Goal: Transaction & Acquisition: Purchase product/service

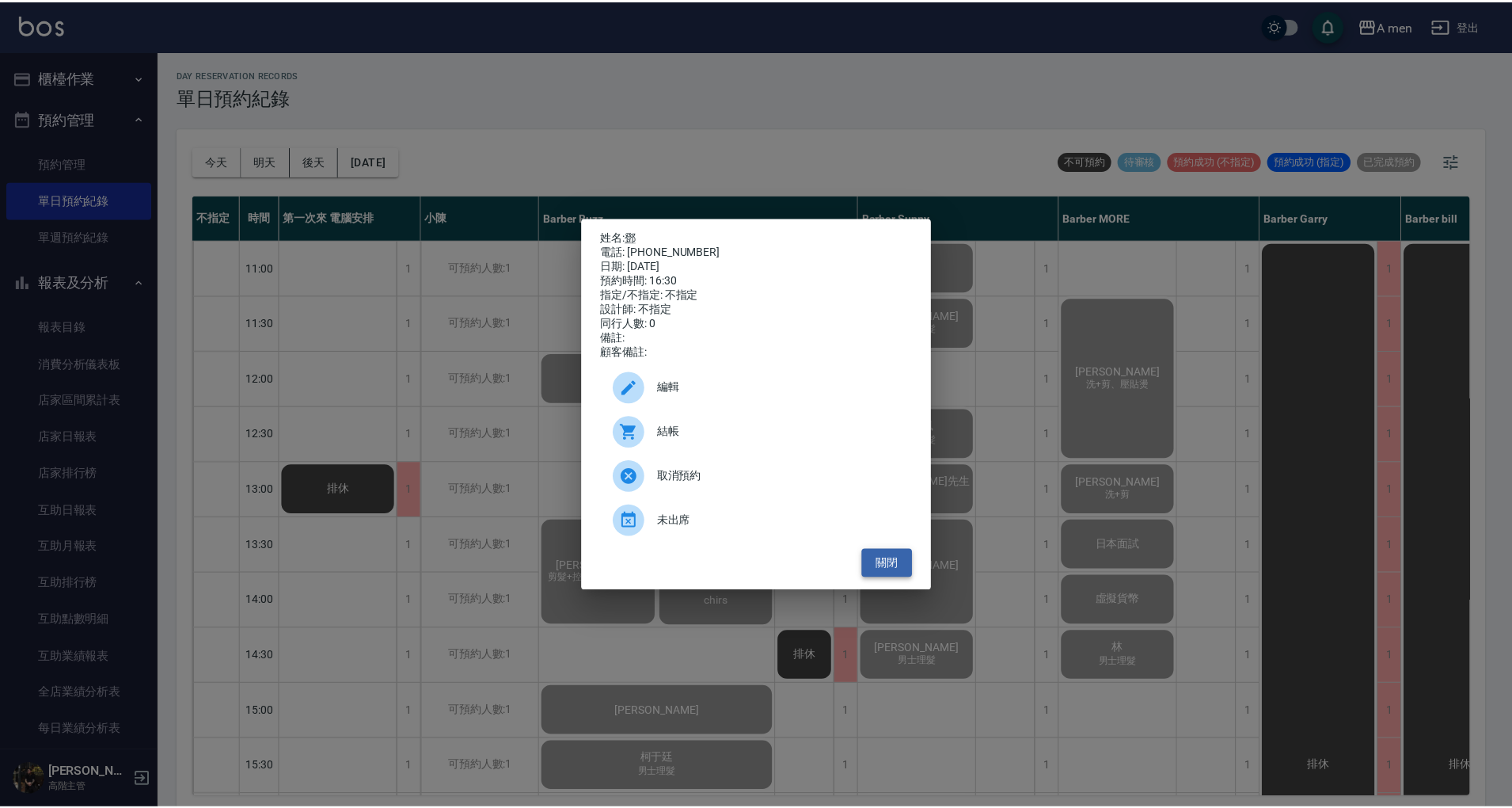
scroll to position [528, 0]
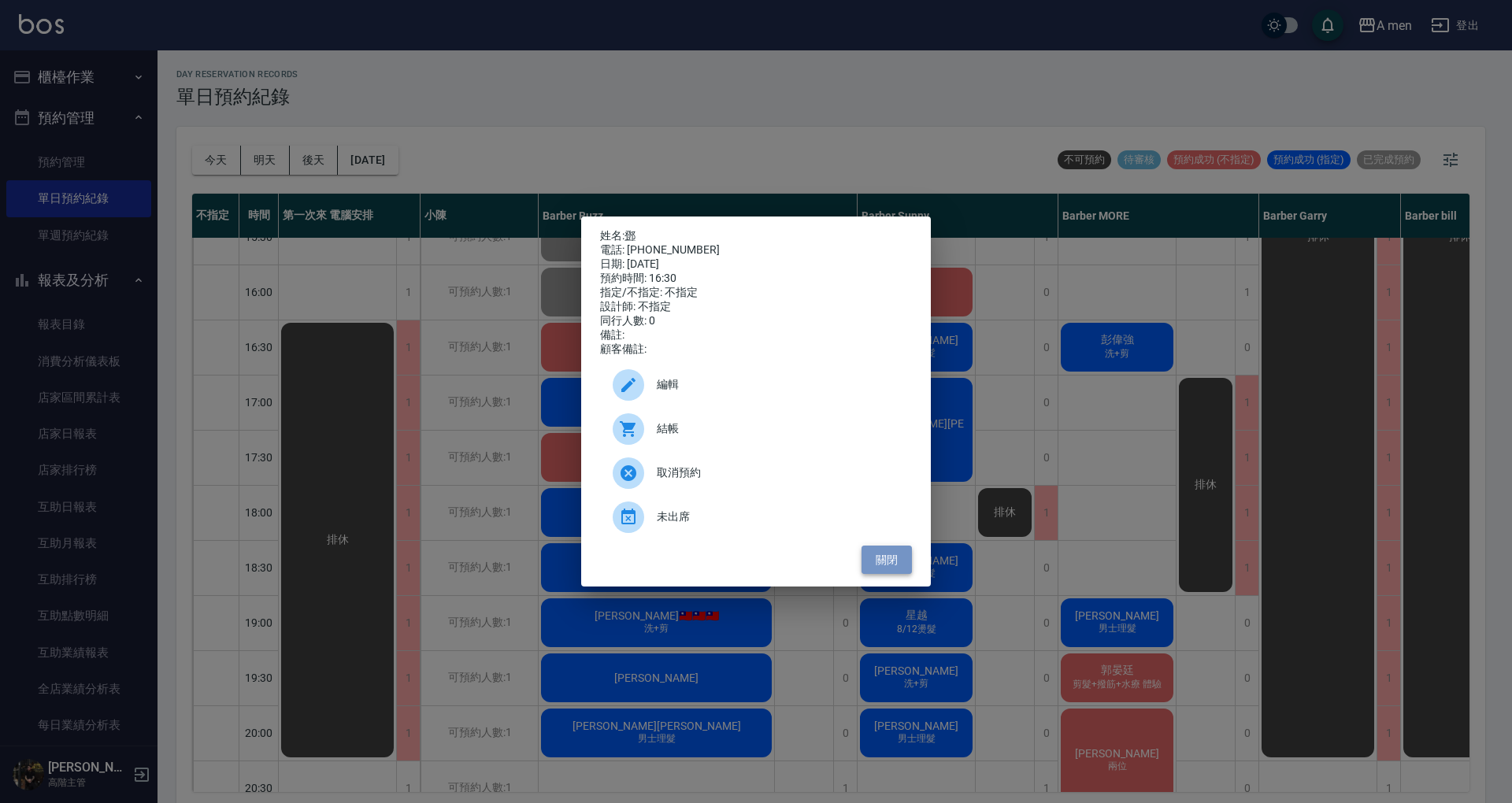
click at [893, 575] on button "關閉" at bounding box center [886, 560] width 51 height 29
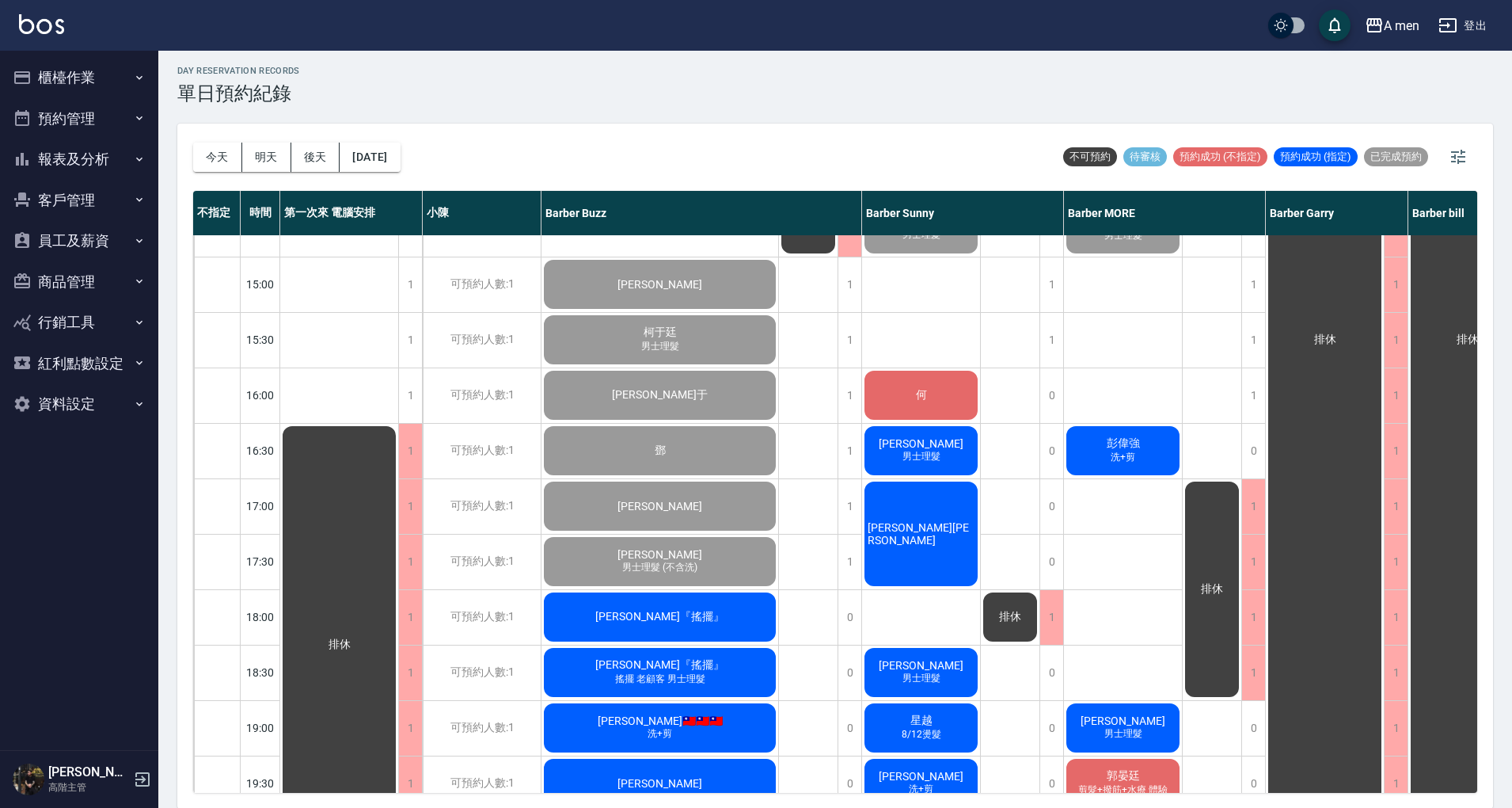
scroll to position [634, 0]
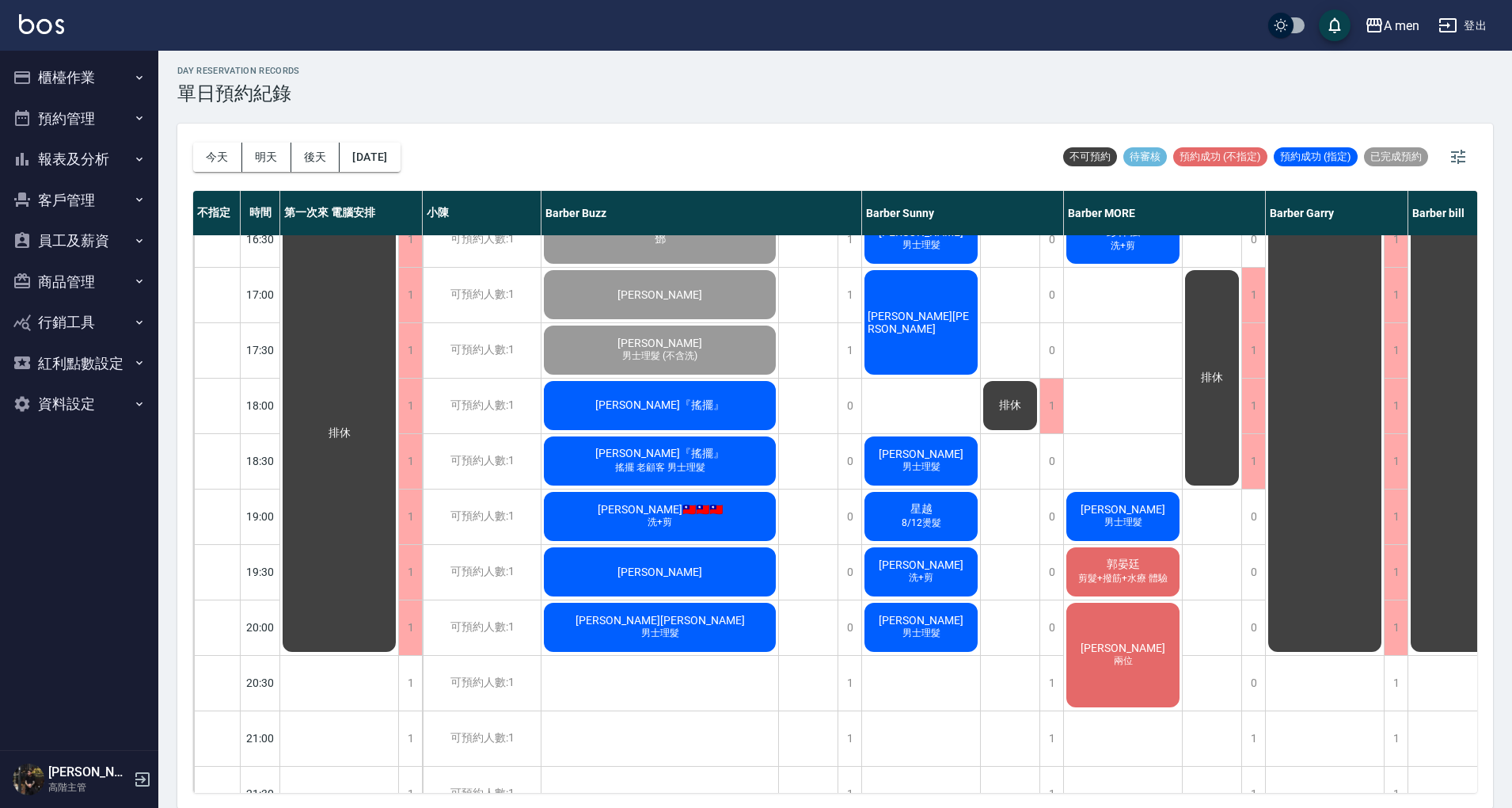
click at [727, 395] on div "廖偉廷『搖擺』" at bounding box center [660, 406] width 237 height 54
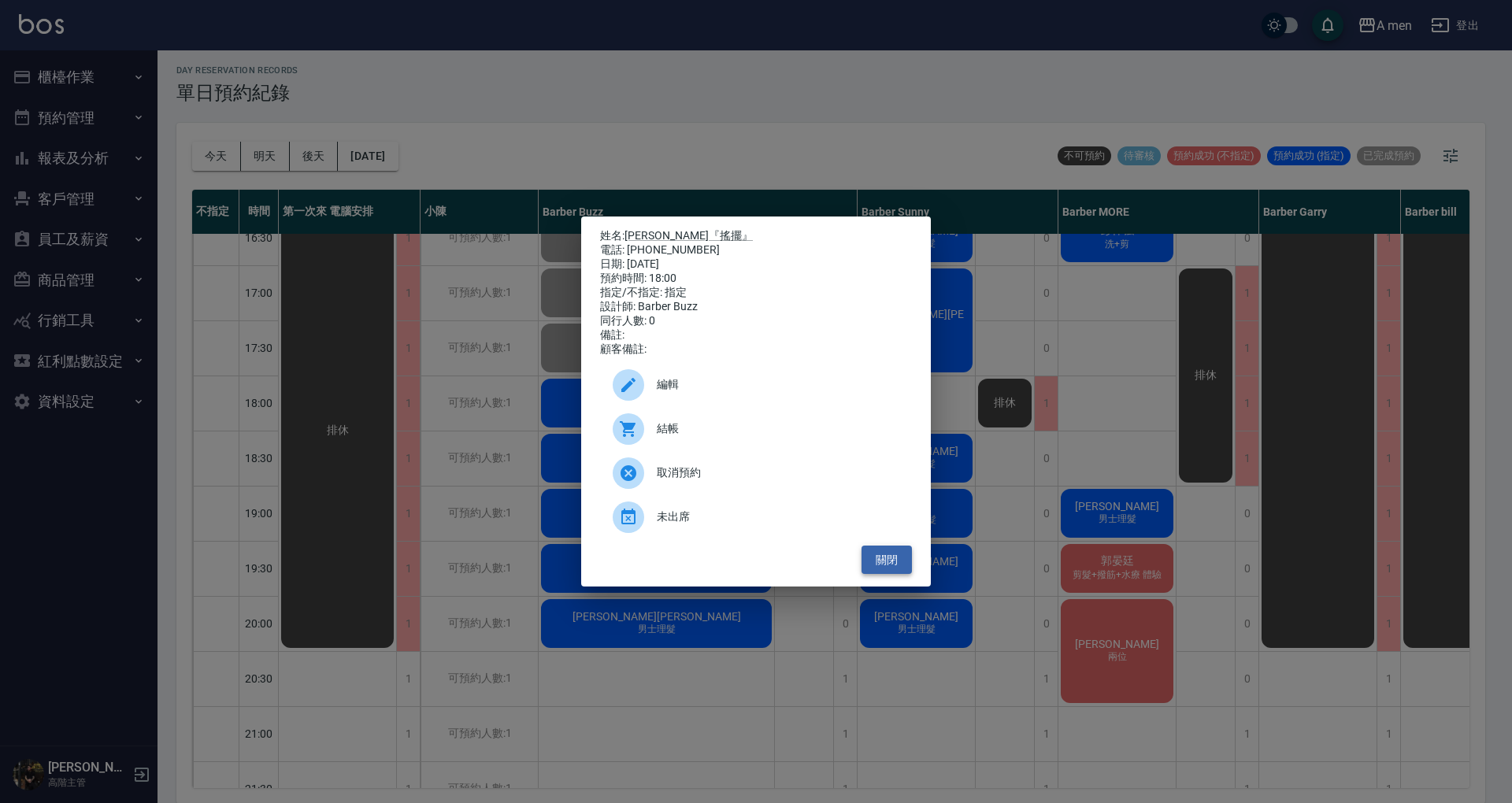
click at [900, 568] on button "關閉" at bounding box center [886, 560] width 51 height 29
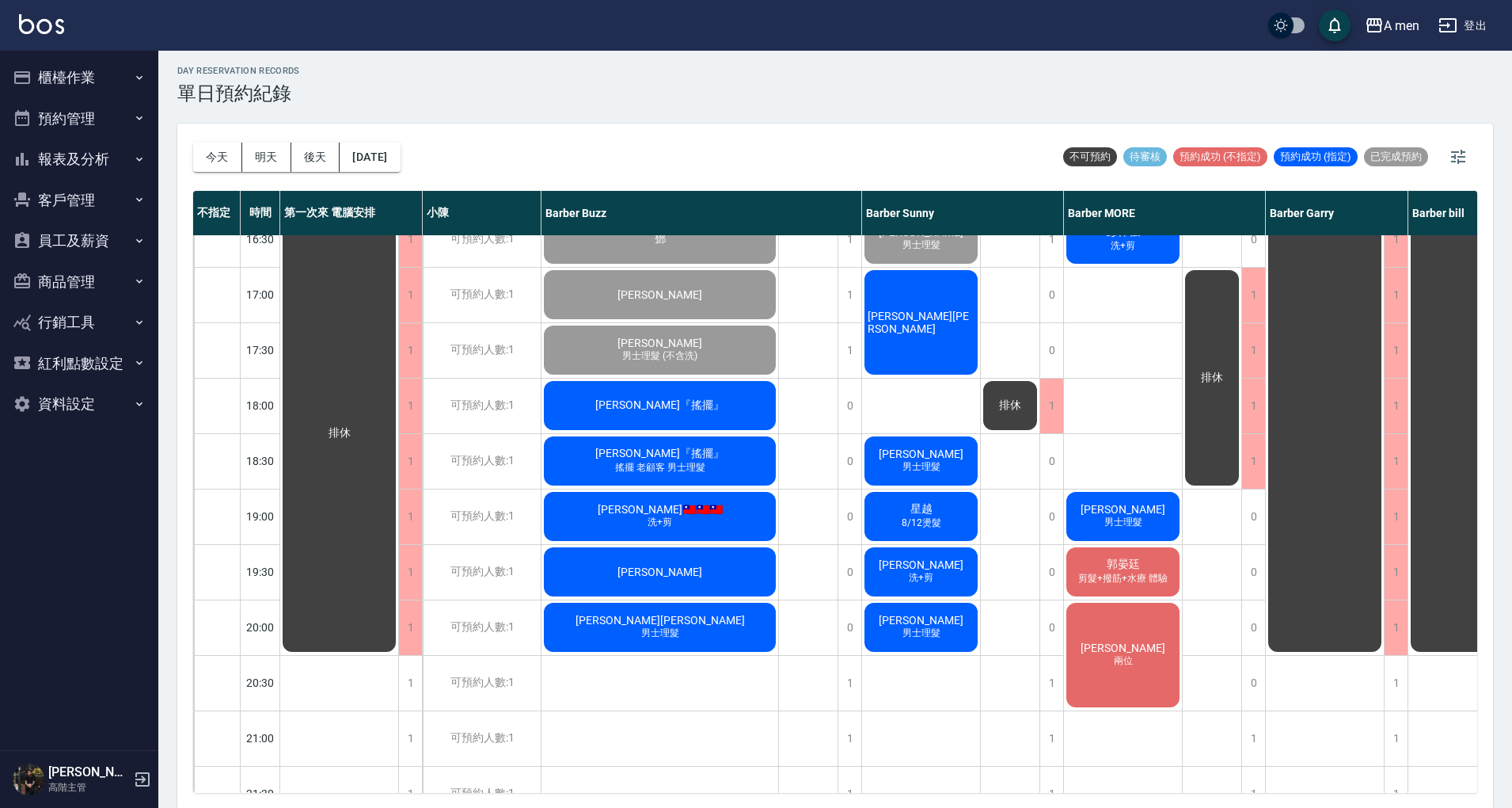
click at [697, 401] on span "廖偉廷『搖擺』" at bounding box center [660, 405] width 135 height 14
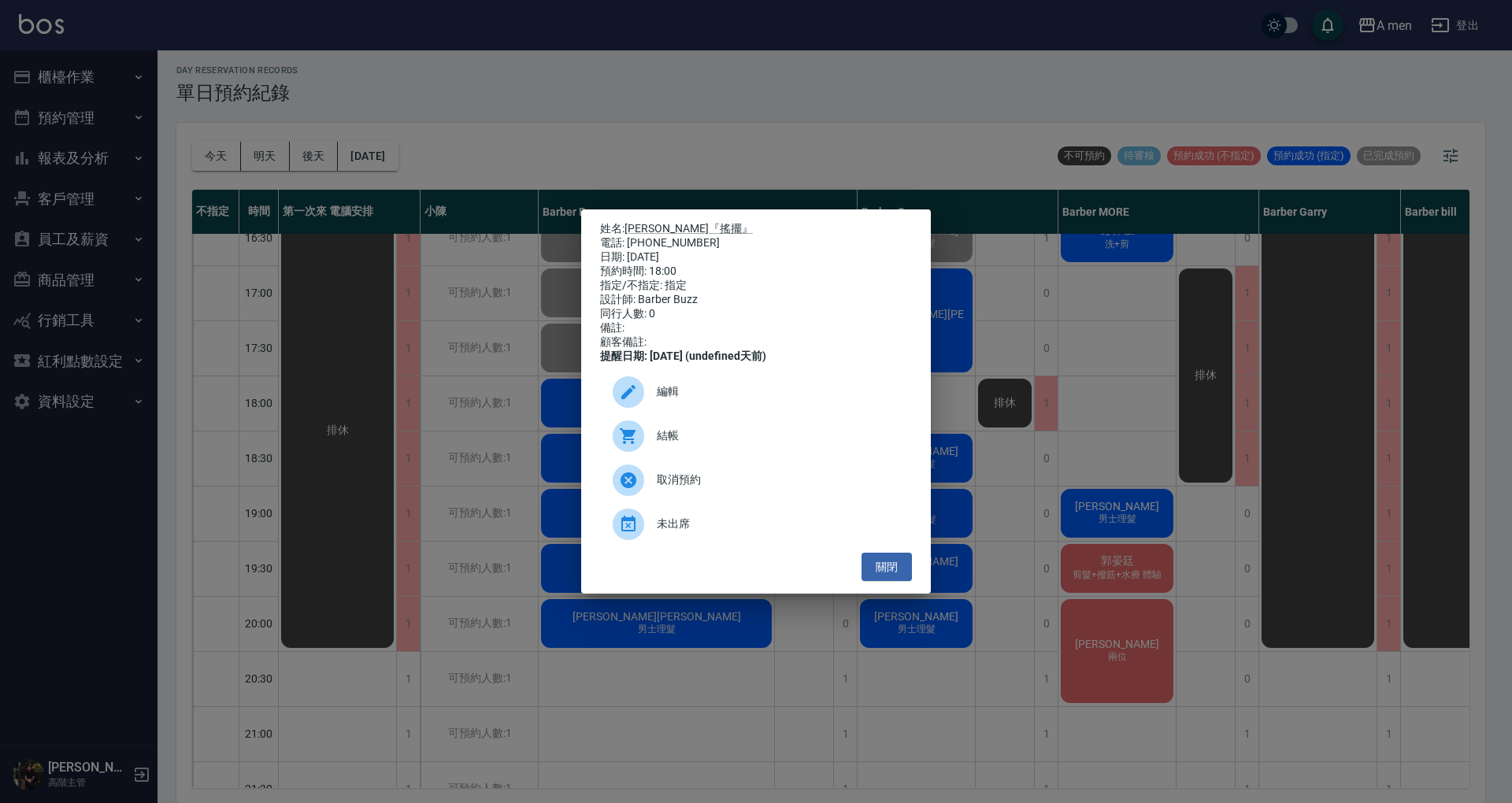
click at [685, 442] on span "結帳" at bounding box center [778, 436] width 242 height 17
click at [892, 577] on button "關閉" at bounding box center [886, 567] width 51 height 29
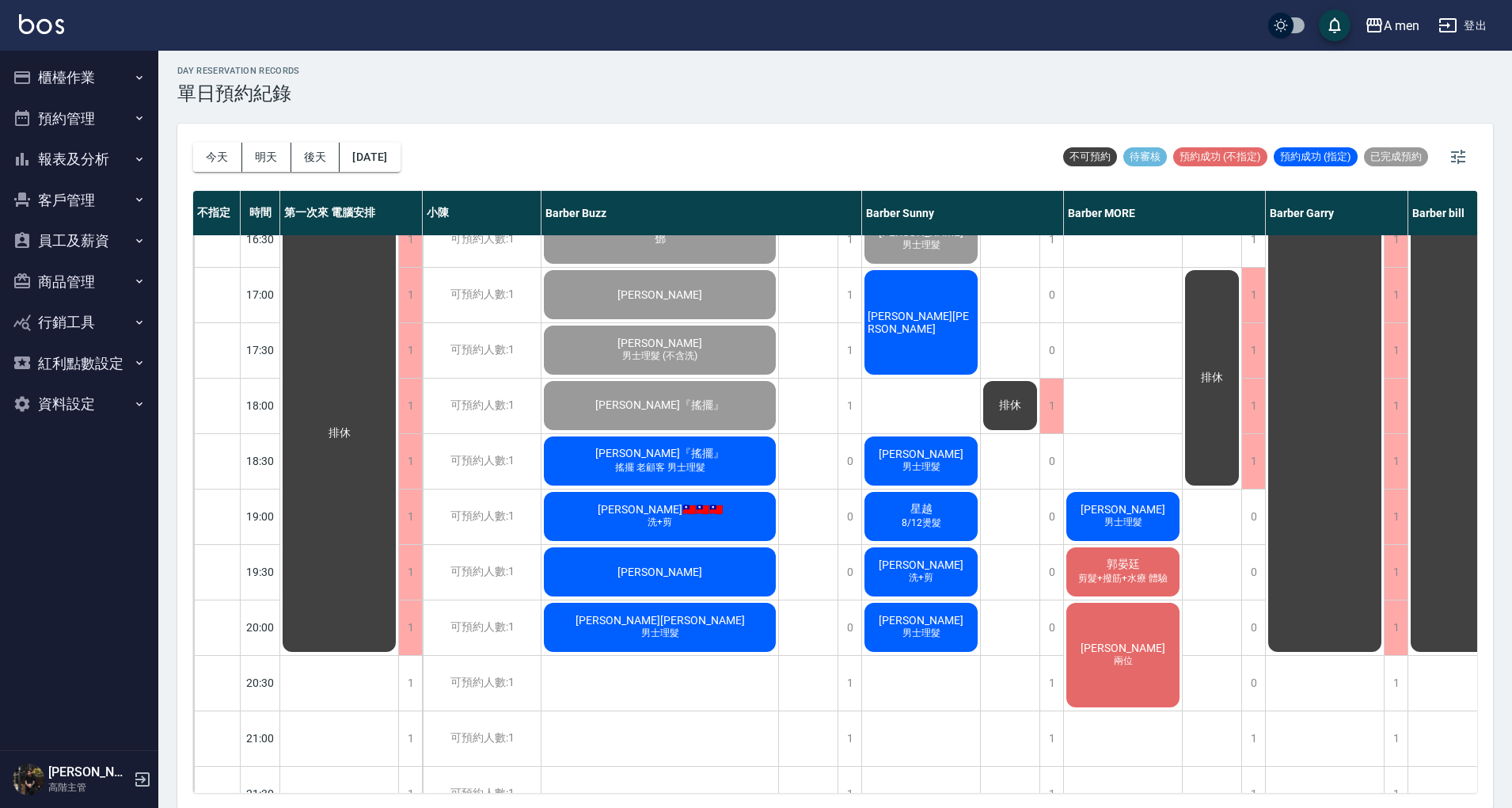
click at [955, 466] on div "Andy 男士理髮" at bounding box center [920, 461] width 118 height 54
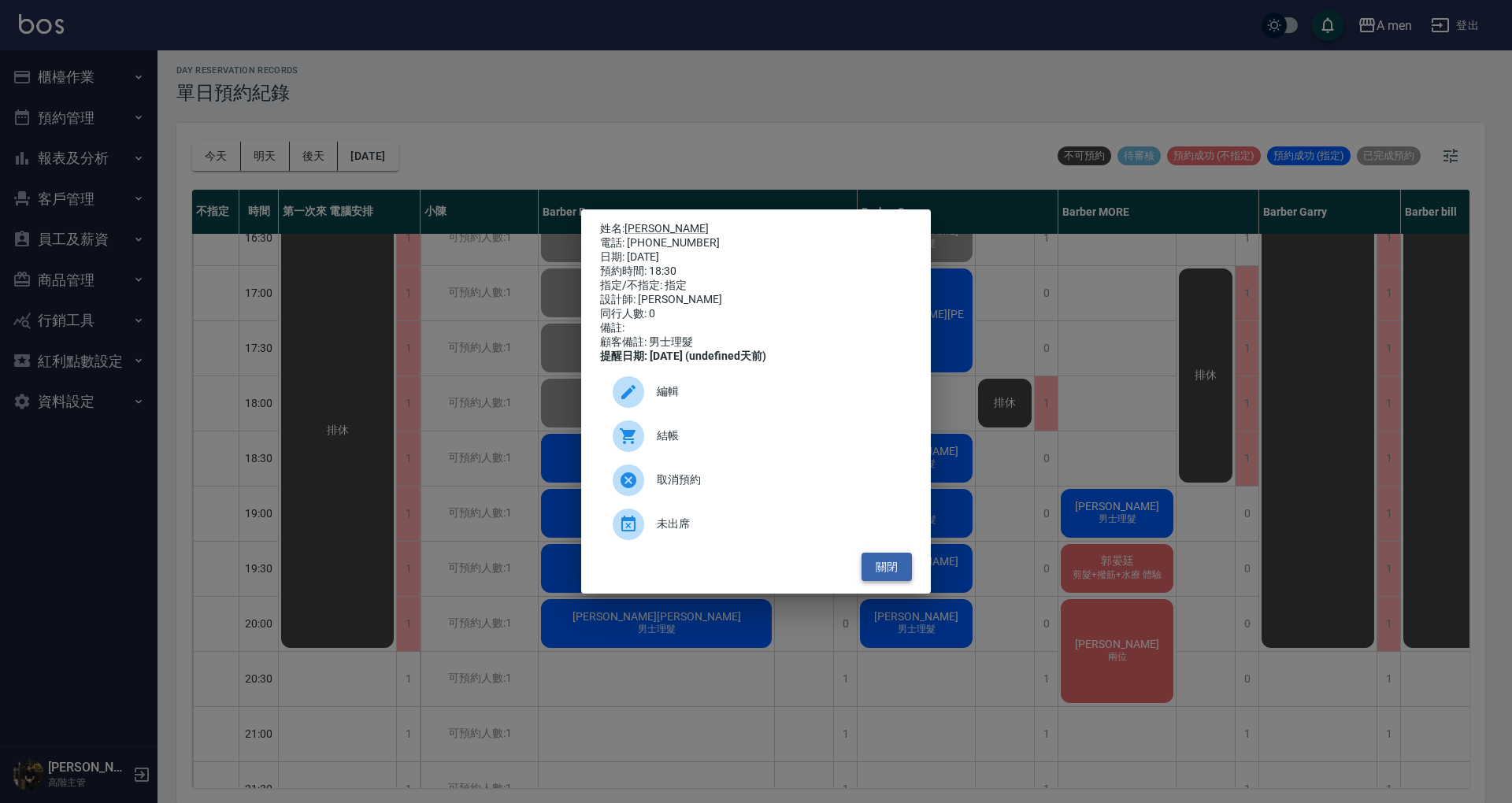
click at [875, 575] on button "關閉" at bounding box center [886, 567] width 51 height 29
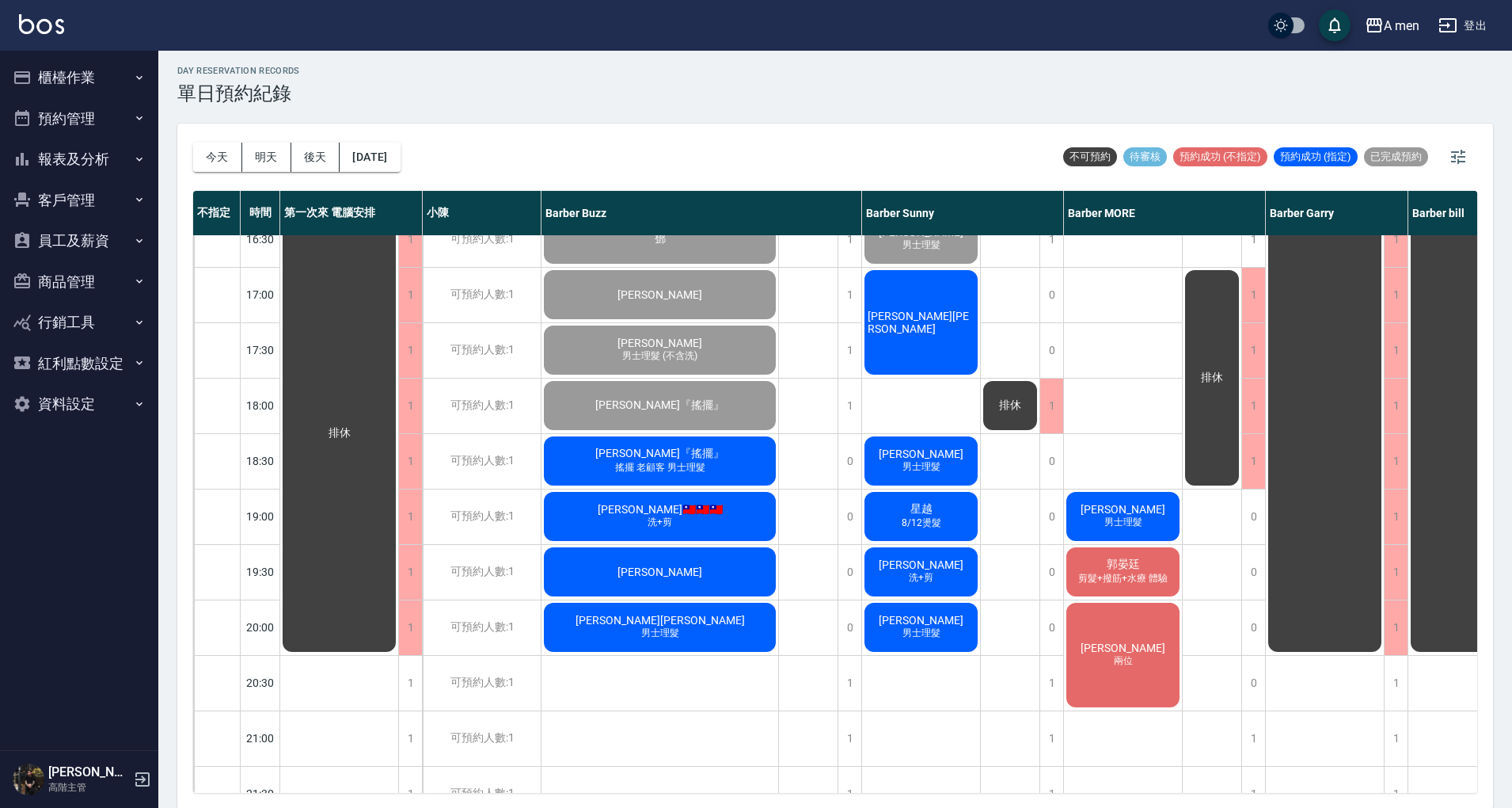
drag, startPoint x: 1008, startPoint y: 545, endPoint x: 989, endPoint y: 551, distance: 19.9
click at [1008, 538] on div "排休" at bounding box center [1011, 295] width 59 height 1386
click at [930, 68] on div "day Reservation records 單日預約紀錄" at bounding box center [835, 85] width 1316 height 38
click at [965, 510] on div "星越 8/12燙髮" at bounding box center [920, 516] width 118 height 54
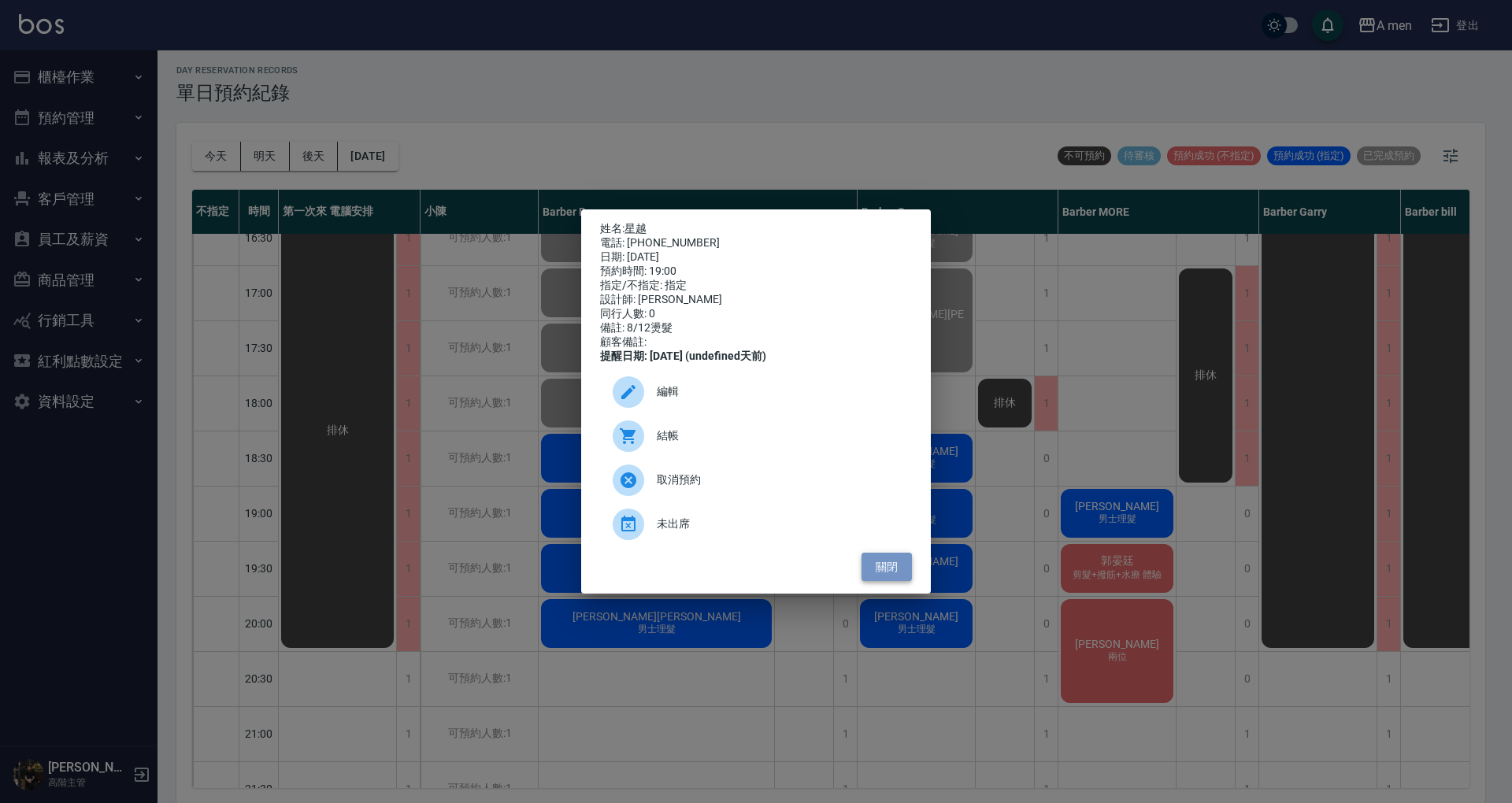
drag, startPoint x: 887, startPoint y: 577, endPoint x: 934, endPoint y: 561, distance: 49.6
click at [887, 577] on button "關閉" at bounding box center [886, 567] width 51 height 29
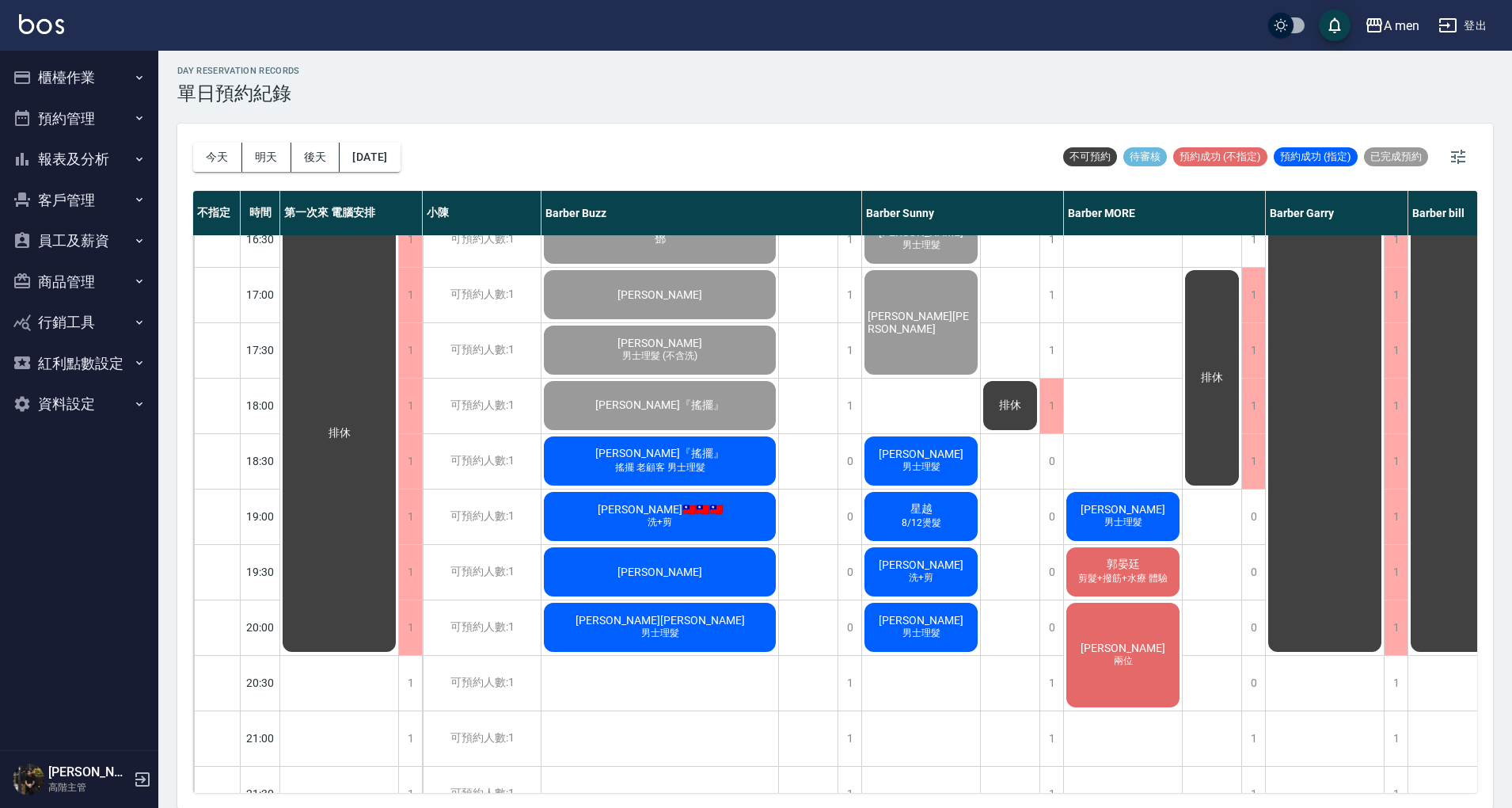
click at [1121, 513] on span "洪" at bounding box center [1122, 508] width 91 height 13
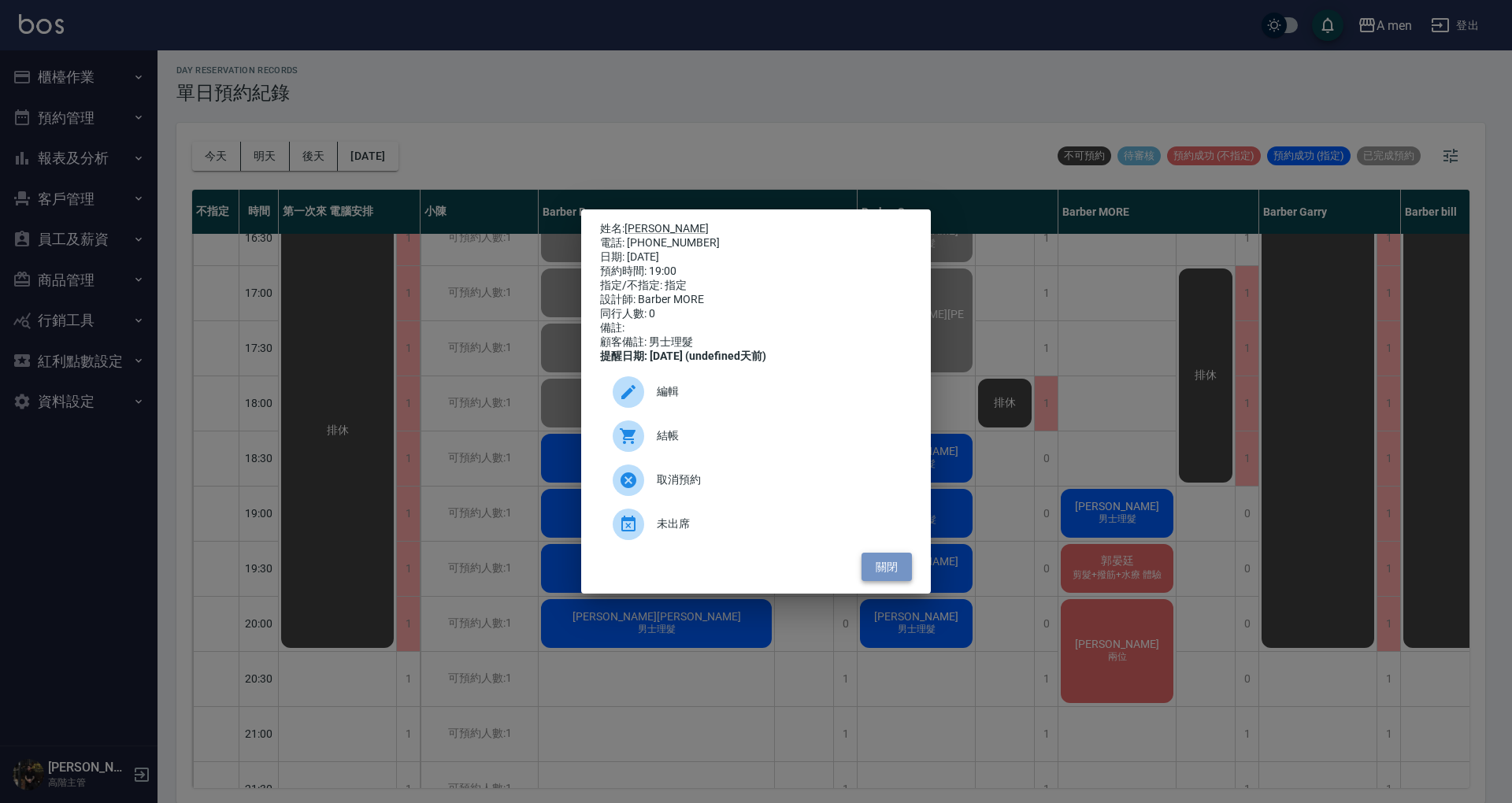
click at [885, 582] on button "關閉" at bounding box center [886, 567] width 51 height 29
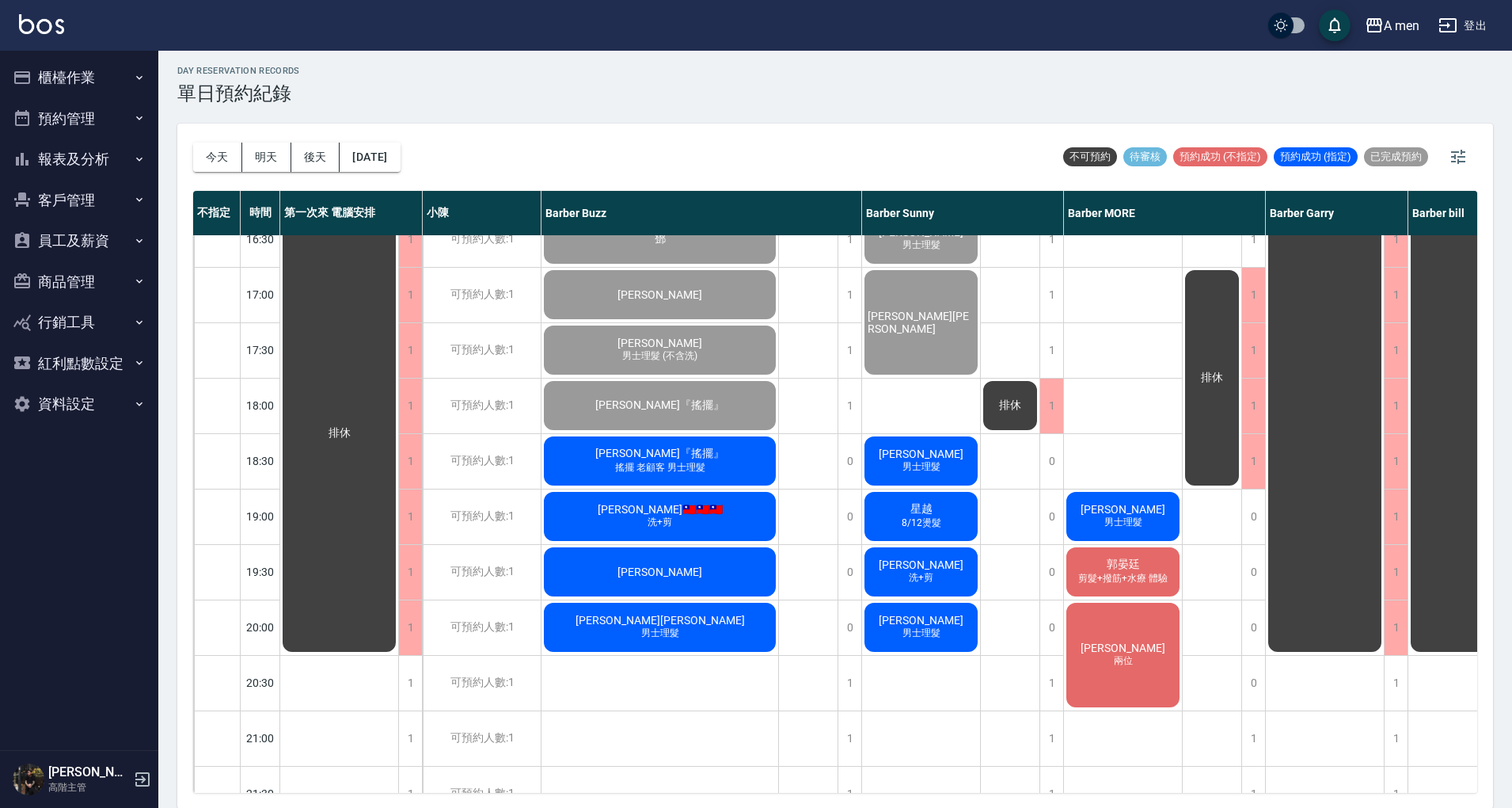
click at [725, 513] on div "Justin🇹🇼🇹🇼🇹🇼 洗+剪" at bounding box center [660, 516] width 237 height 54
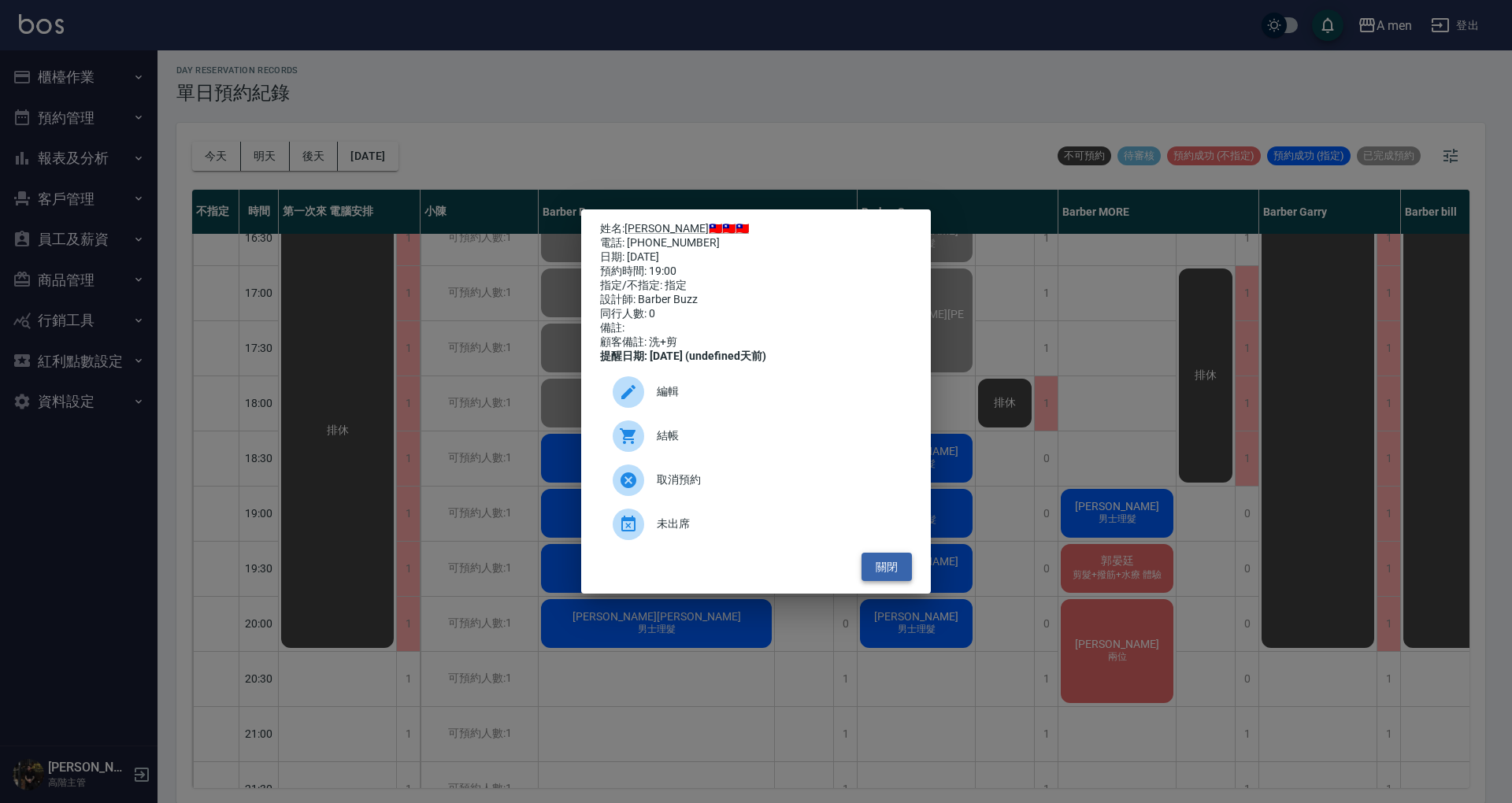
click at [899, 576] on button "關閉" at bounding box center [886, 567] width 51 height 29
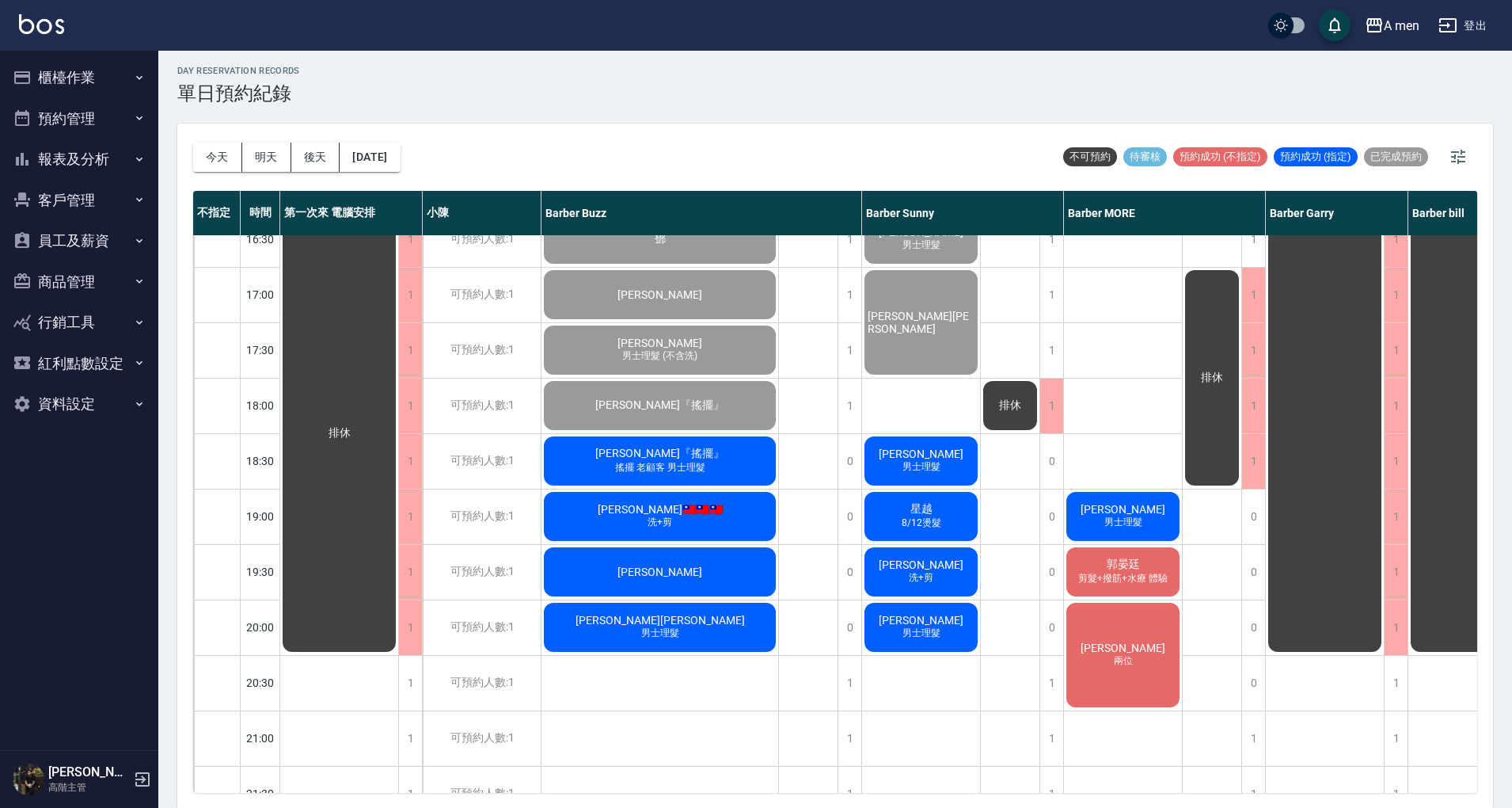
click at [749, 516] on div "Justin🇹🇼🇹🇼🇹🇼 洗+剪" at bounding box center [660, 516] width 237 height 54
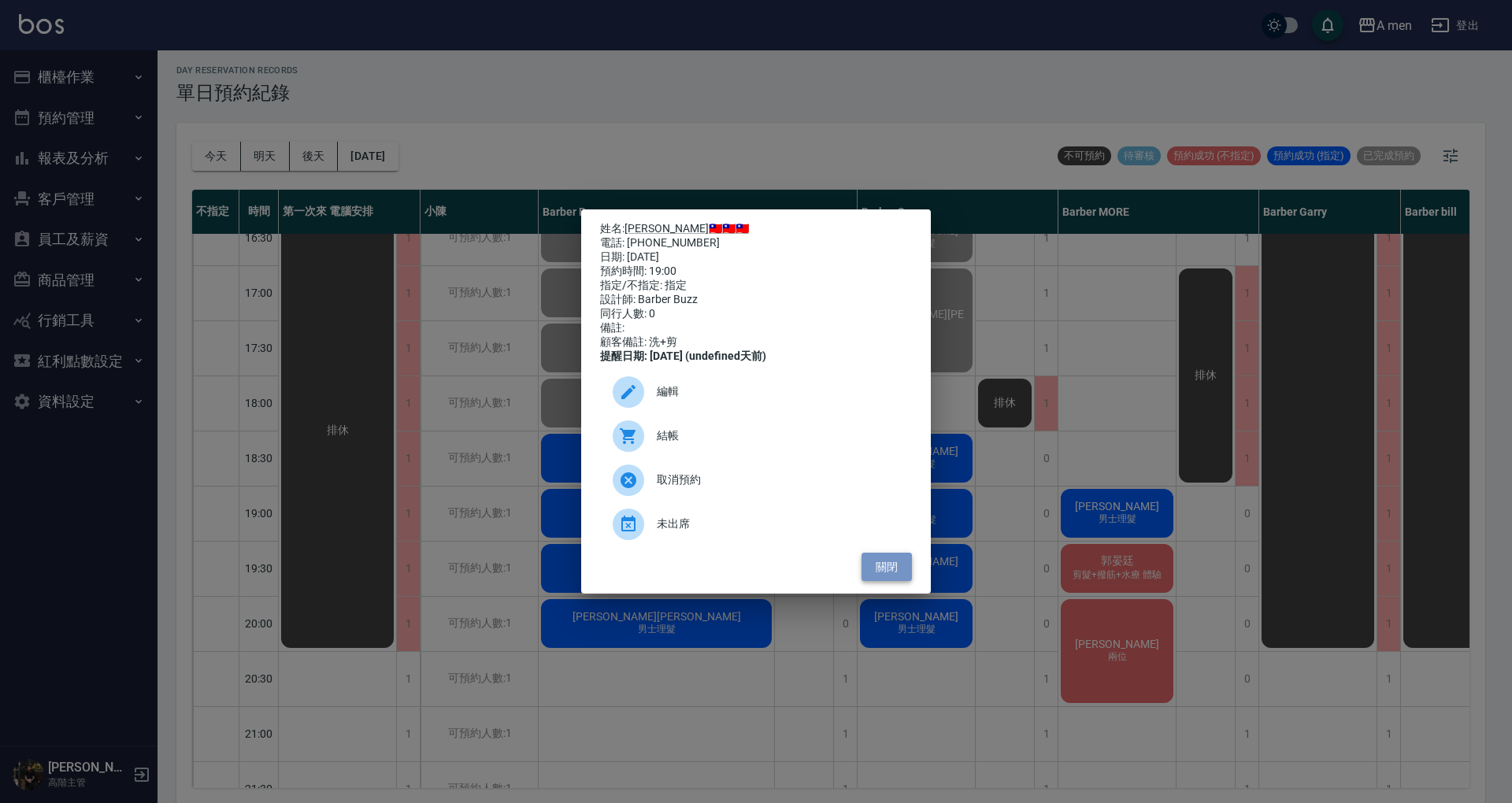
click at [890, 574] on button "關閉" at bounding box center [886, 567] width 51 height 29
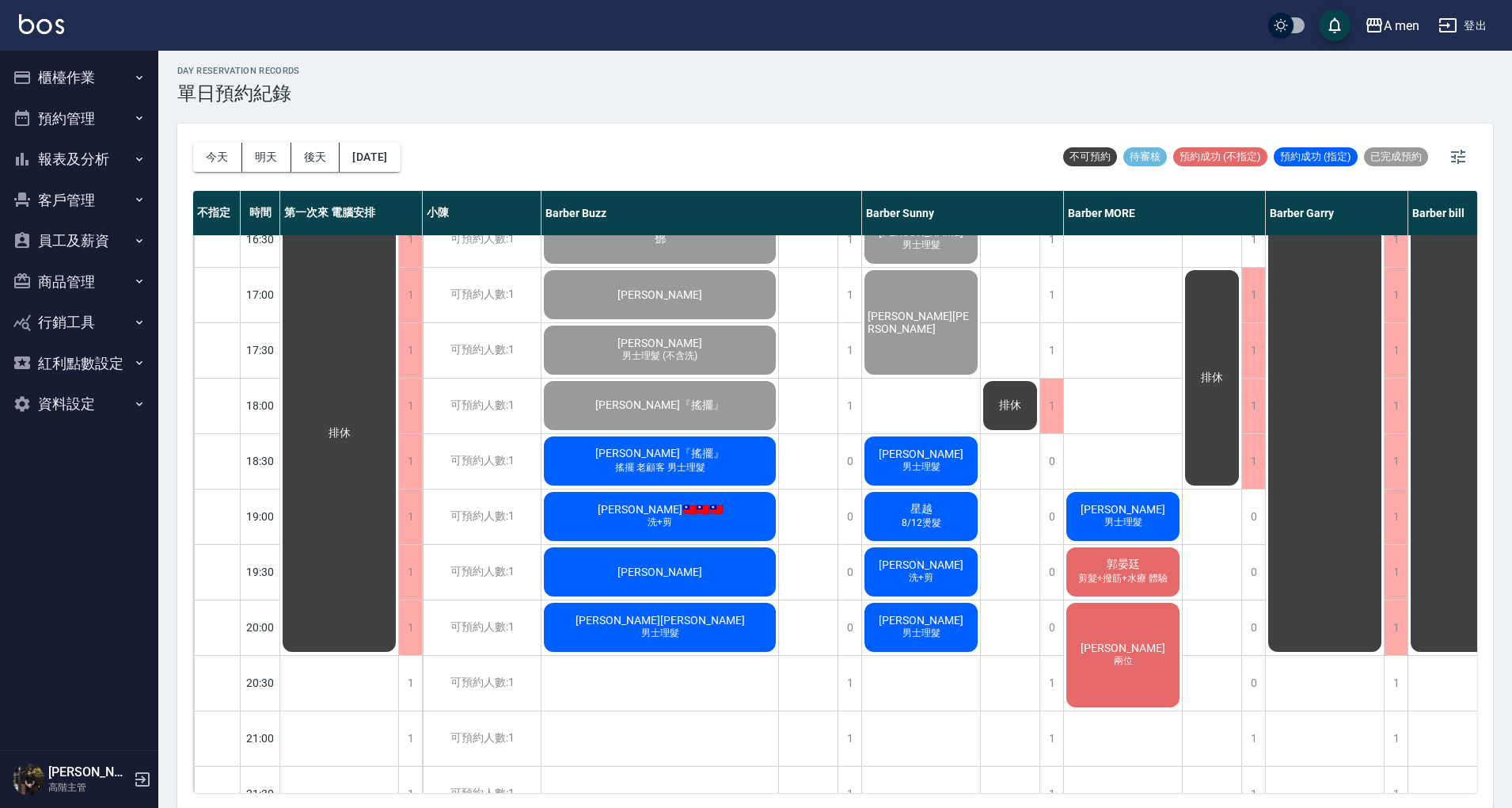
click at [823, 532] on div "排休" at bounding box center [809, 295] width 59 height 1386
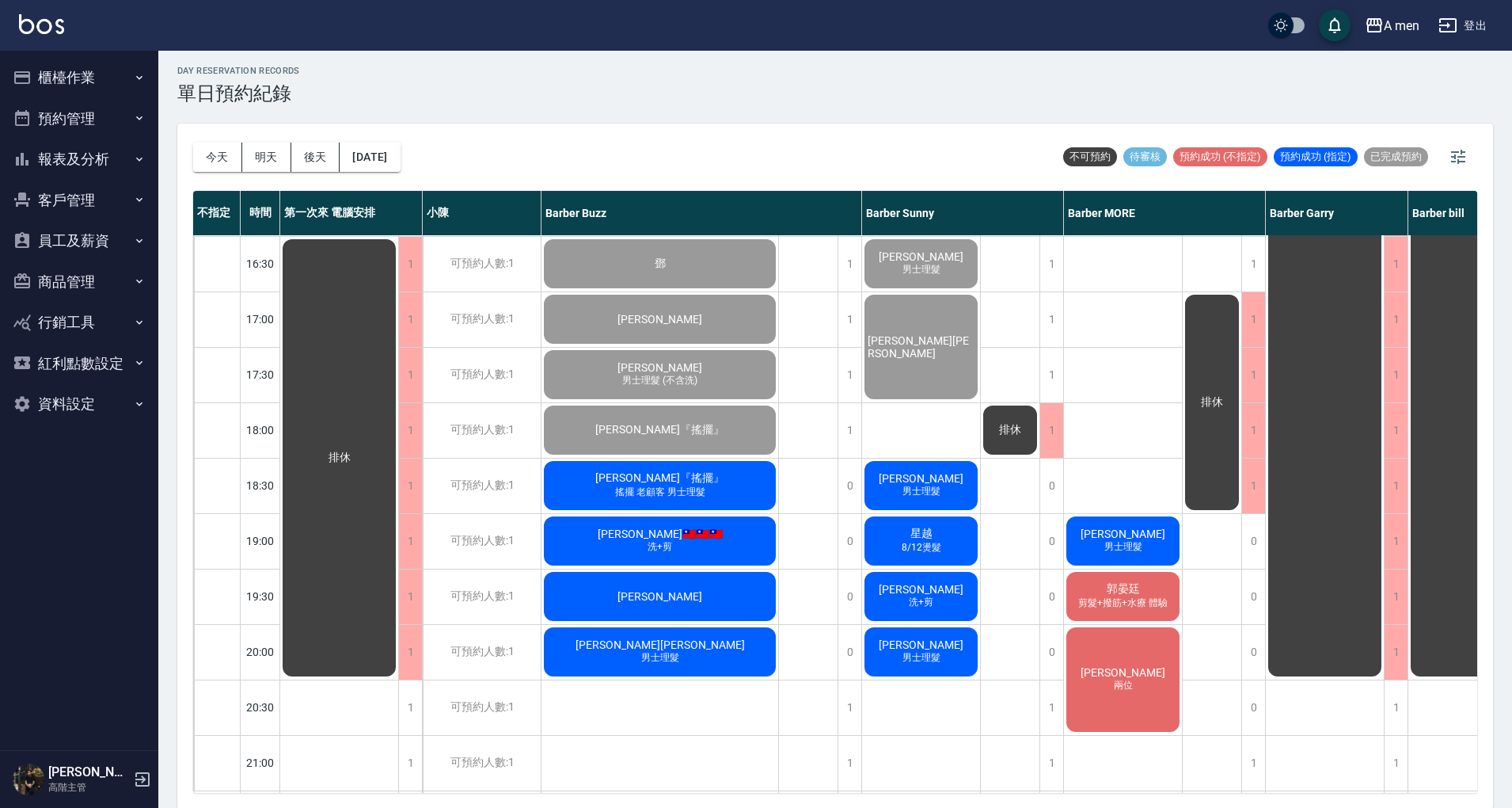
scroll to position [739, 0]
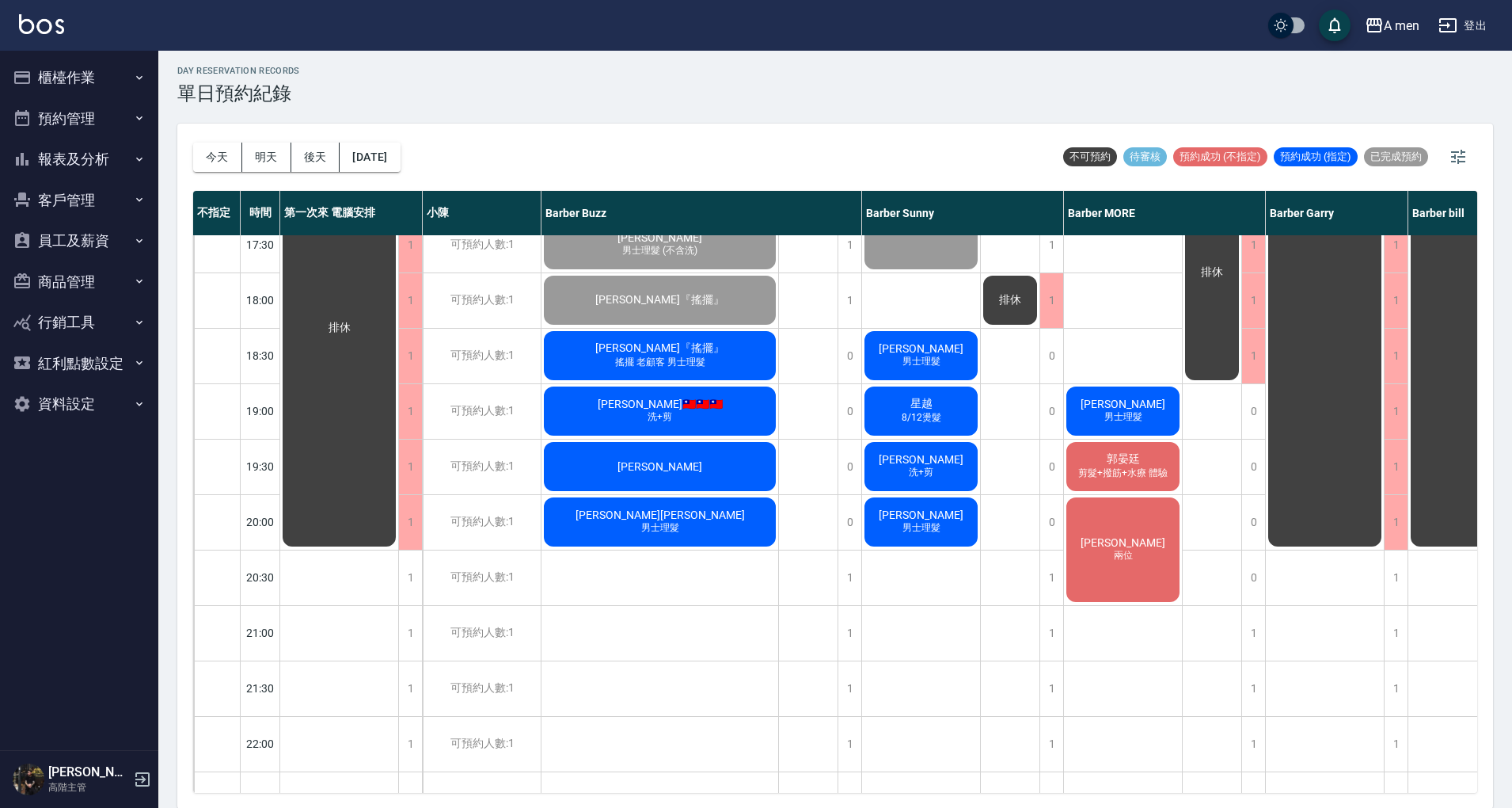
click at [1123, 412] on span "男士理髮" at bounding box center [1123, 417] width 44 height 13
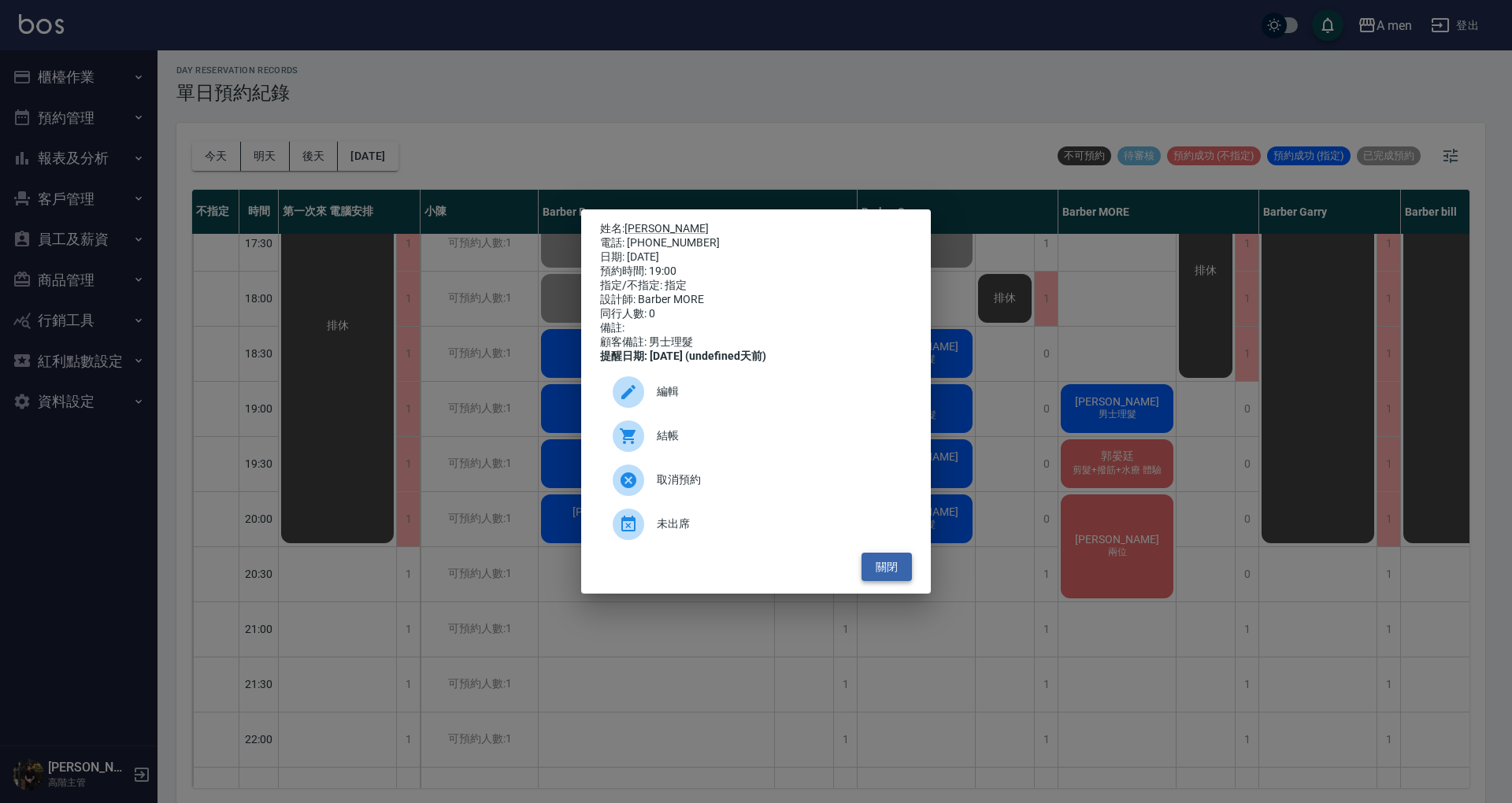
click at [906, 579] on button "關閉" at bounding box center [886, 567] width 51 height 29
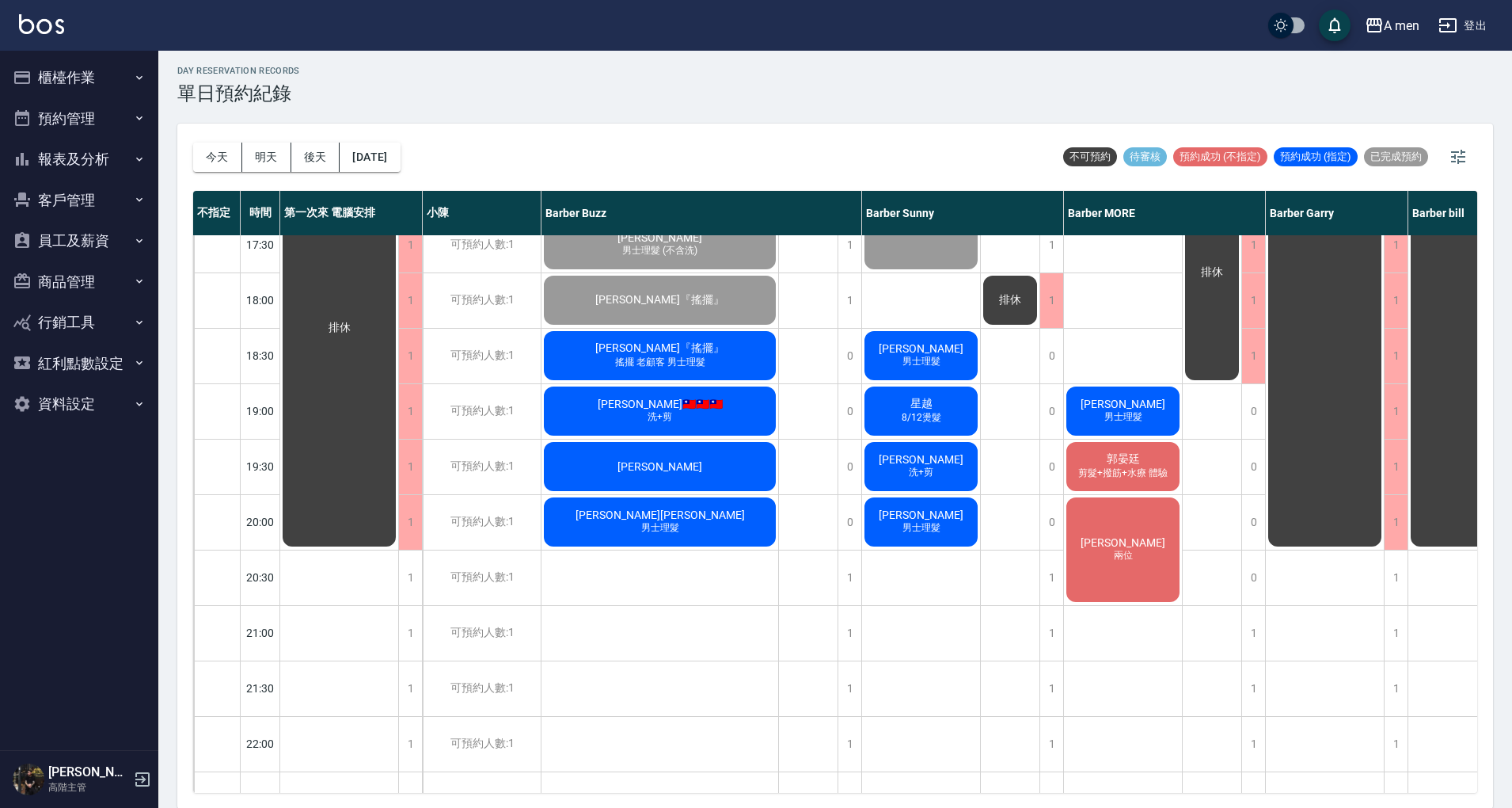
click at [951, 409] on div "星越 8/12燙髮" at bounding box center [920, 411] width 118 height 54
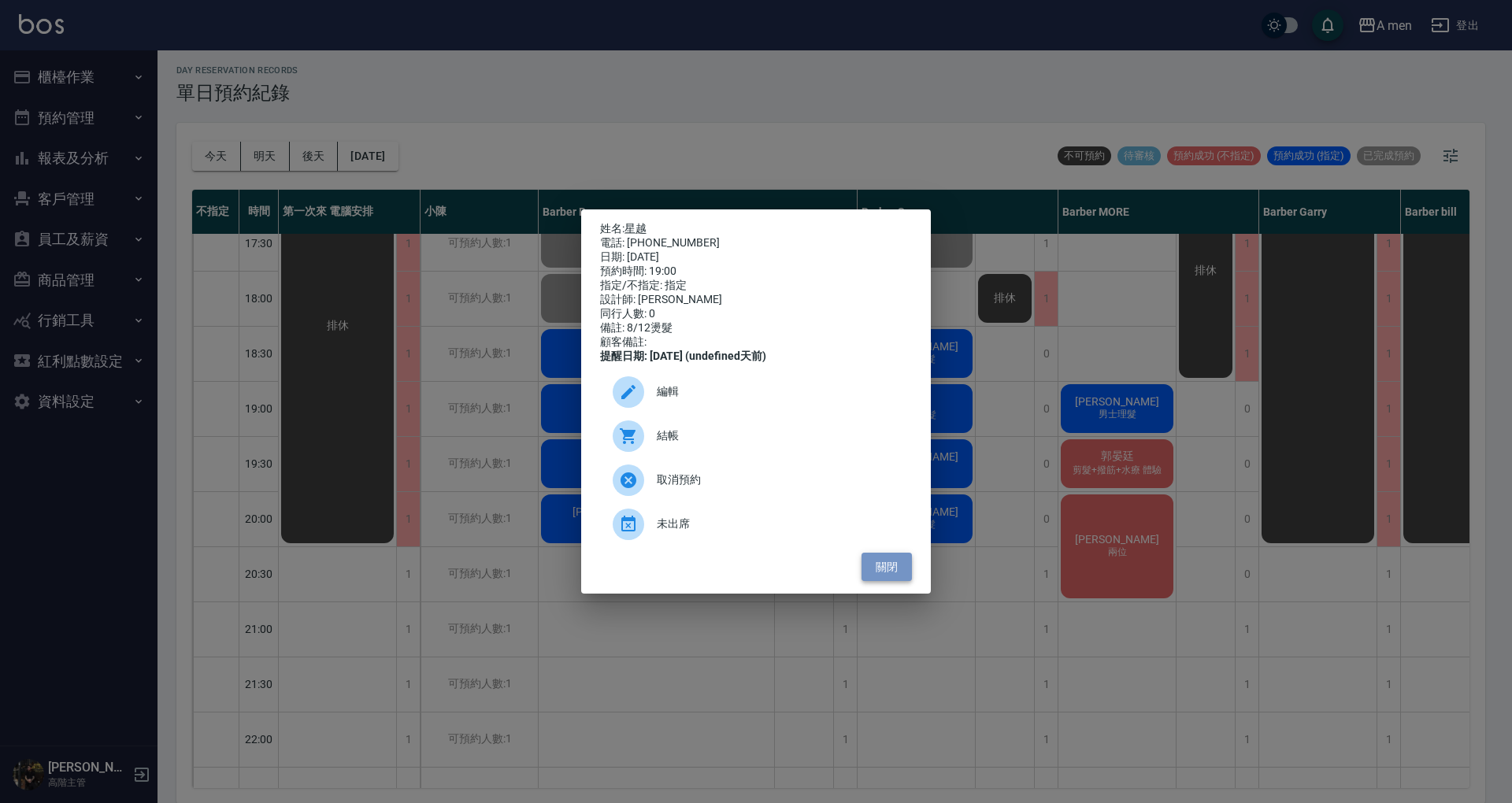
click at [889, 574] on button "關閉" at bounding box center [886, 567] width 51 height 29
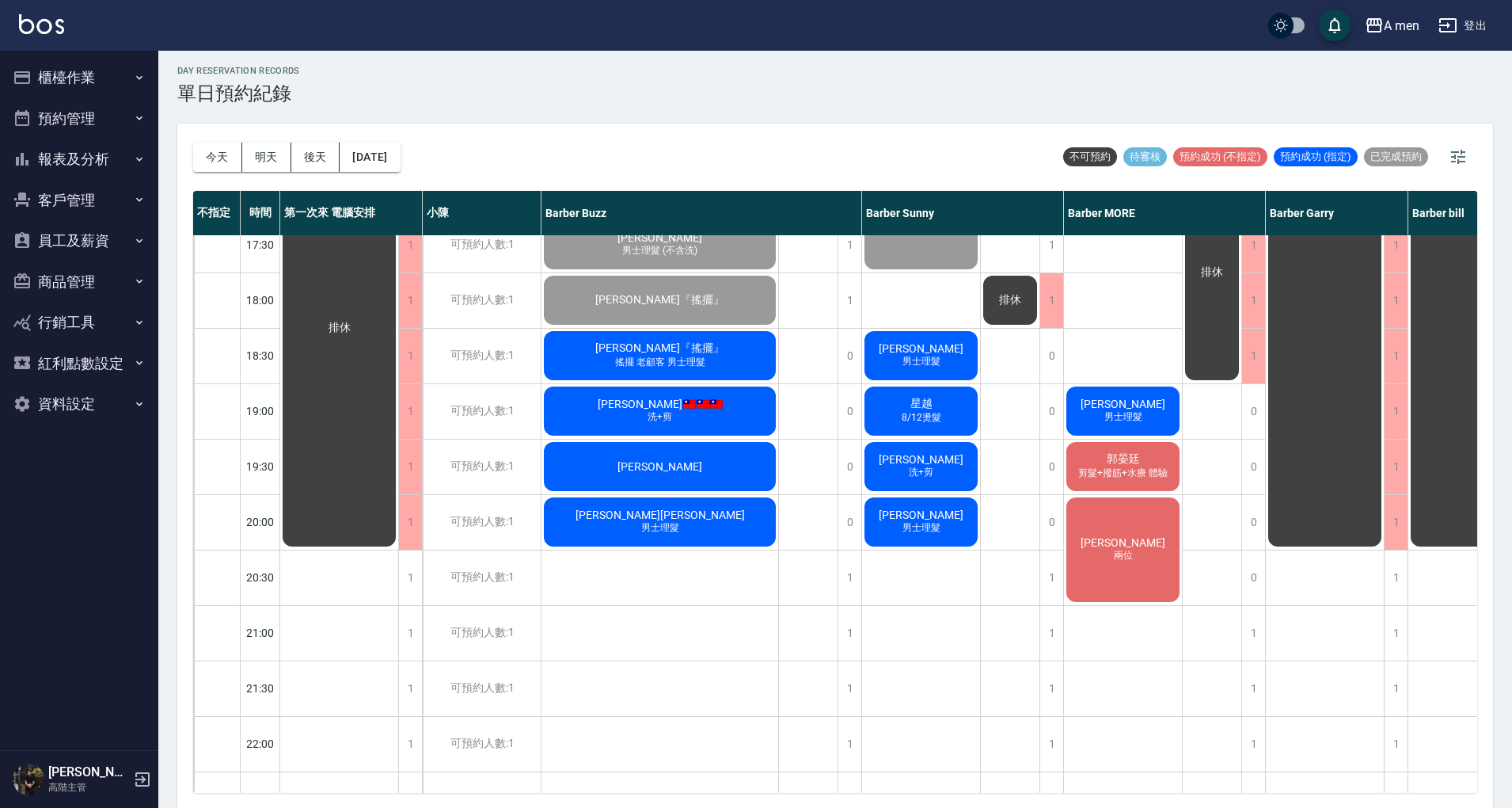
click at [860, 84] on div "day Reservation records 單日預約紀錄" at bounding box center [835, 85] width 1316 height 38
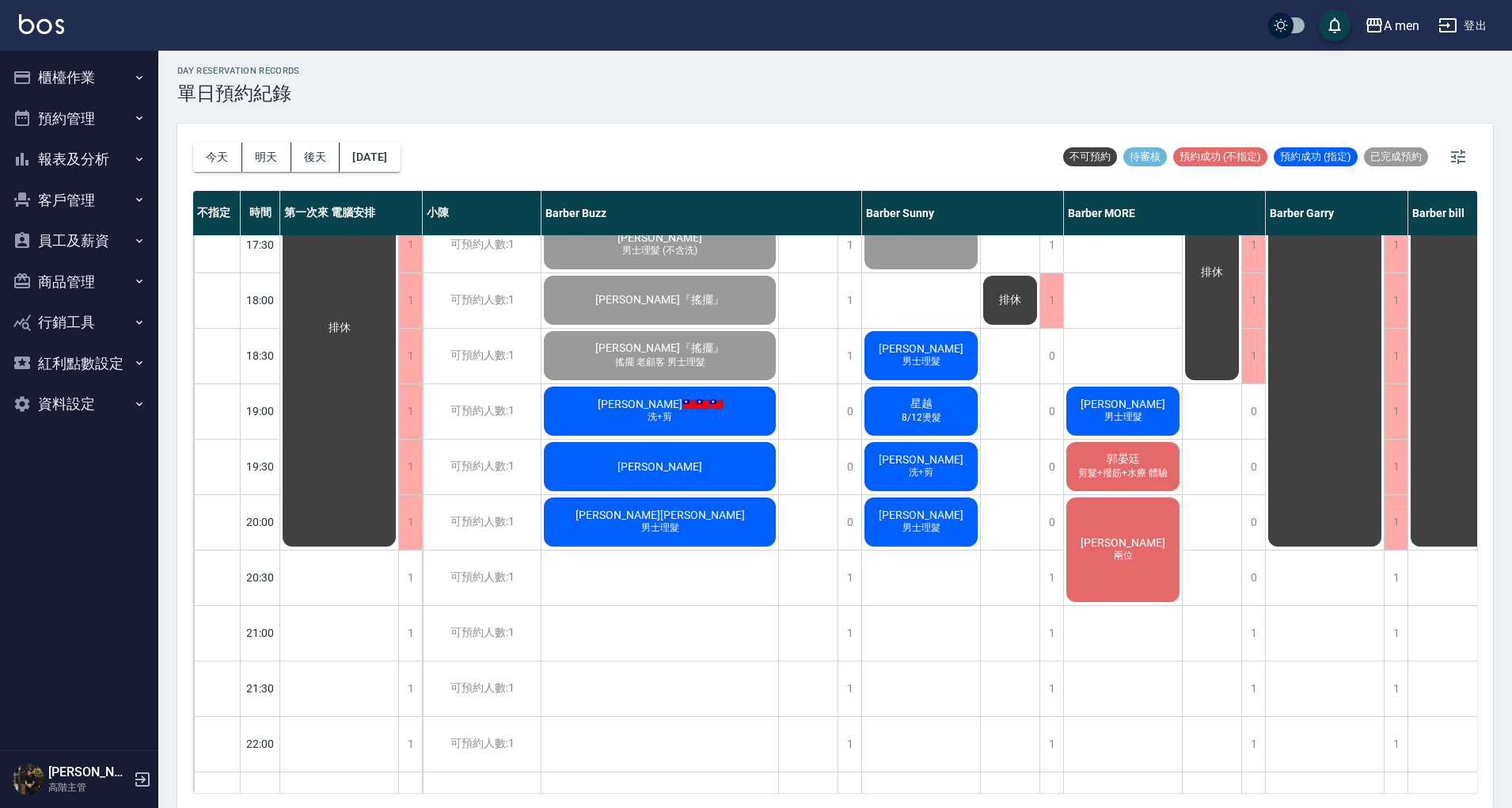
click at [749, 472] on div "林琮竣" at bounding box center [660, 467] width 237 height 54
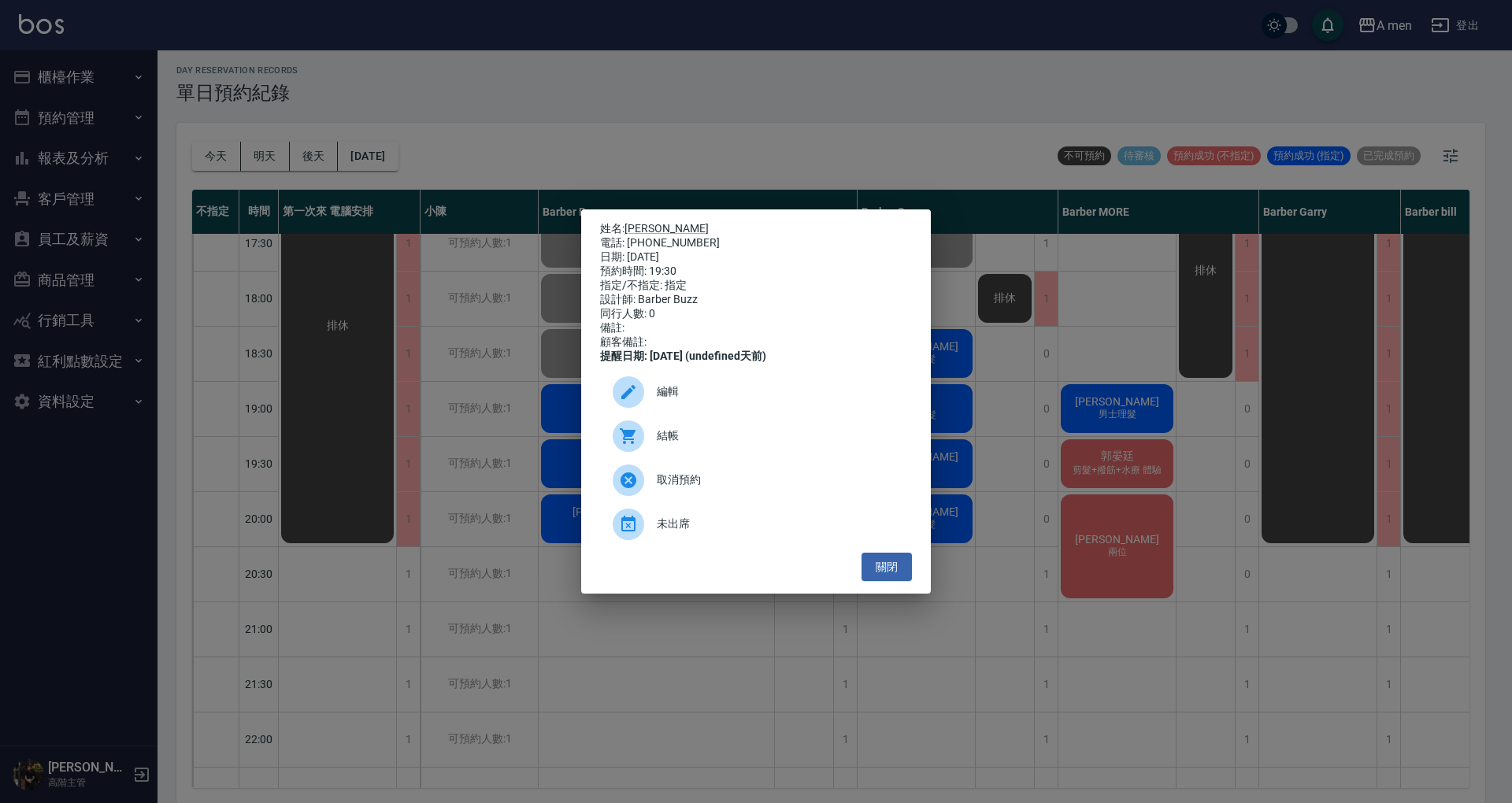
drag, startPoint x: 872, startPoint y: 568, endPoint x: 890, endPoint y: 544, distance: 30.0
click at [872, 568] on button "關閉" at bounding box center [886, 567] width 51 height 29
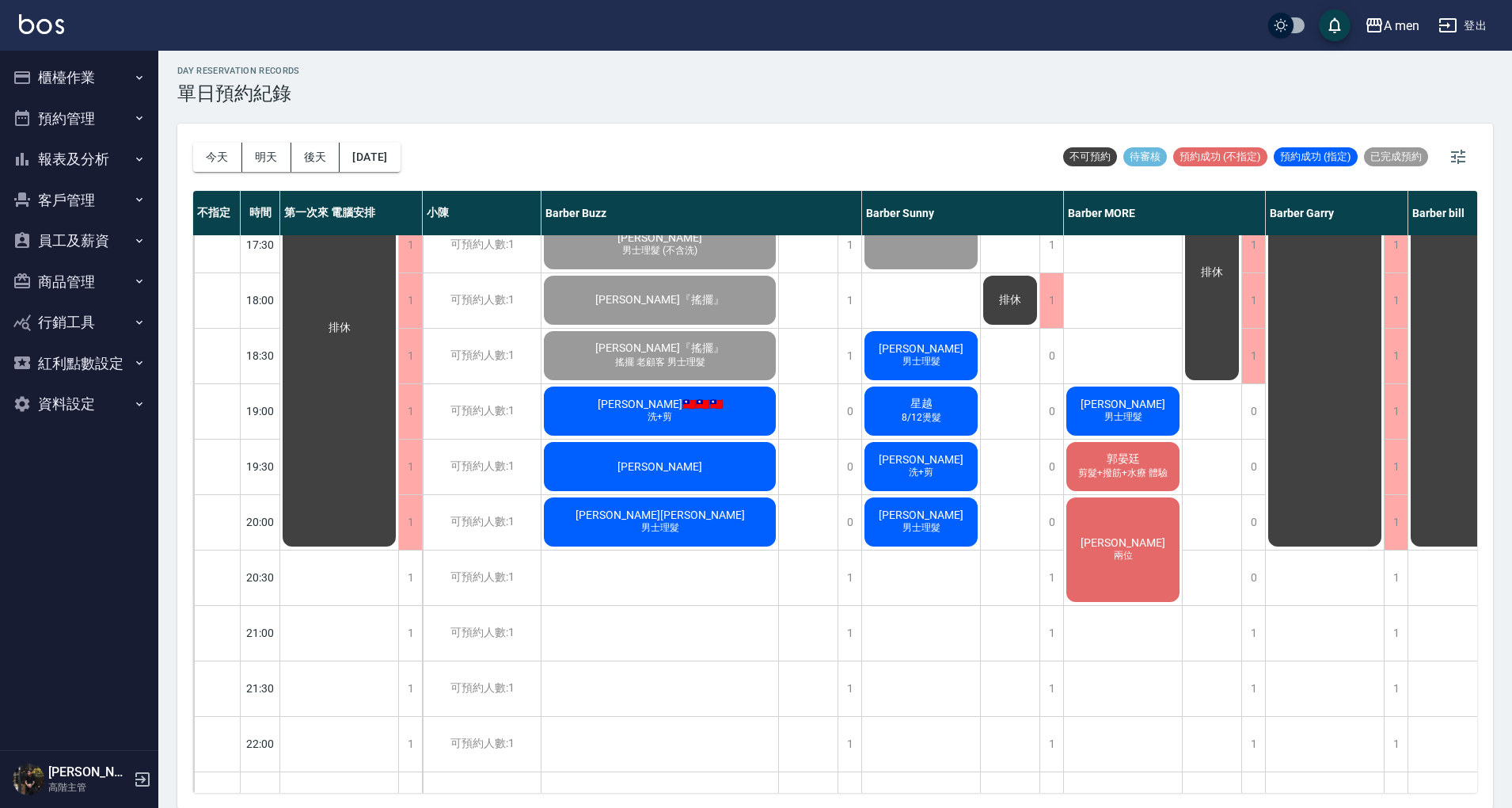
click at [935, 472] on span "洗+剪" at bounding box center [920, 472] width 31 height 13
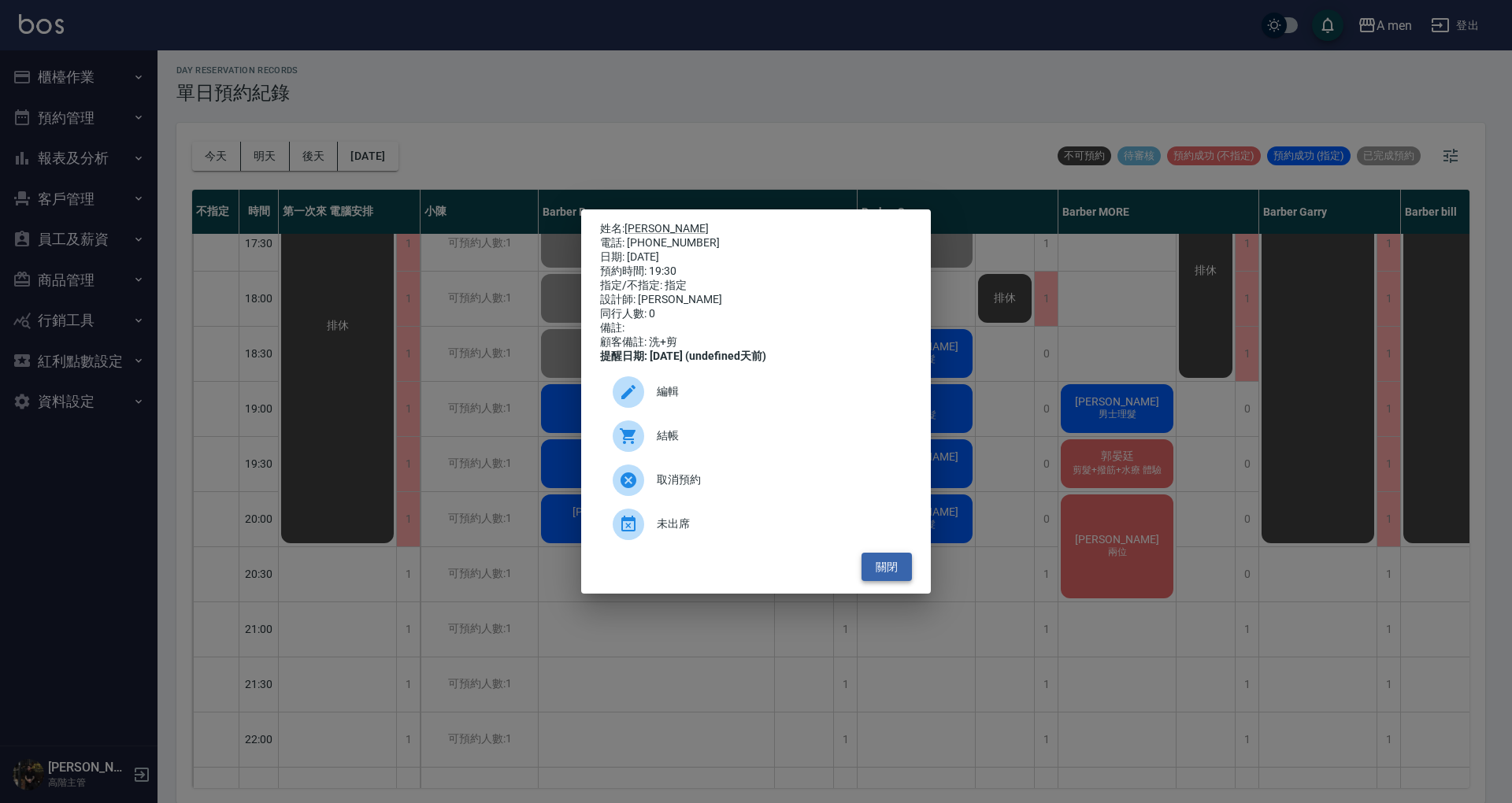
click at [885, 568] on button "關閉" at bounding box center [886, 567] width 51 height 29
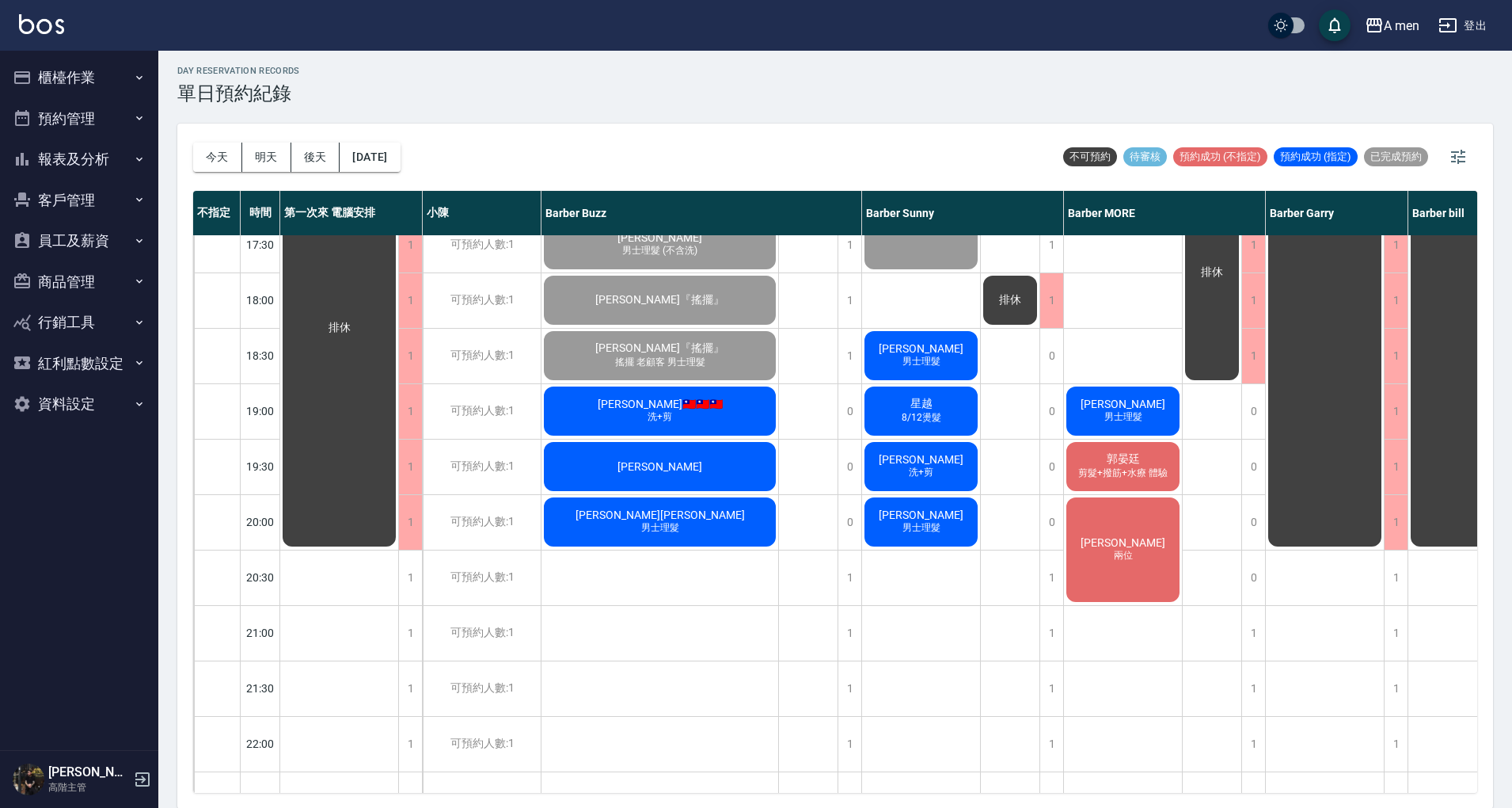
click at [1170, 451] on div "郭晏廷 剪髮+撥筋+水療 體驗" at bounding box center [1122, 467] width 118 height 54
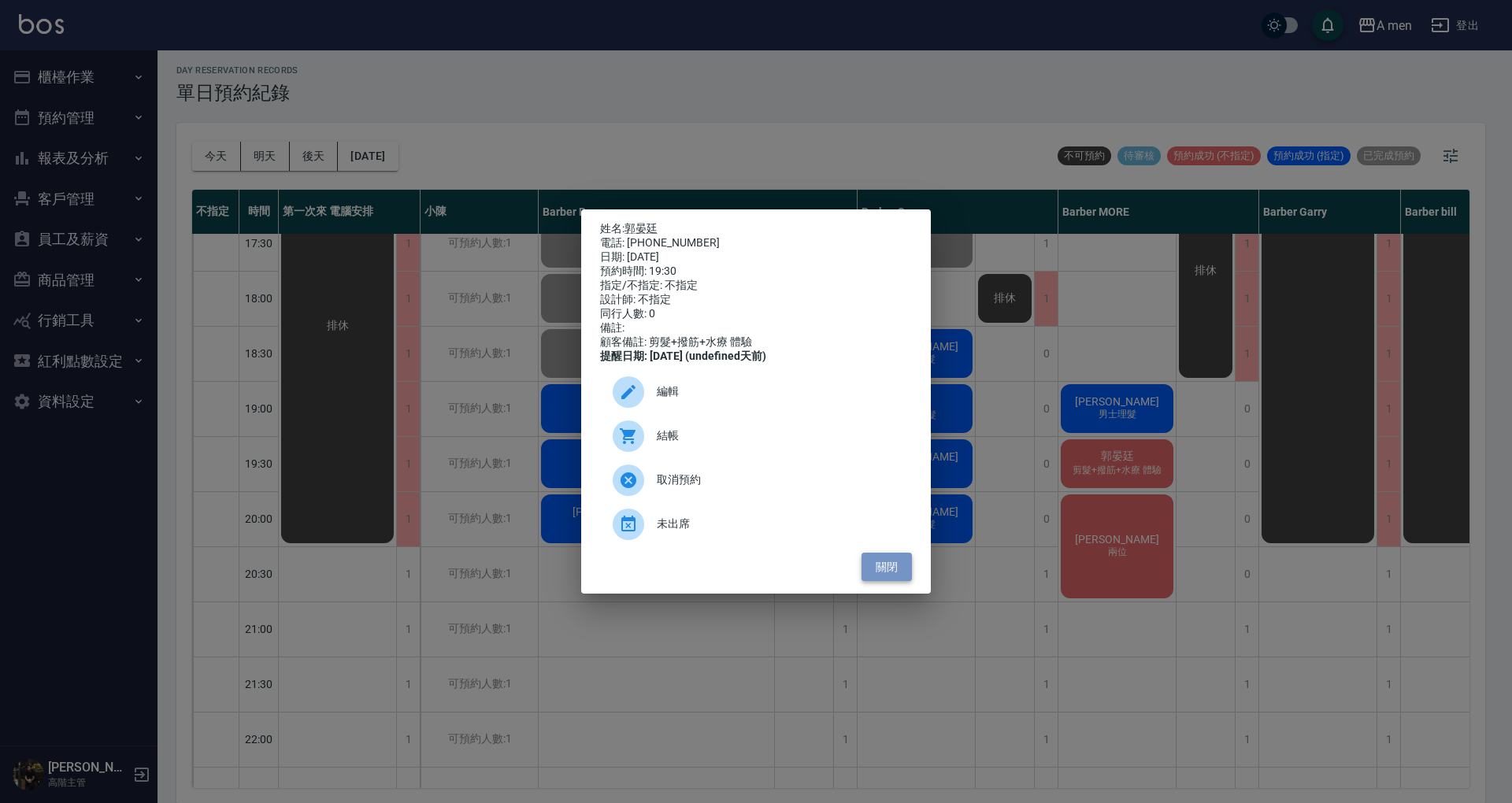
click at [907, 579] on button "關閉" at bounding box center [886, 567] width 51 height 29
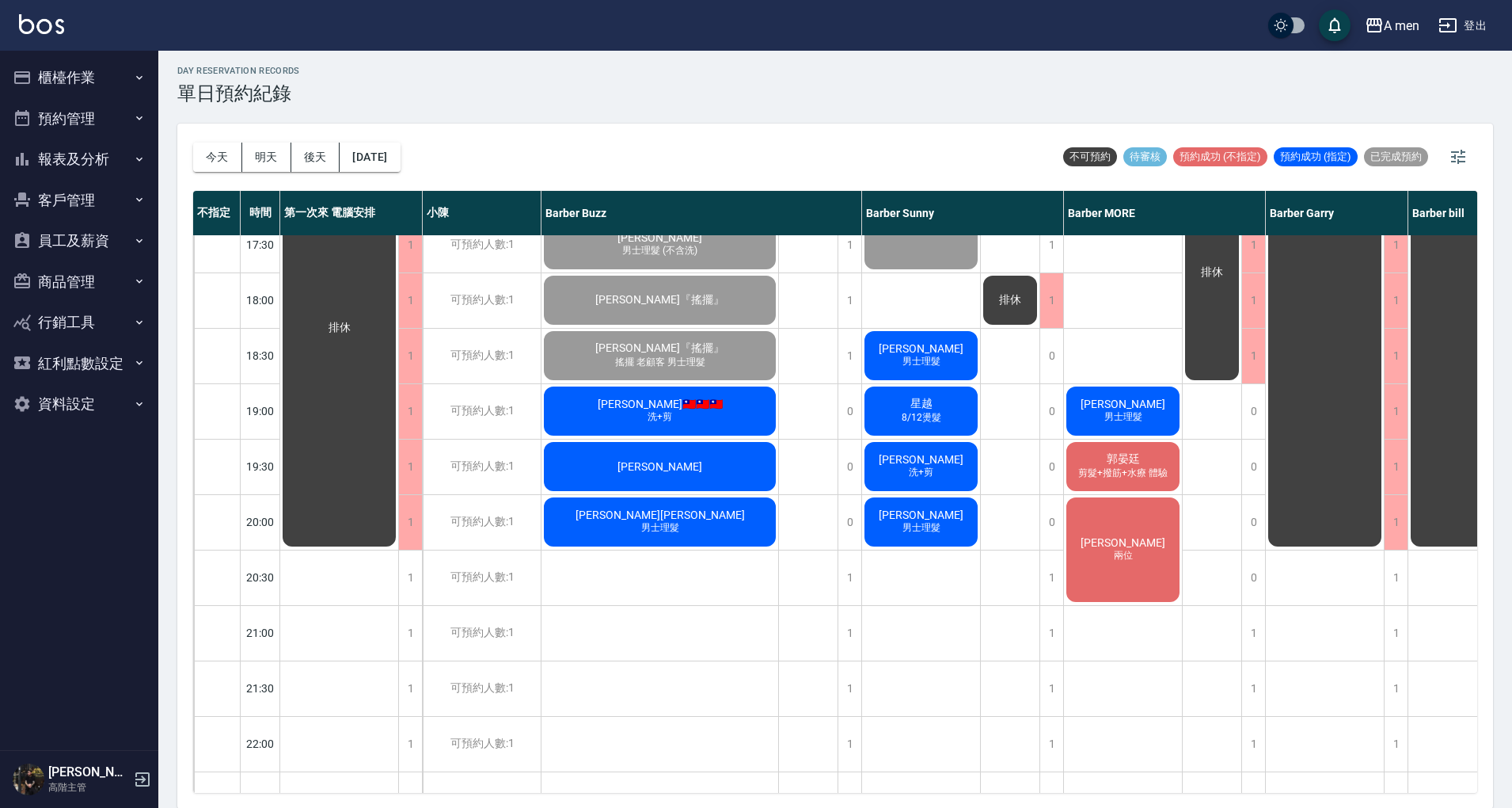
click at [1011, 514] on div "排休" at bounding box center [1011, 189] width 59 height 1386
click at [952, 429] on div "星越 8/12燙髮" at bounding box center [920, 411] width 118 height 54
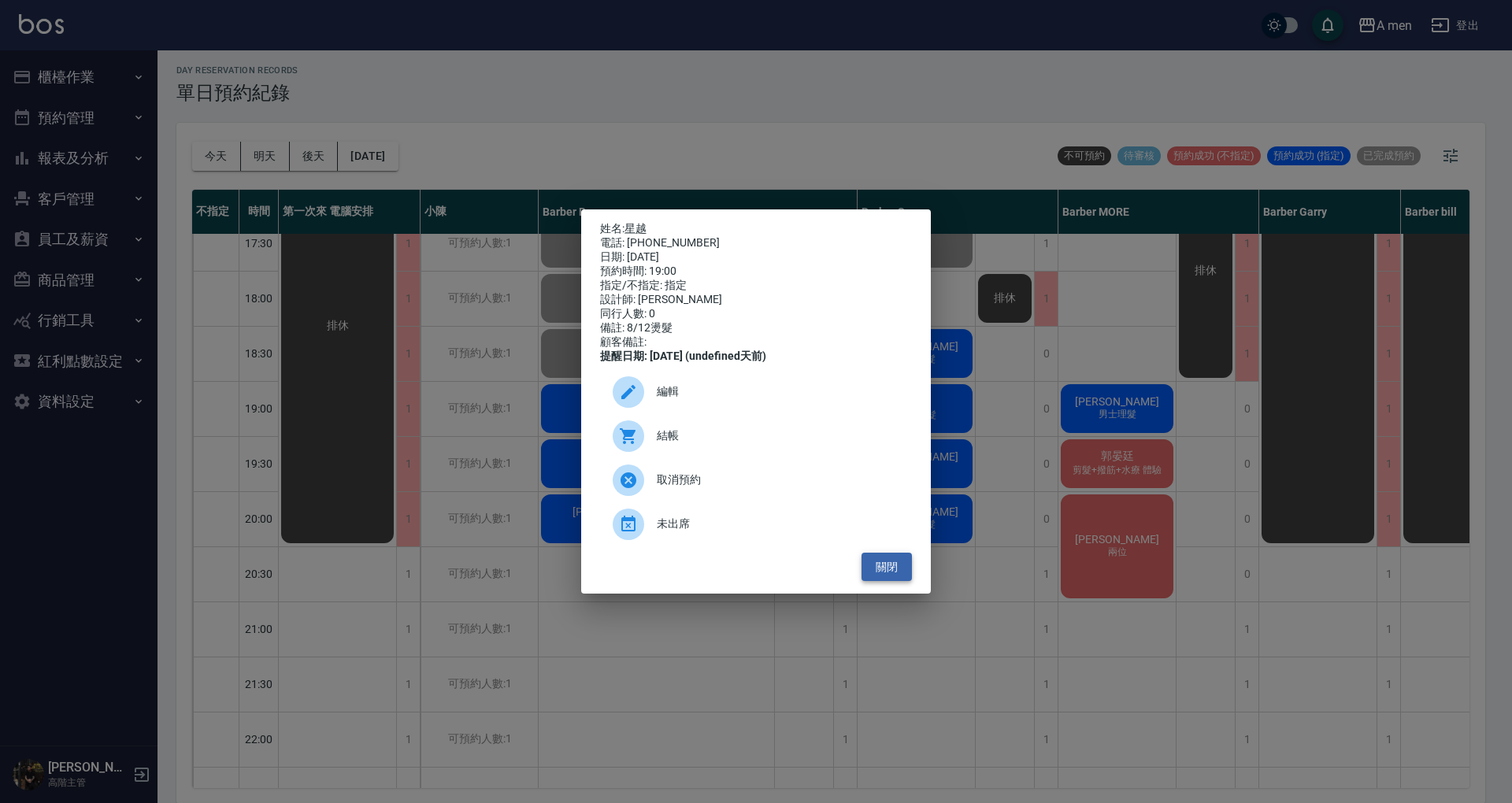
click at [899, 577] on button "關閉" at bounding box center [886, 567] width 51 height 29
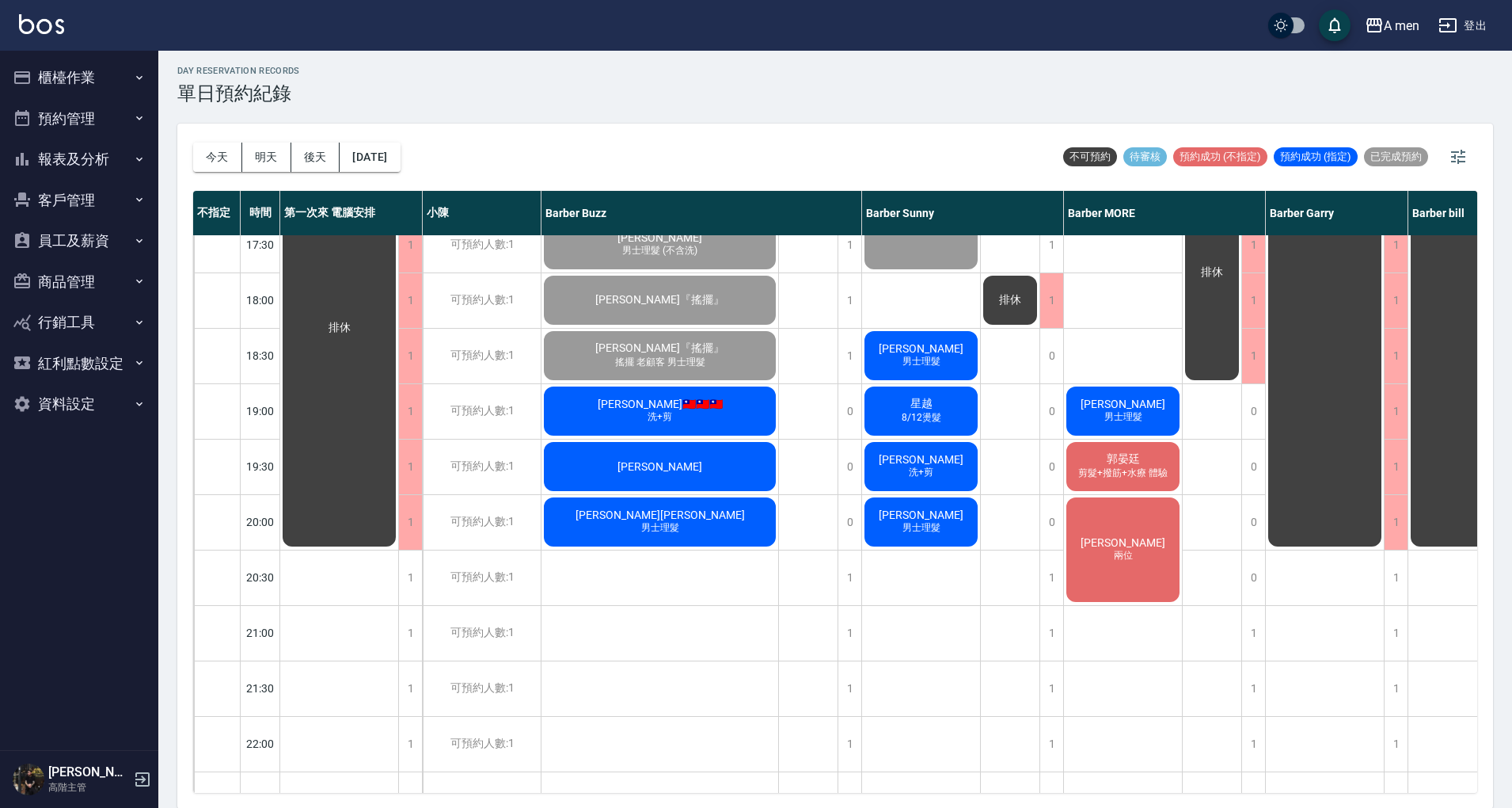
click at [960, 465] on div "王鈺安 洗+剪" at bounding box center [920, 467] width 118 height 54
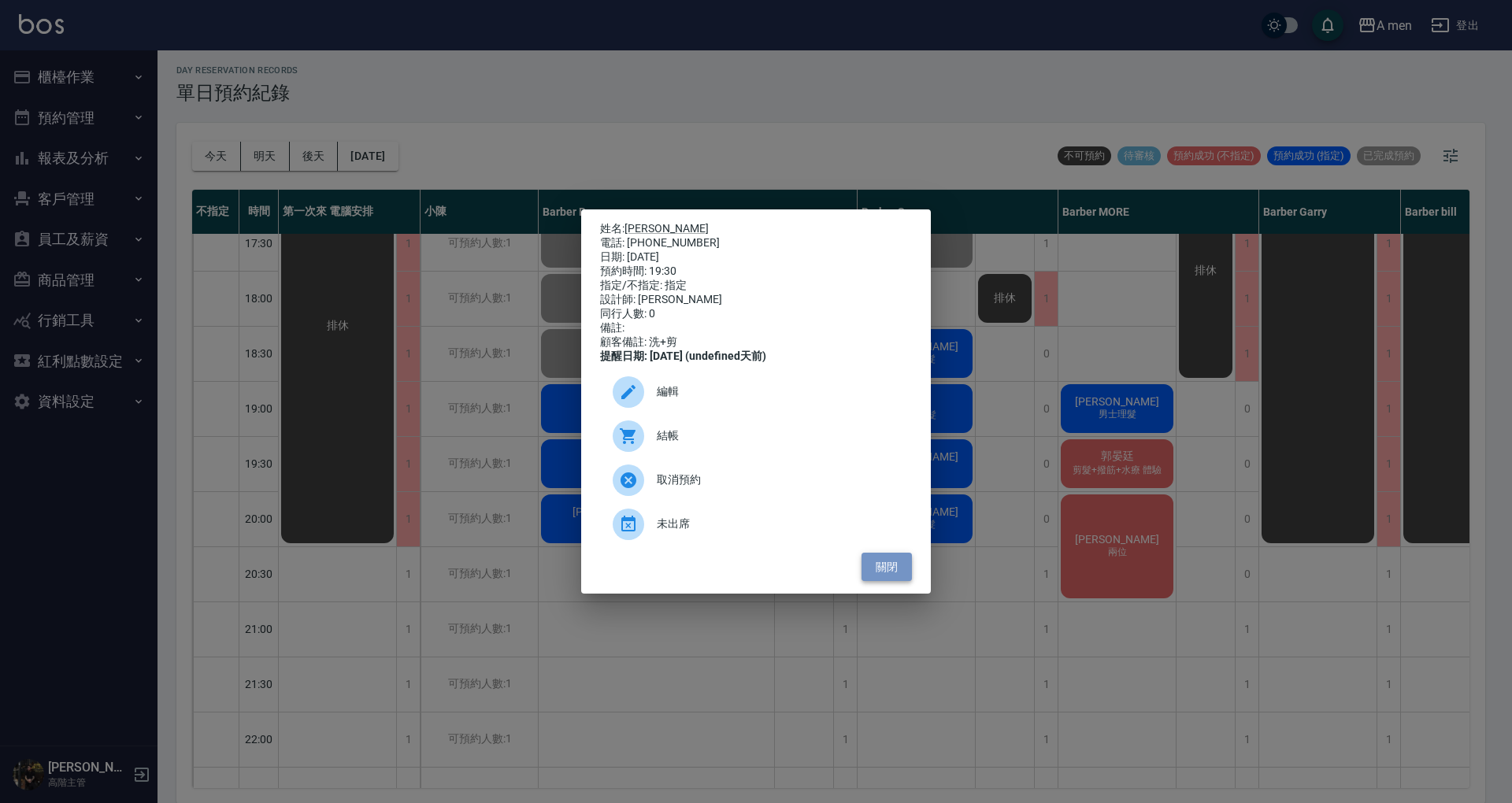
click at [885, 582] on button "關閉" at bounding box center [886, 567] width 51 height 29
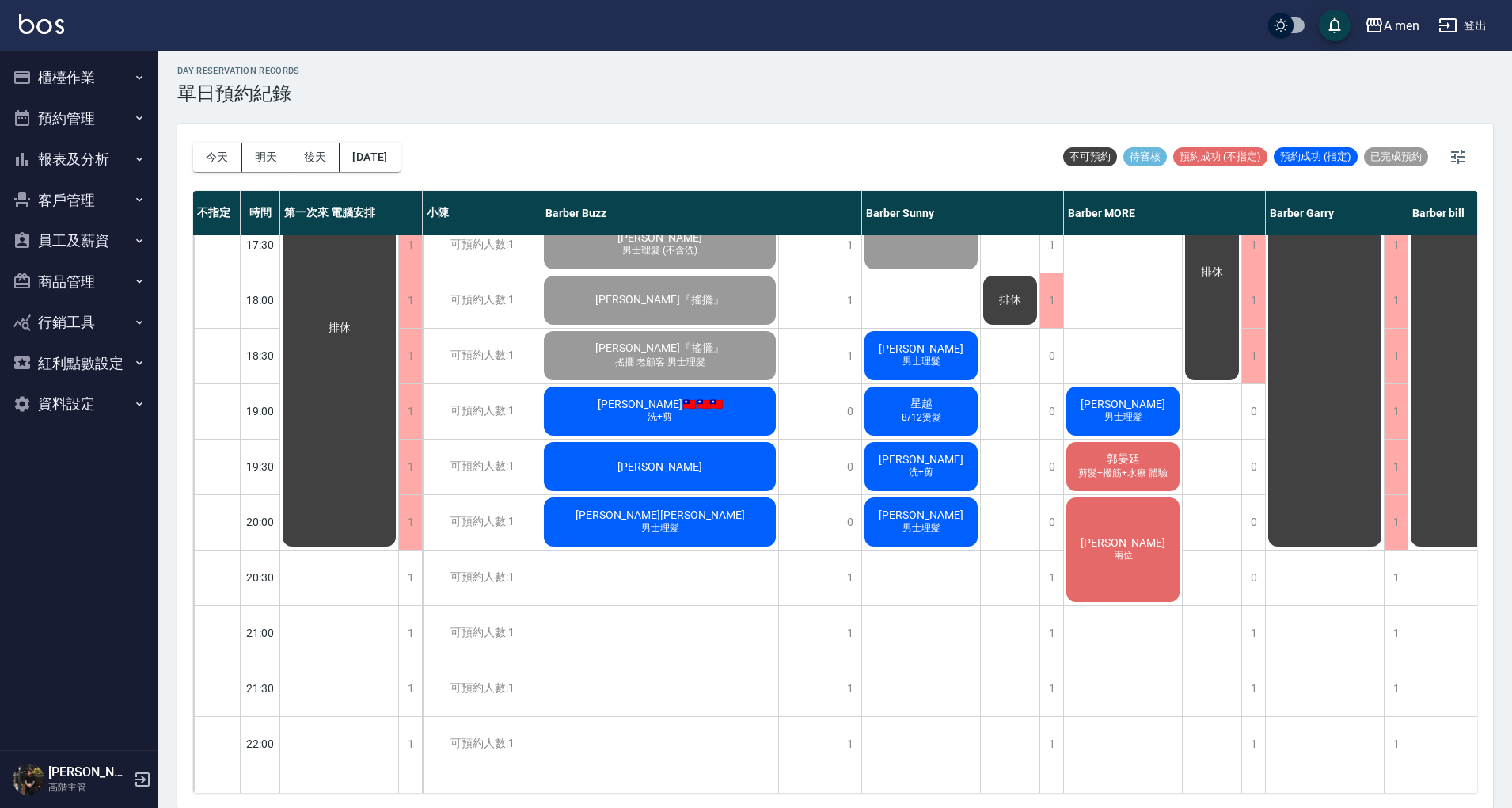
click at [996, 472] on div "排休" at bounding box center [1011, 189] width 59 height 1386
click at [753, 71] on div "day Reservation records 單日預約紀錄" at bounding box center [835, 85] width 1316 height 38
click at [1010, 354] on div "排休" at bounding box center [1011, 189] width 59 height 1386
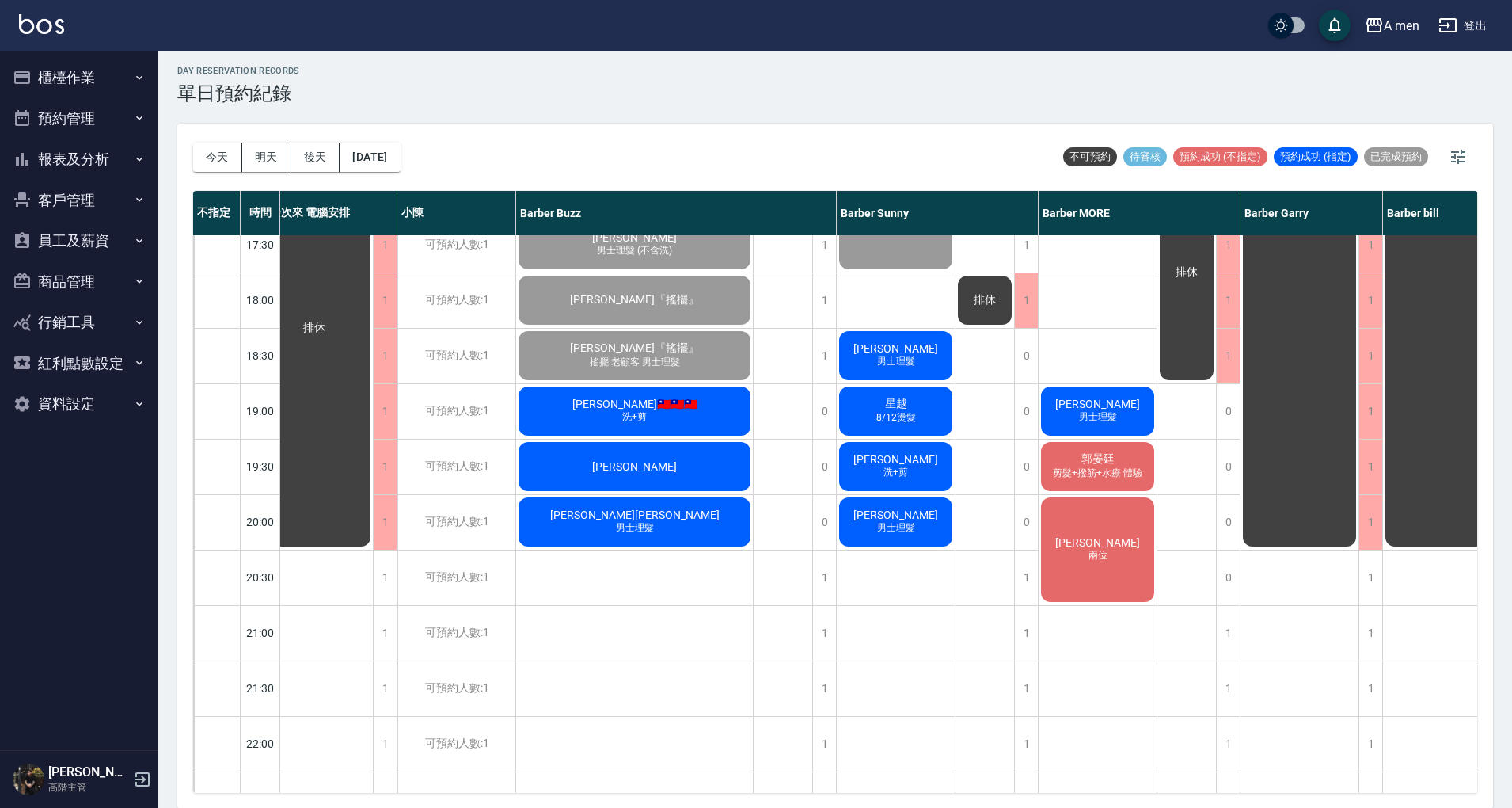
scroll to position [739, 82]
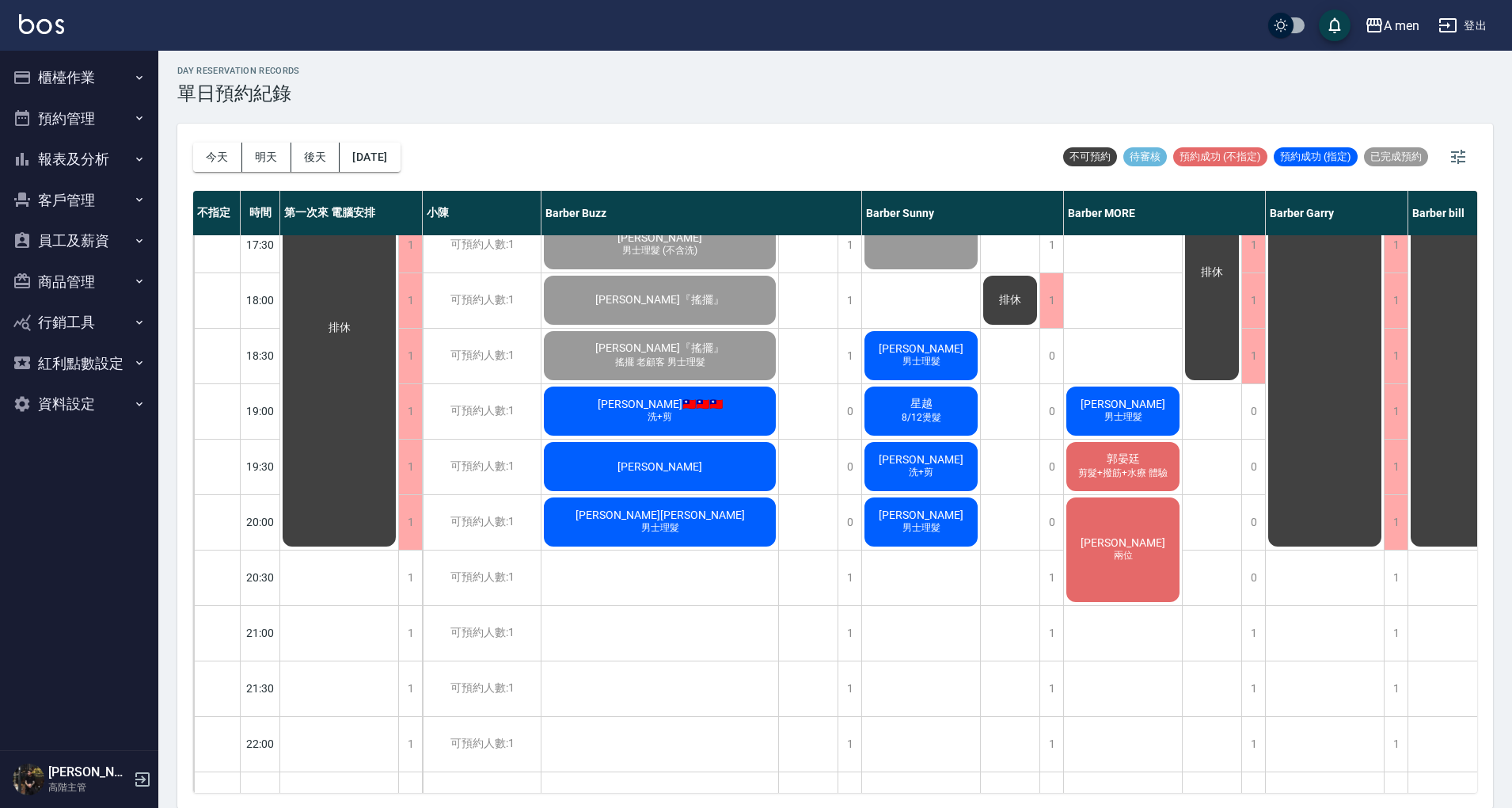
click at [1024, 448] on div "排休" at bounding box center [1011, 189] width 59 height 1386
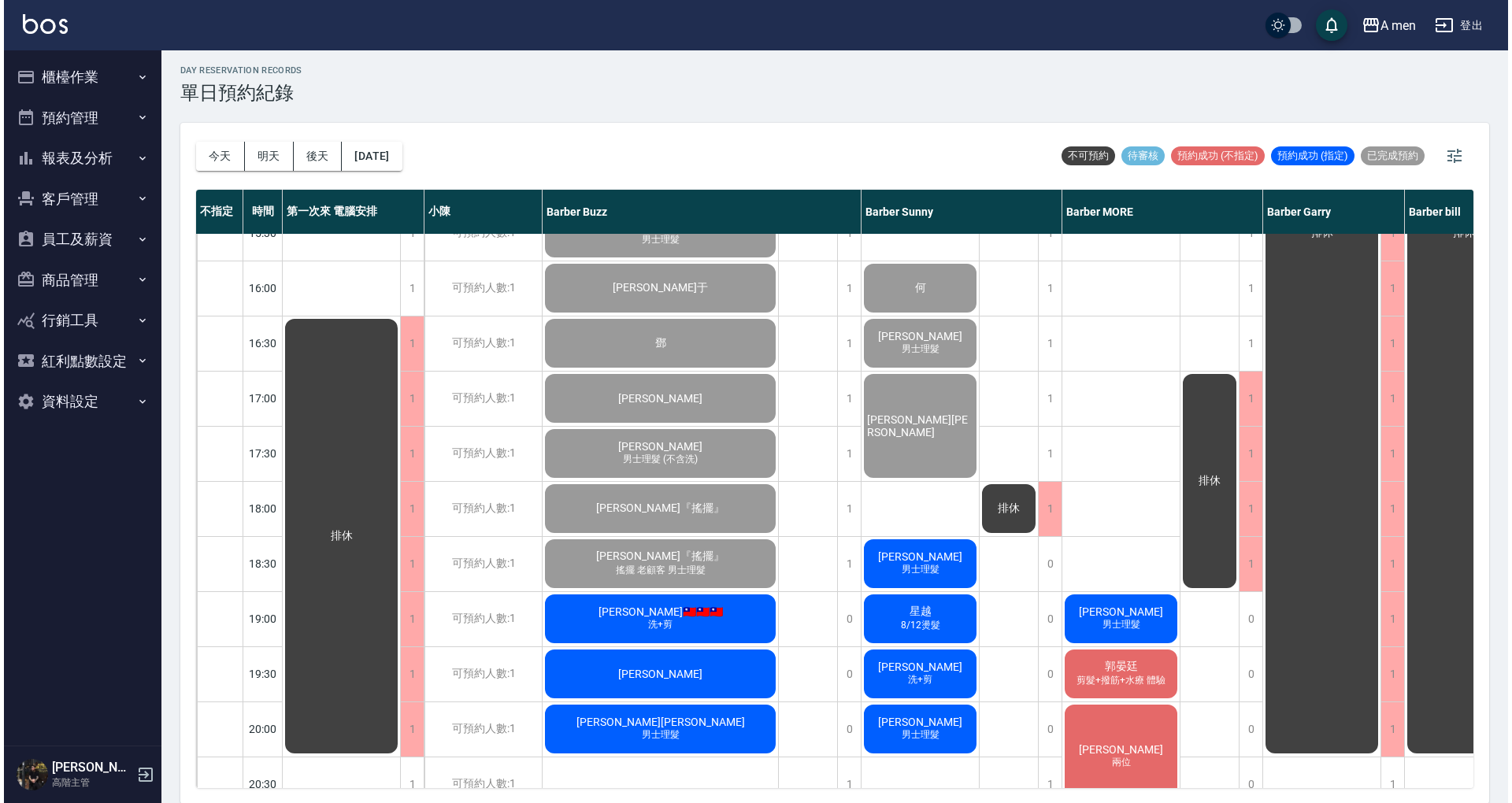
scroll to position [734, 0]
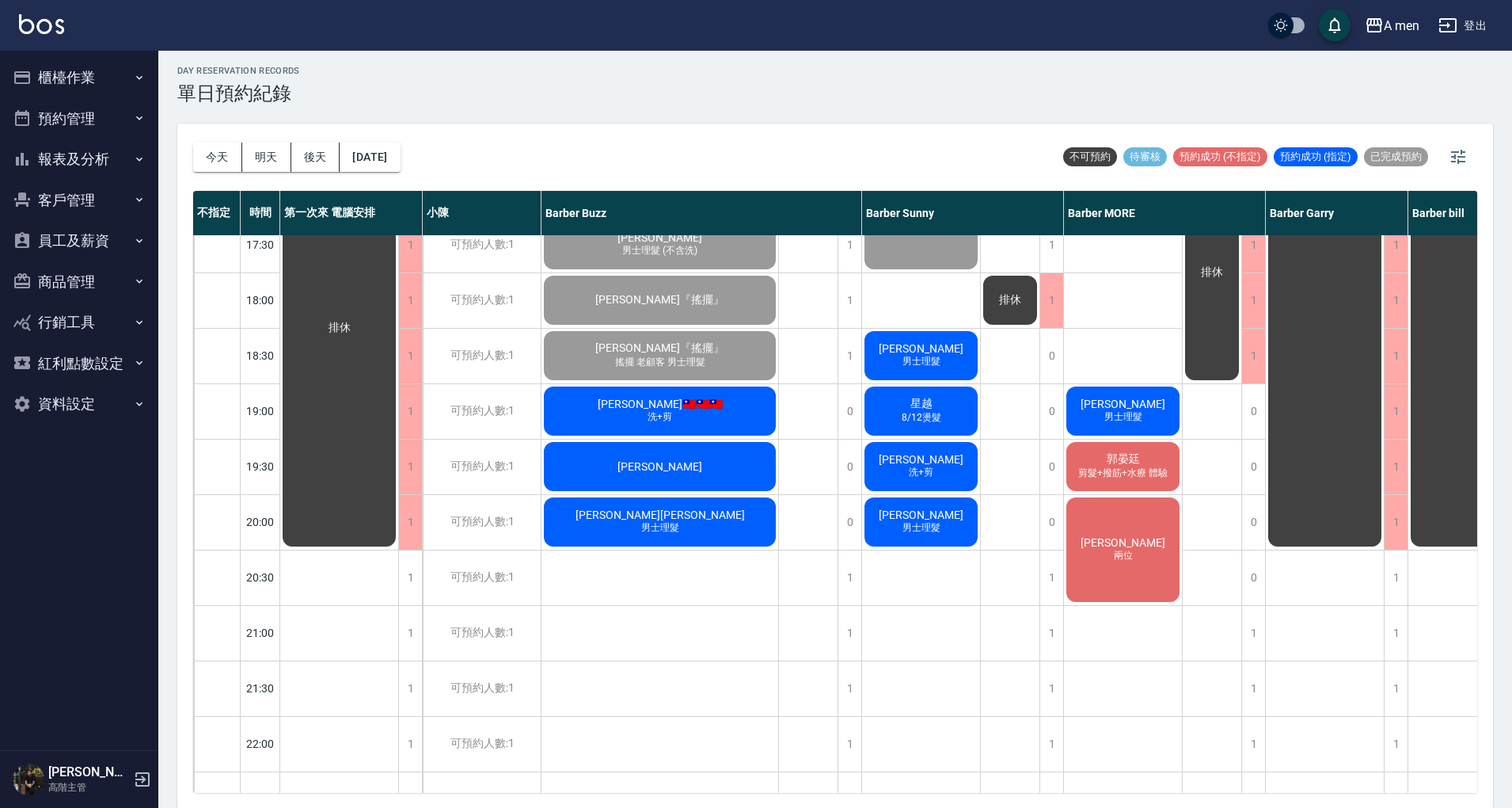
click at [1008, 492] on div "排休" at bounding box center [1011, 189] width 59 height 1386
click at [1167, 410] on div "洪 男士理髮" at bounding box center [1122, 411] width 118 height 54
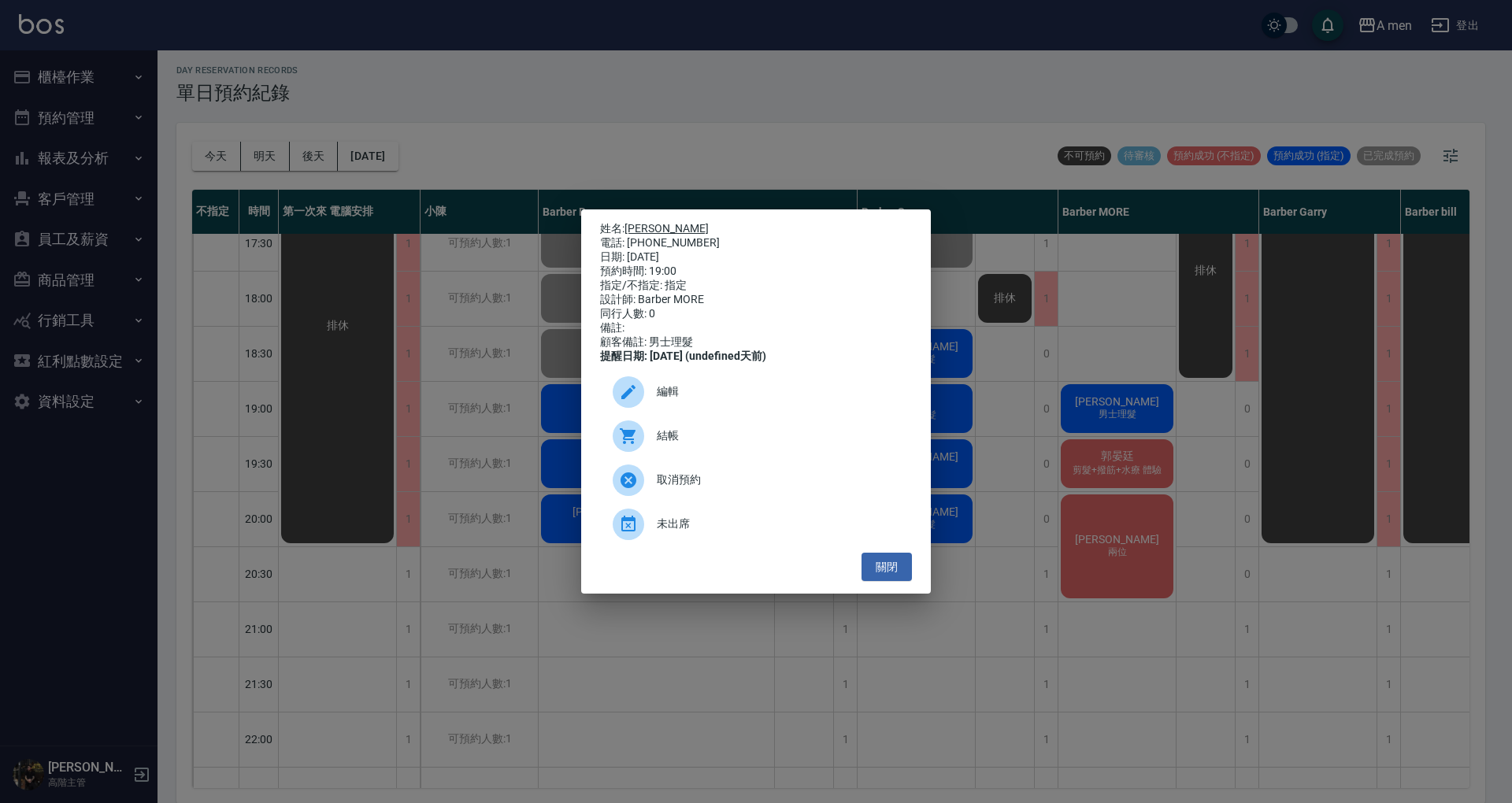
click at [636, 222] on link "洪" at bounding box center [666, 228] width 85 height 12
click at [893, 575] on button "關閉" at bounding box center [886, 567] width 51 height 29
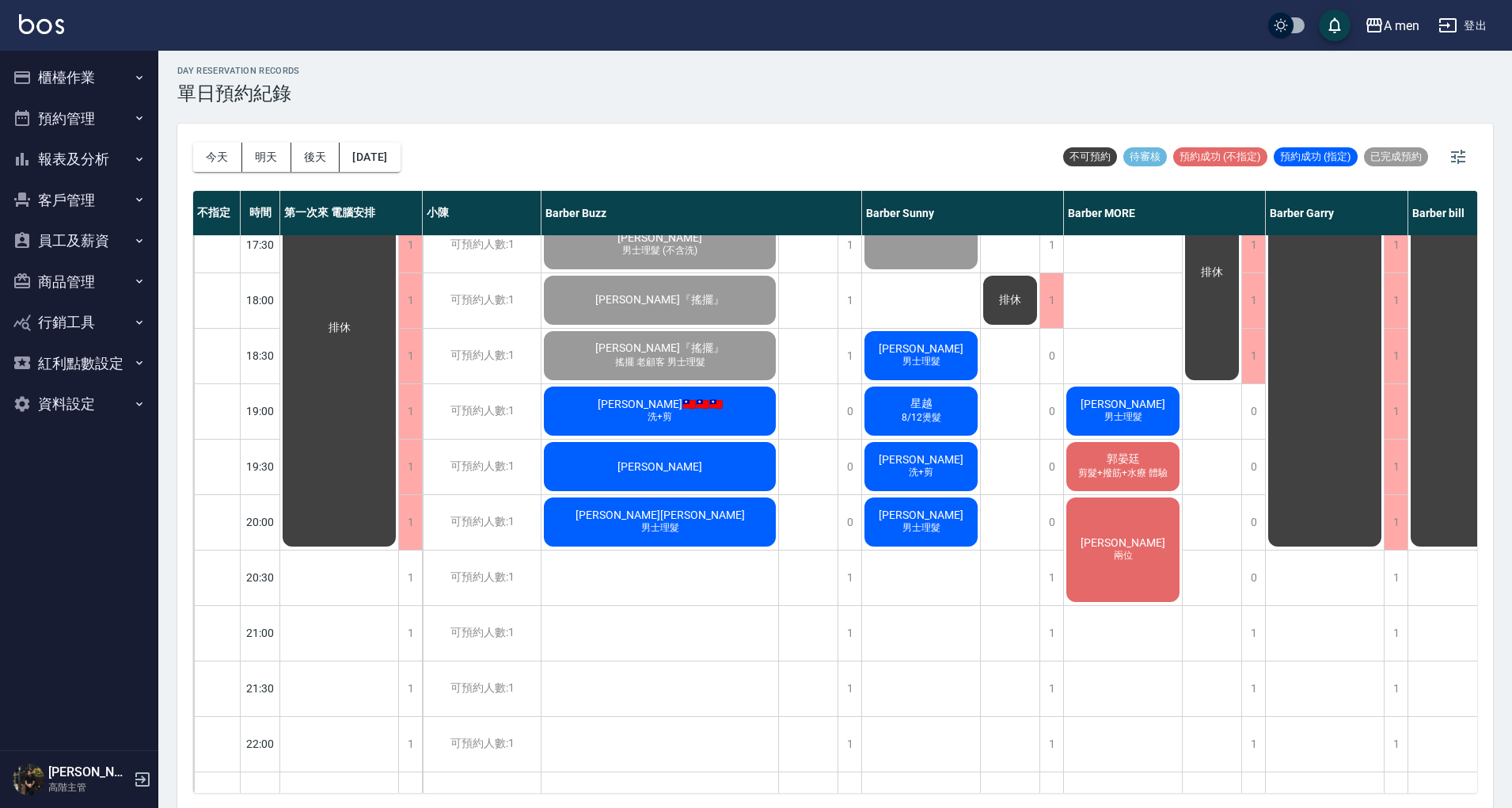
click at [937, 624] on div "明駿 胡小民 男士理髮 許春風 男士理髮 賴先生 洗+剪 David Huang 洗+剪 謝典祐 男士理髮 何 卓兆麟 男士理髮 Max孔民哥 Andy 男士…" at bounding box center [921, 189] width 118 height 1386
click at [927, 346] on span "Andy" at bounding box center [920, 348] width 91 height 13
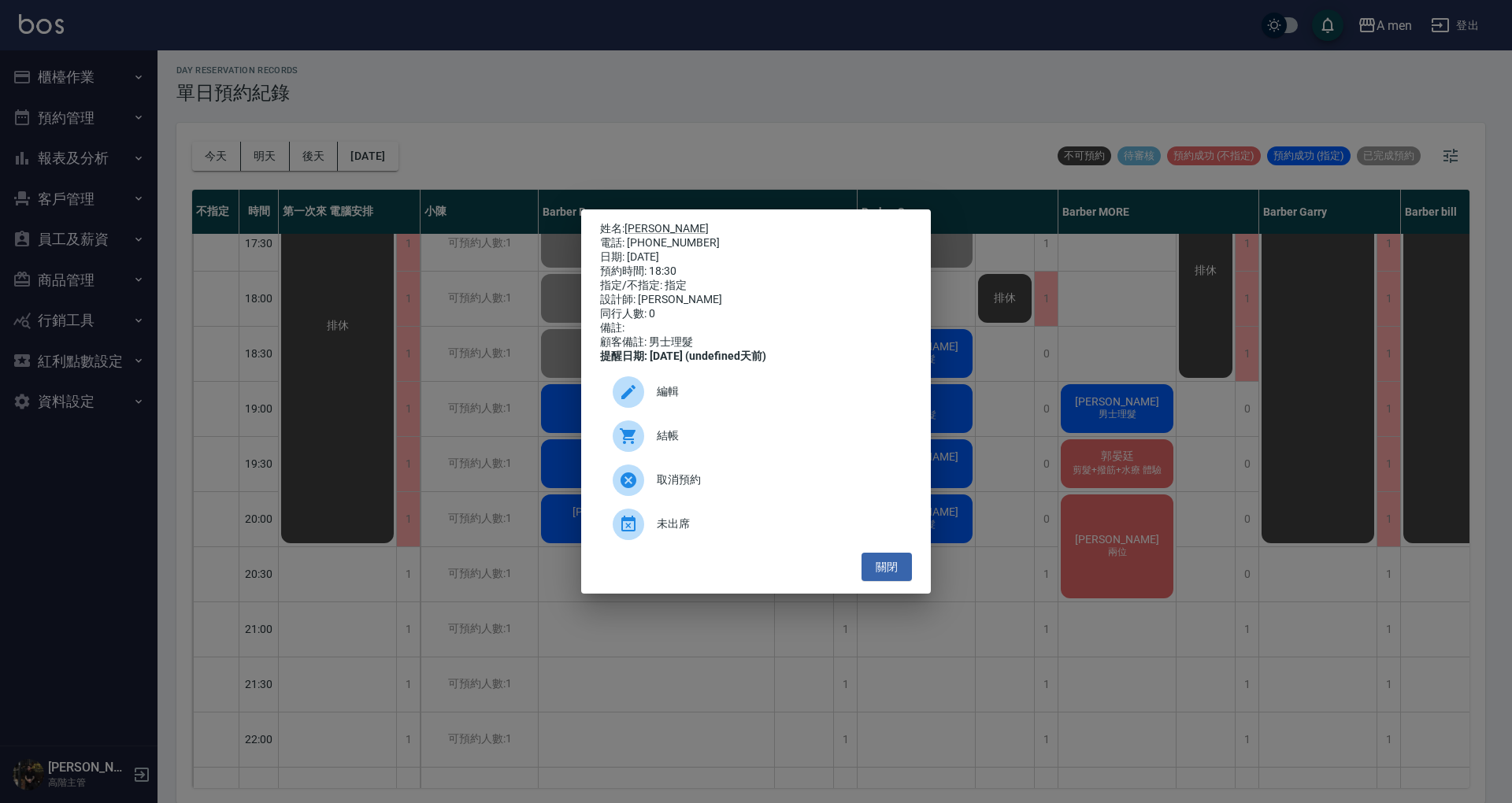
click at [713, 453] on div "結帳" at bounding box center [756, 436] width 312 height 44
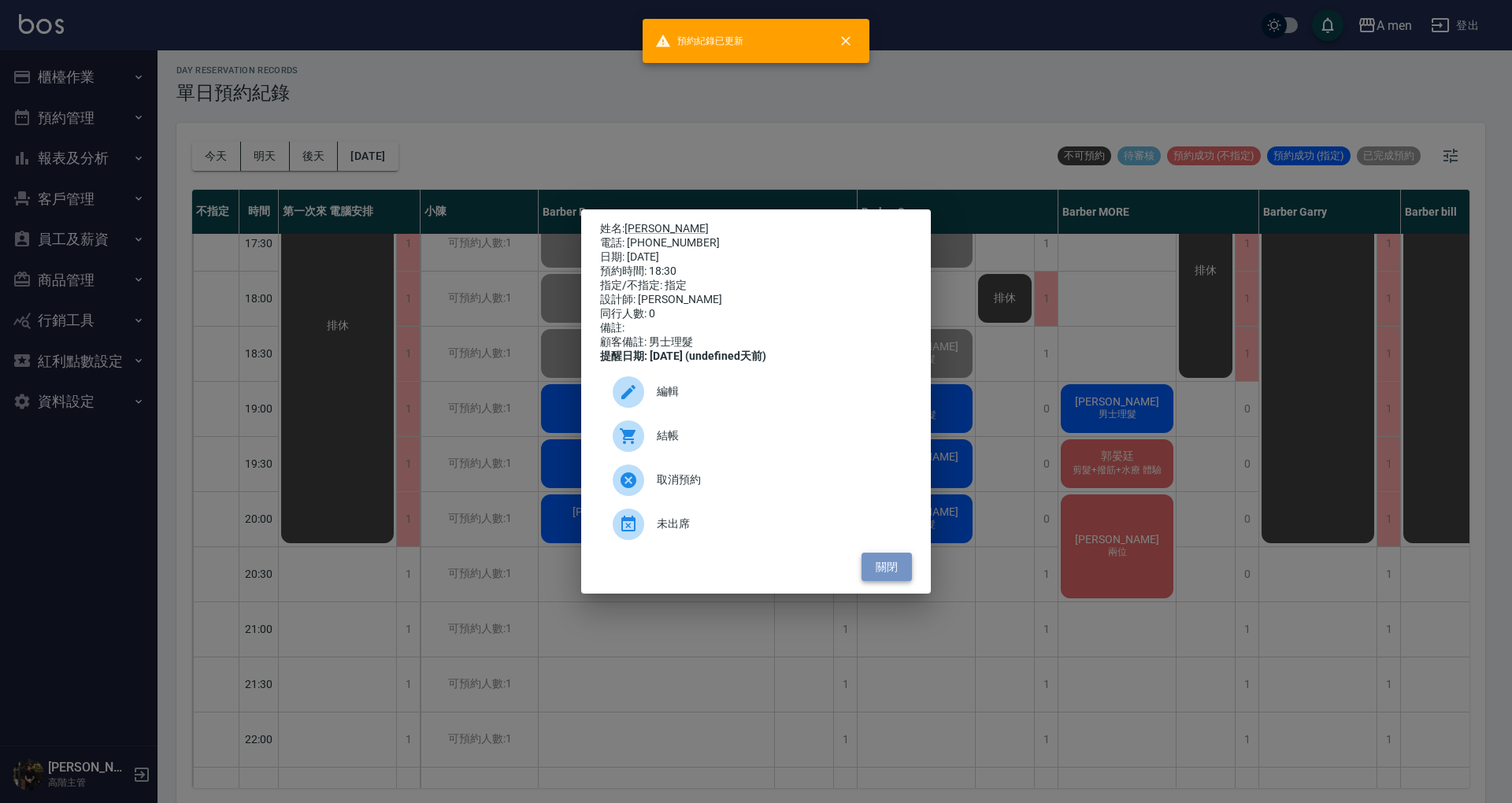
click at [901, 579] on button "關閉" at bounding box center [886, 567] width 51 height 29
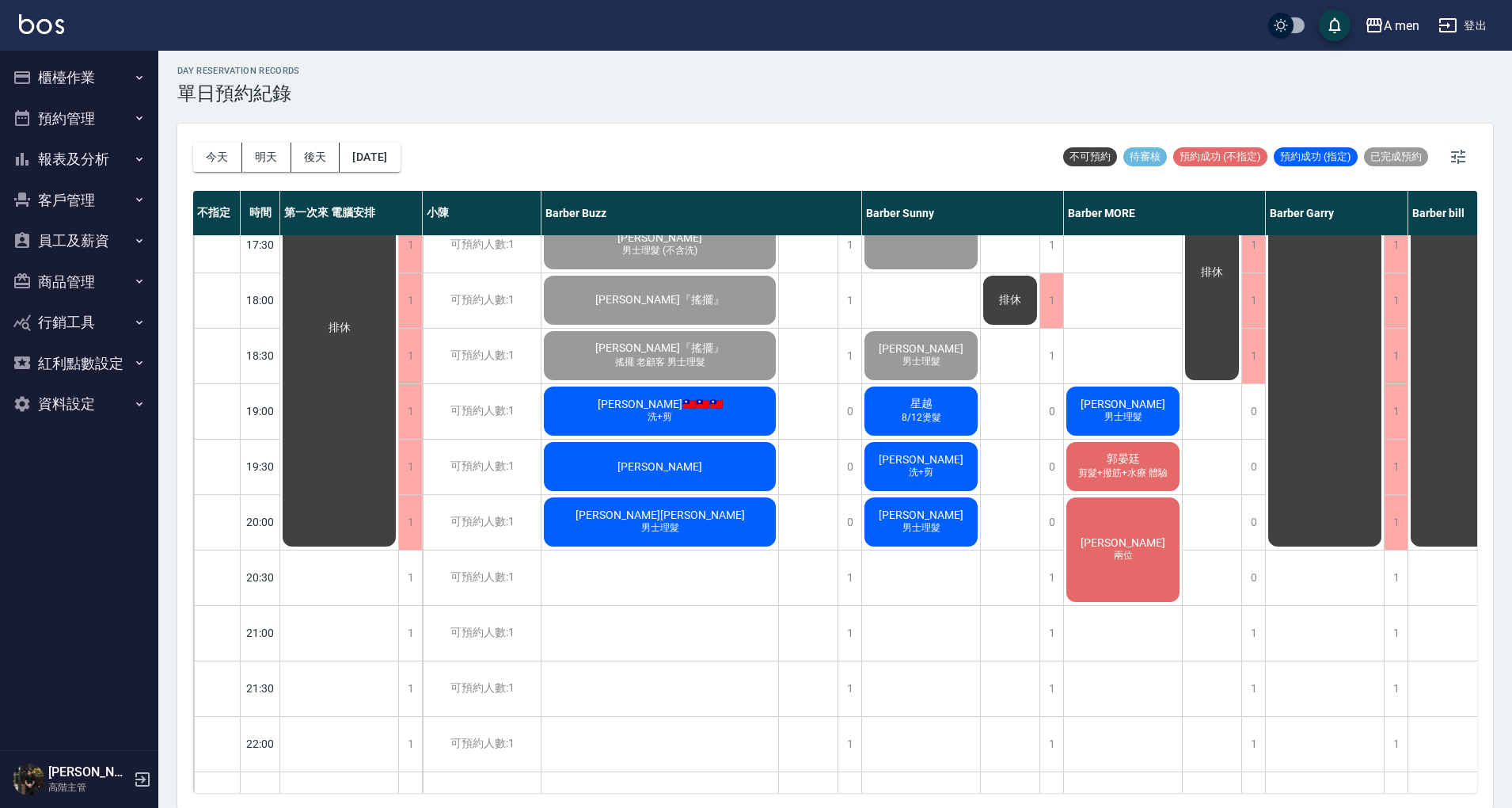
click at [1009, 573] on div "排休" at bounding box center [1011, 189] width 59 height 1386
click at [1118, 381] on div "侯竣晟 洗+剪、壓貼燙 陳歆翰 洗+剪 日本面試 虛擬貨幣 林 男士理髮 洪 男士理髮 郭晏廷 剪髮+撥筋+水療 體驗 楊先生 兩位" at bounding box center [1123, 189] width 118 height 1386
click at [1122, 391] on div "洪 男士理髮" at bounding box center [1122, 411] width 118 height 54
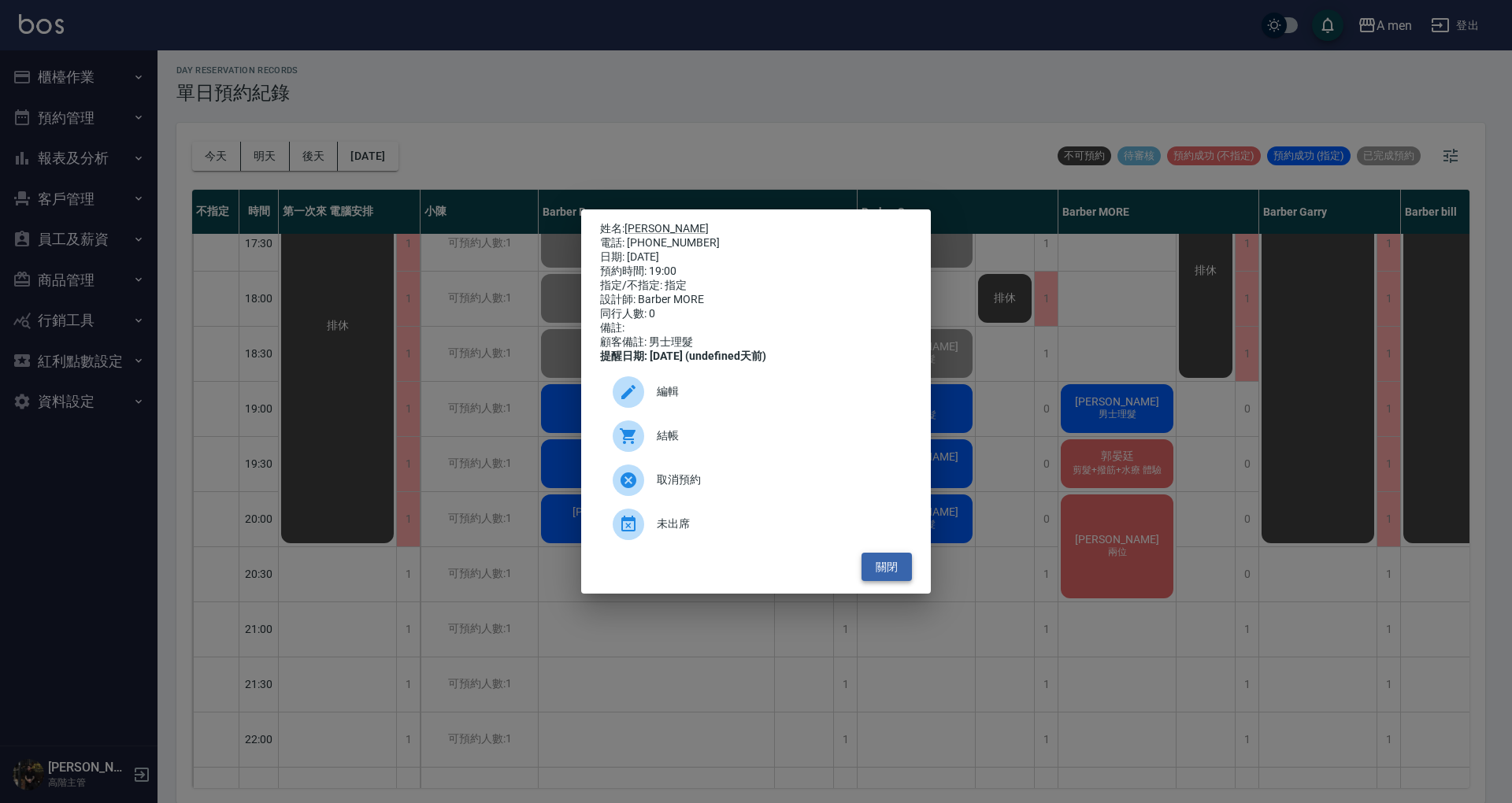
click at [907, 582] on button "關閉" at bounding box center [886, 567] width 51 height 29
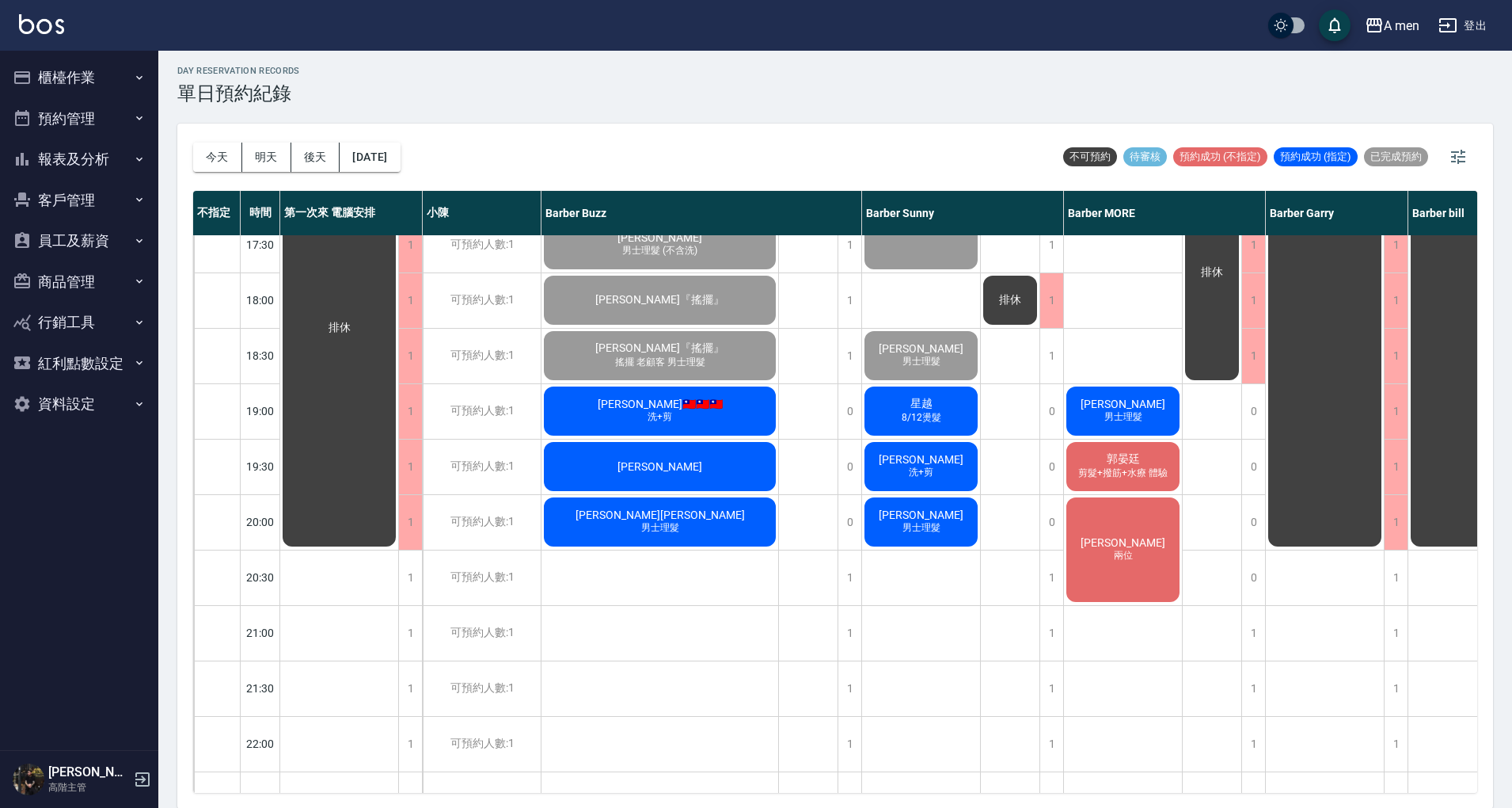
click at [1115, 410] on span "洪" at bounding box center [1122, 403] width 91 height 13
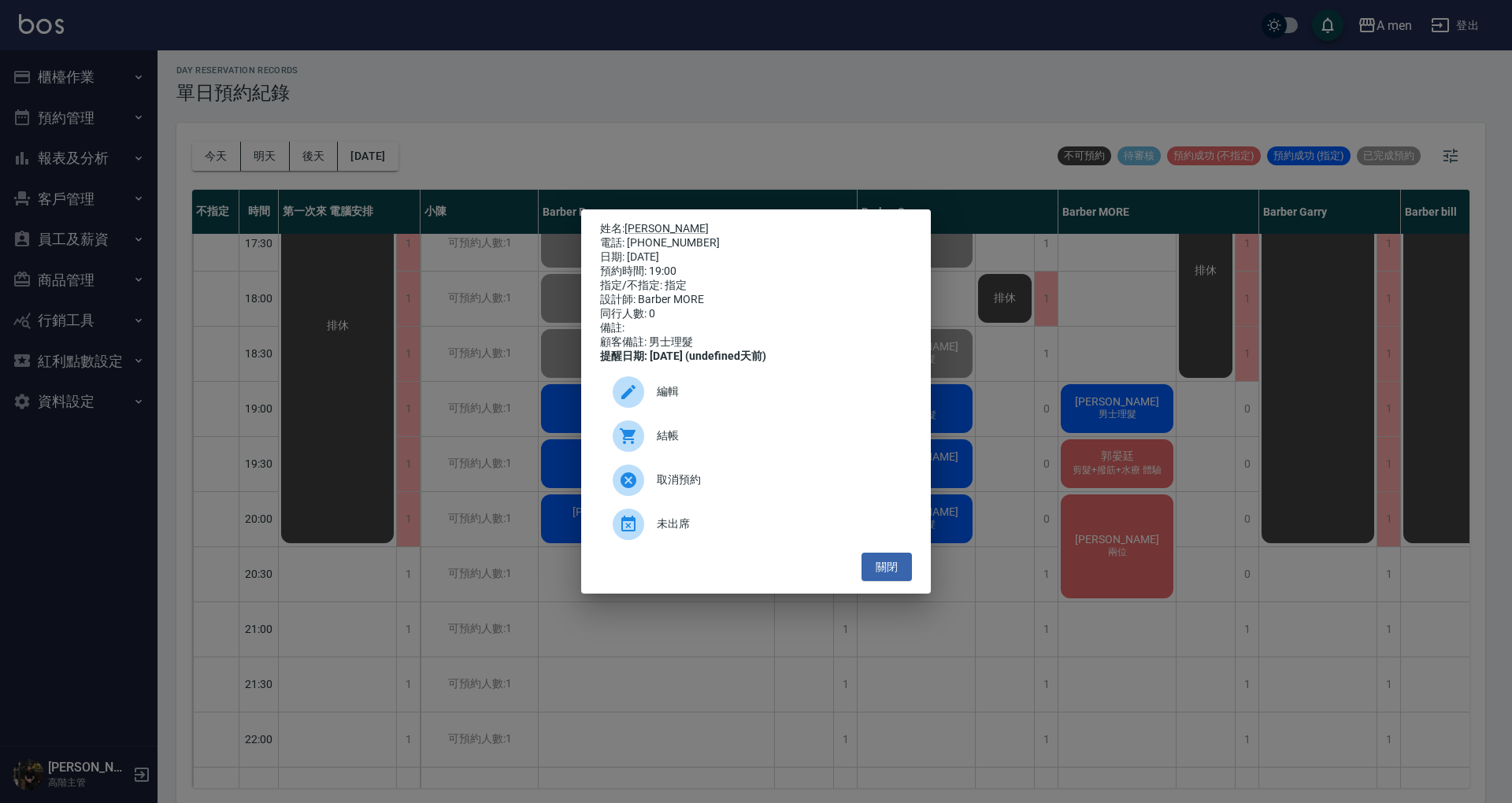
click at [844, 392] on span "編輯" at bounding box center [778, 392] width 242 height 17
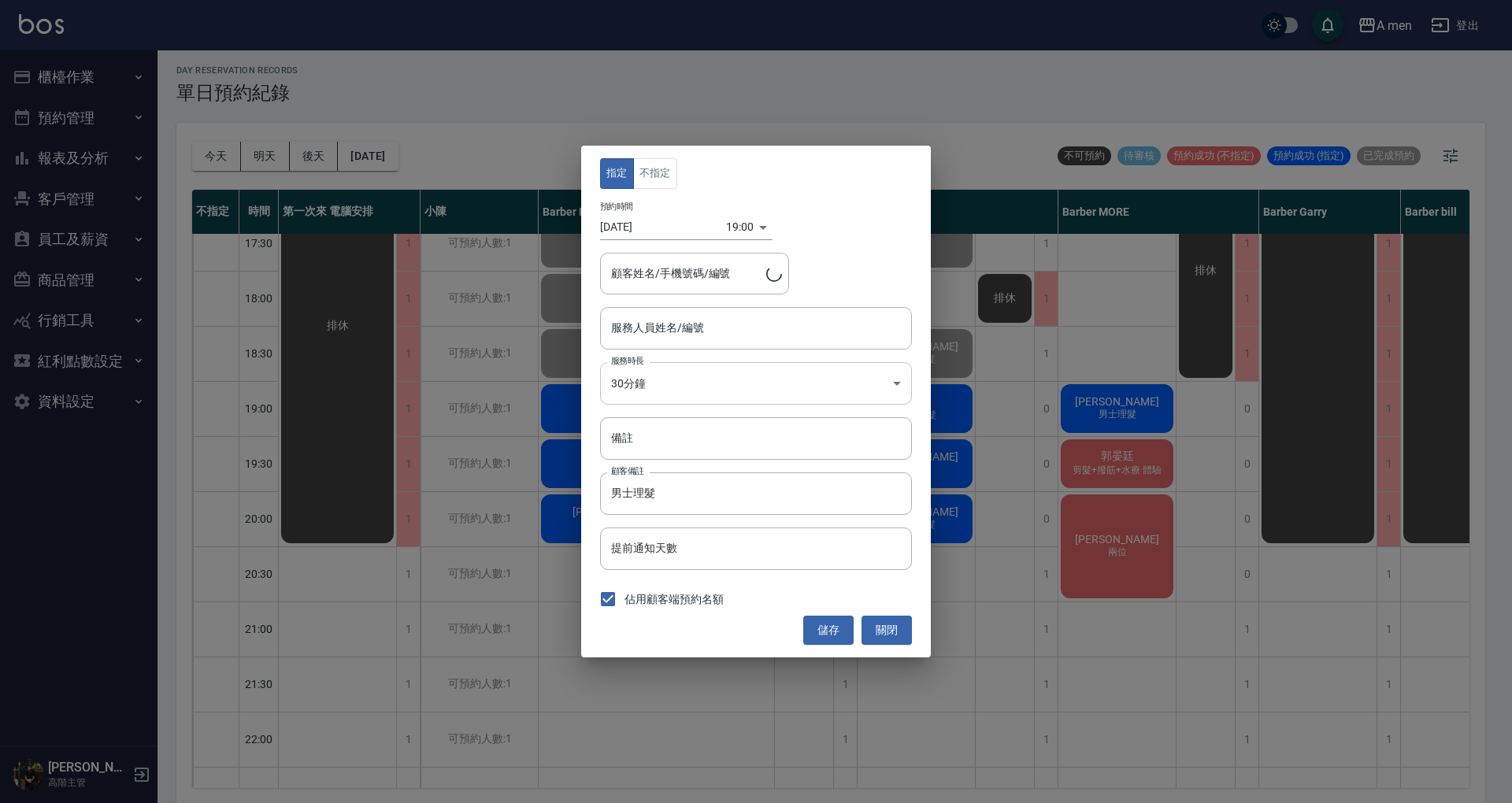
type input "洪/0972991975"
type input "Barber MORE-001"
click at [744, 226] on body "A men 登出 櫃檯作業 打帳單 帳單列表 營業儀表板 現金收支登錄 高階收支登錄 材料自購登錄 每日結帳 排班表 現場電腦打卡 掃碼打卡 預約管理 預約管…" at bounding box center [756, 399] width 1512 height 807
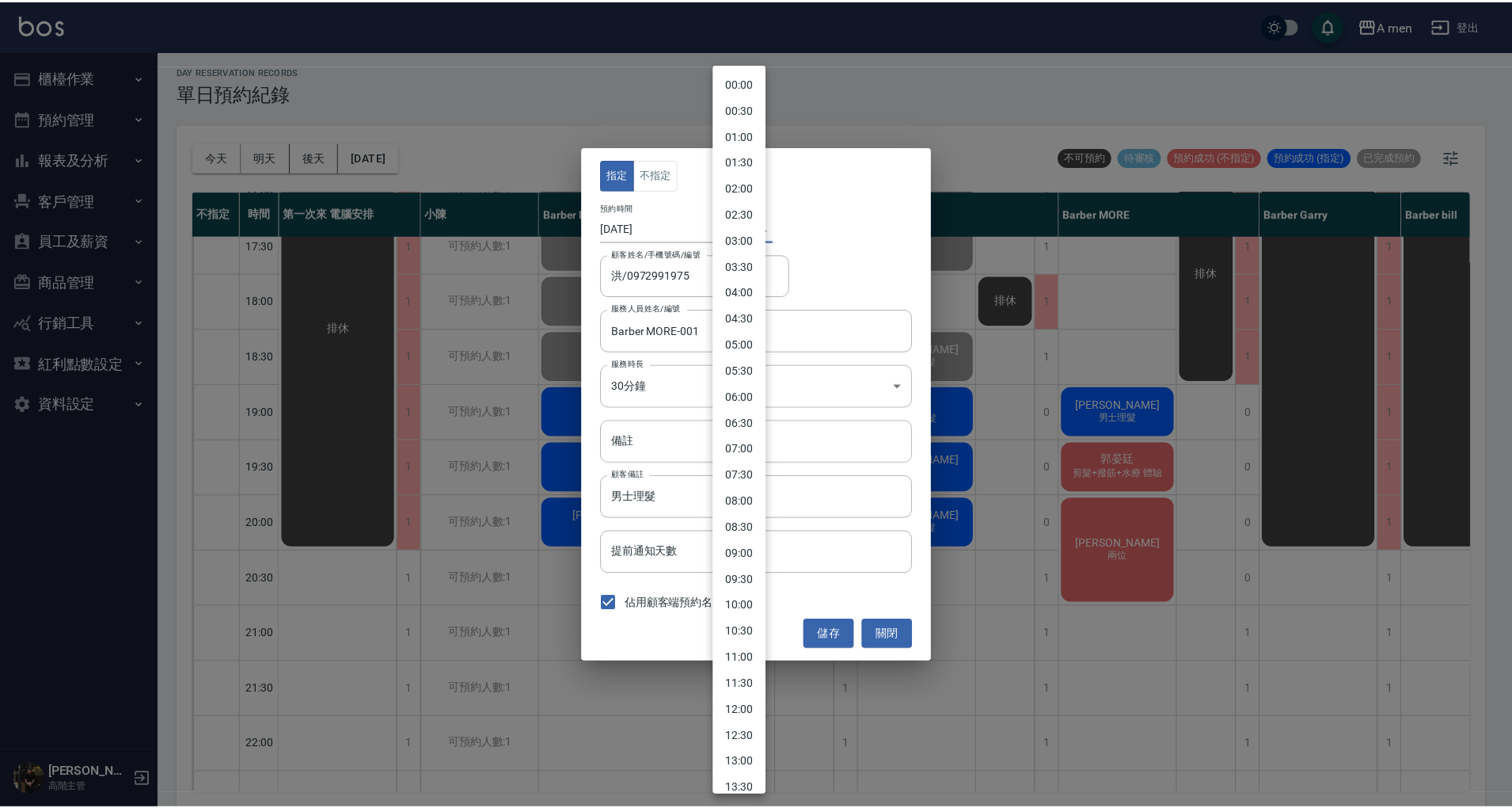
scroll to position [535, 0]
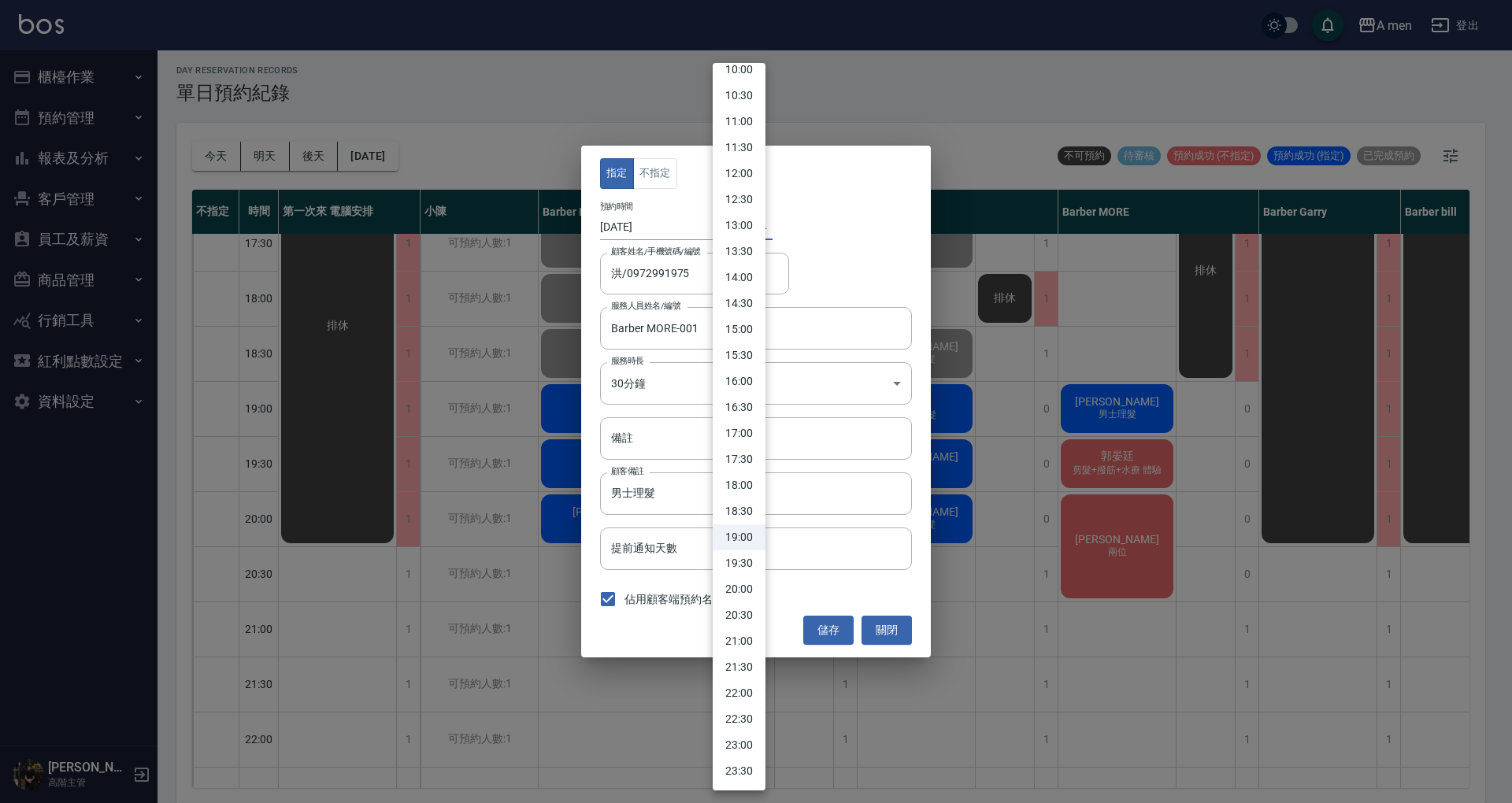
click at [750, 616] on li "20:30" at bounding box center [739, 615] width 53 height 26
type input "1760013000000"
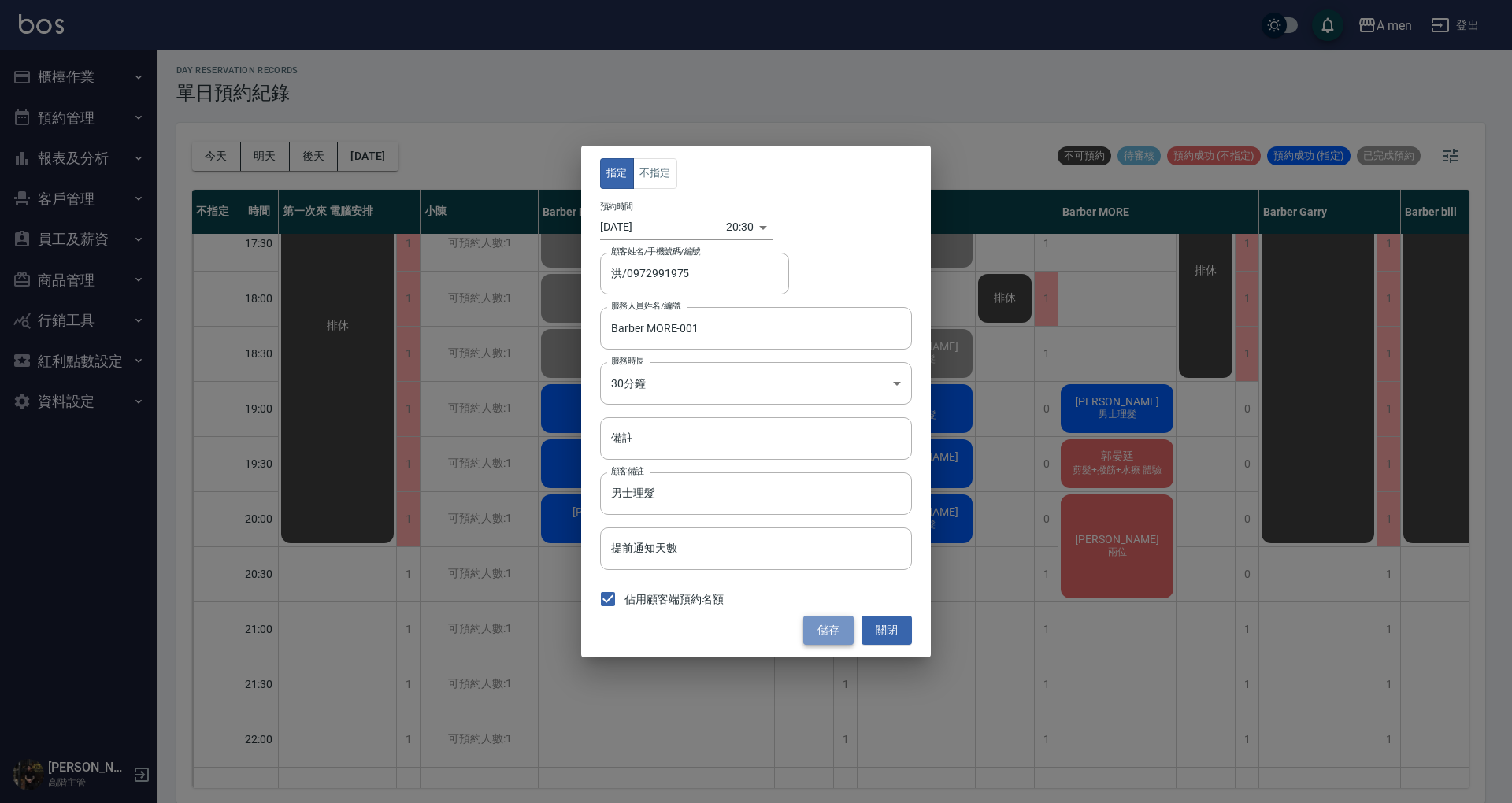
click at [819, 638] on button "儲存" at bounding box center [828, 630] width 51 height 29
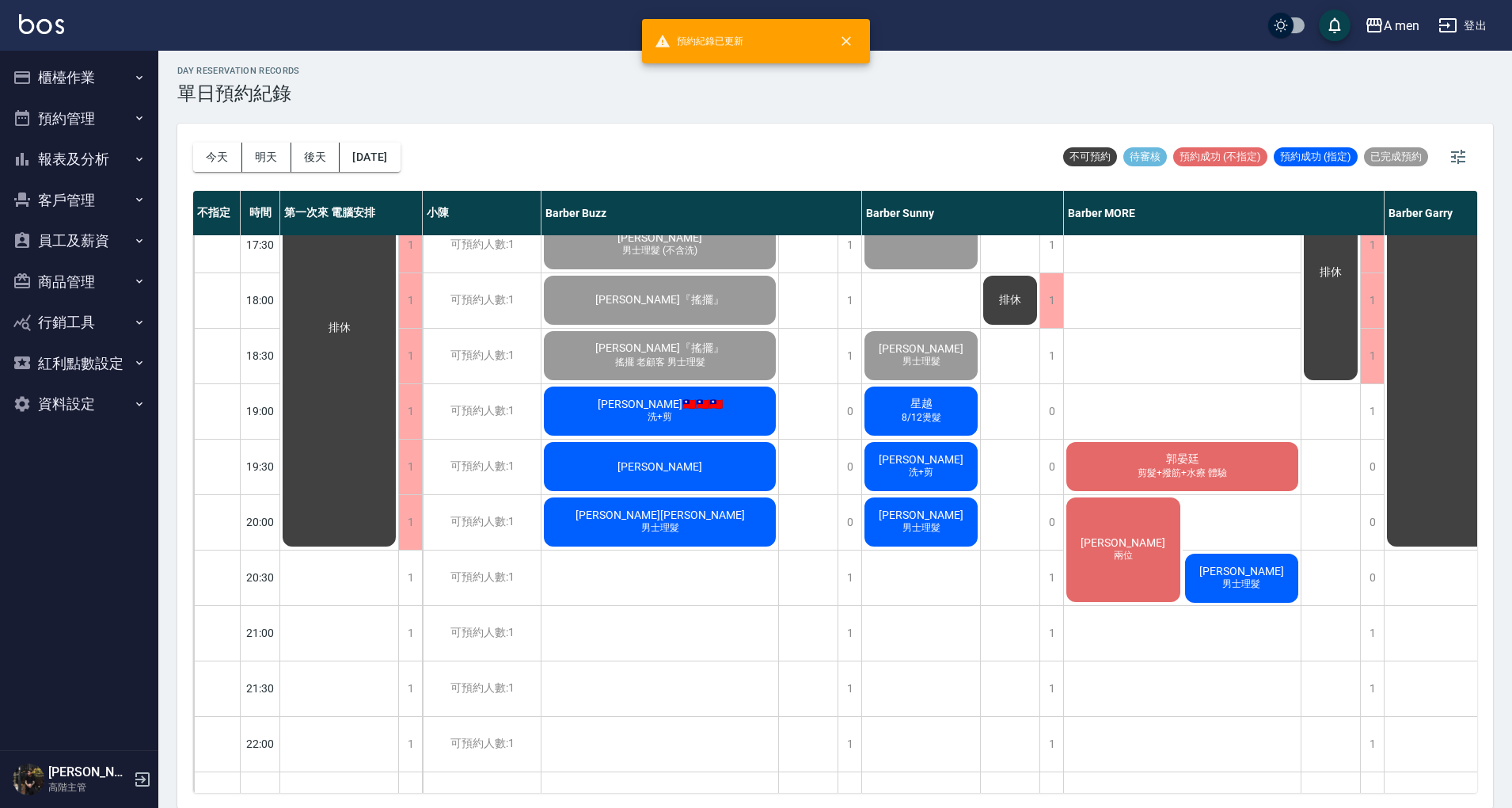
click at [1237, 655] on div "侯竣晟 洗+剪、壓貼燙 陳歆翰 洗+剪 日本面試 虛擬貨幣 林 男士理髮 郭晏廷 剪髮+撥筋+水療 體驗 楊先生 兩位 洪 男士理髮" at bounding box center [1182, 189] width 238 height 1386
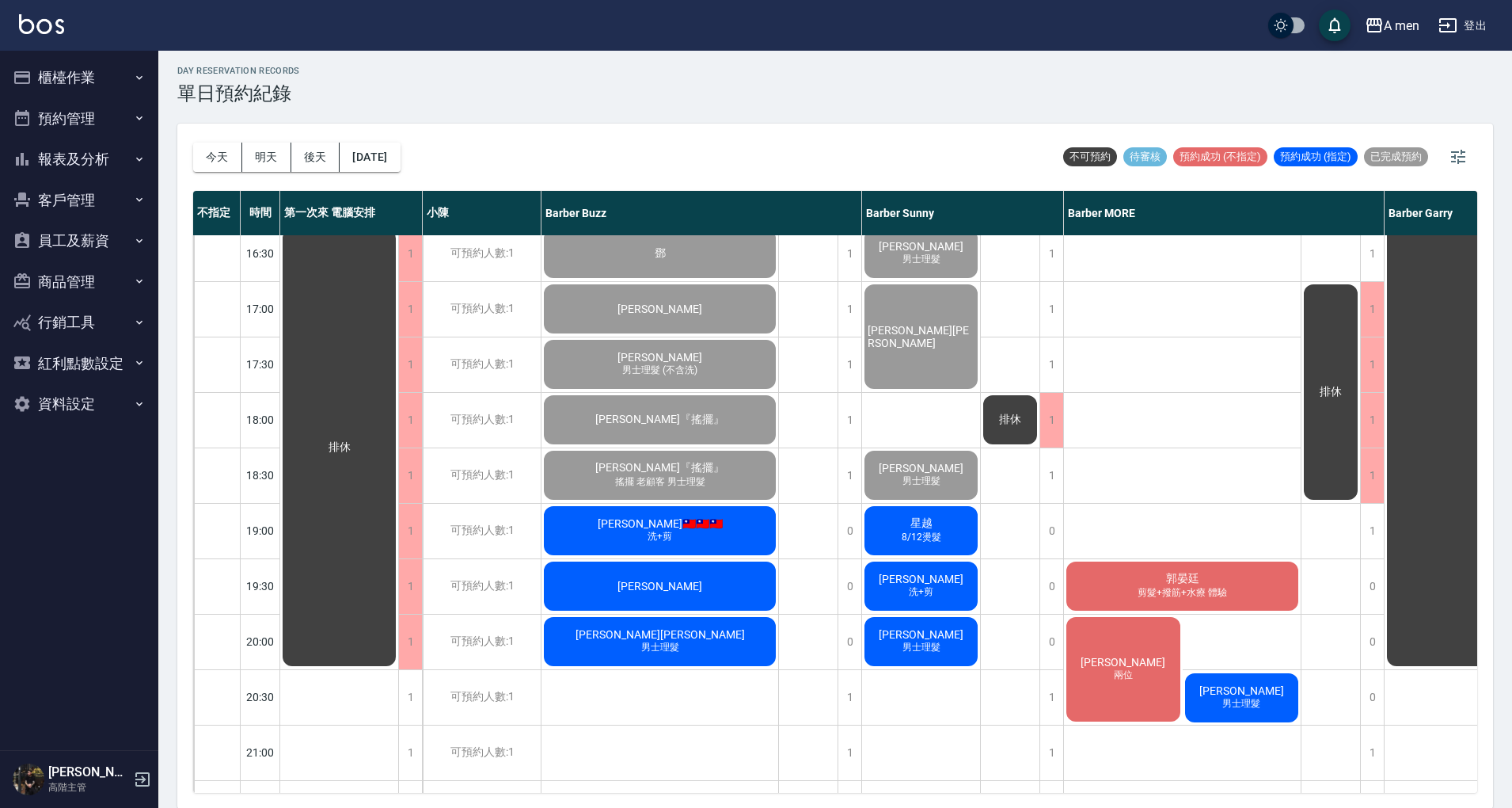
scroll to position [634, 0]
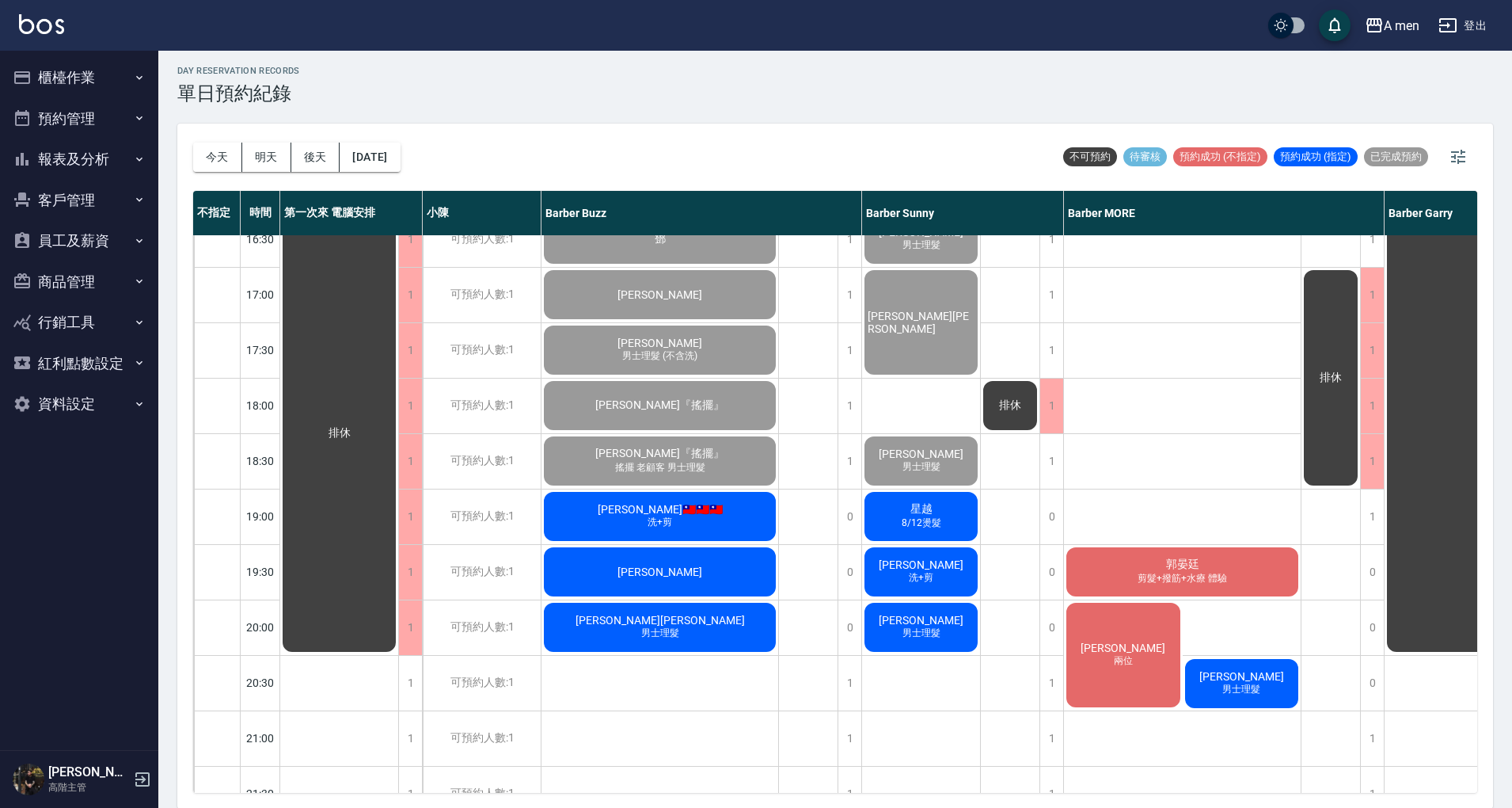
click at [1014, 521] on div "排休" at bounding box center [1011, 295] width 59 height 1386
click at [815, 576] on div "排休" at bounding box center [809, 295] width 59 height 1386
click at [827, 452] on div "排休" at bounding box center [809, 295] width 59 height 1386
click at [811, 463] on div "排休" at bounding box center [809, 295] width 59 height 1386
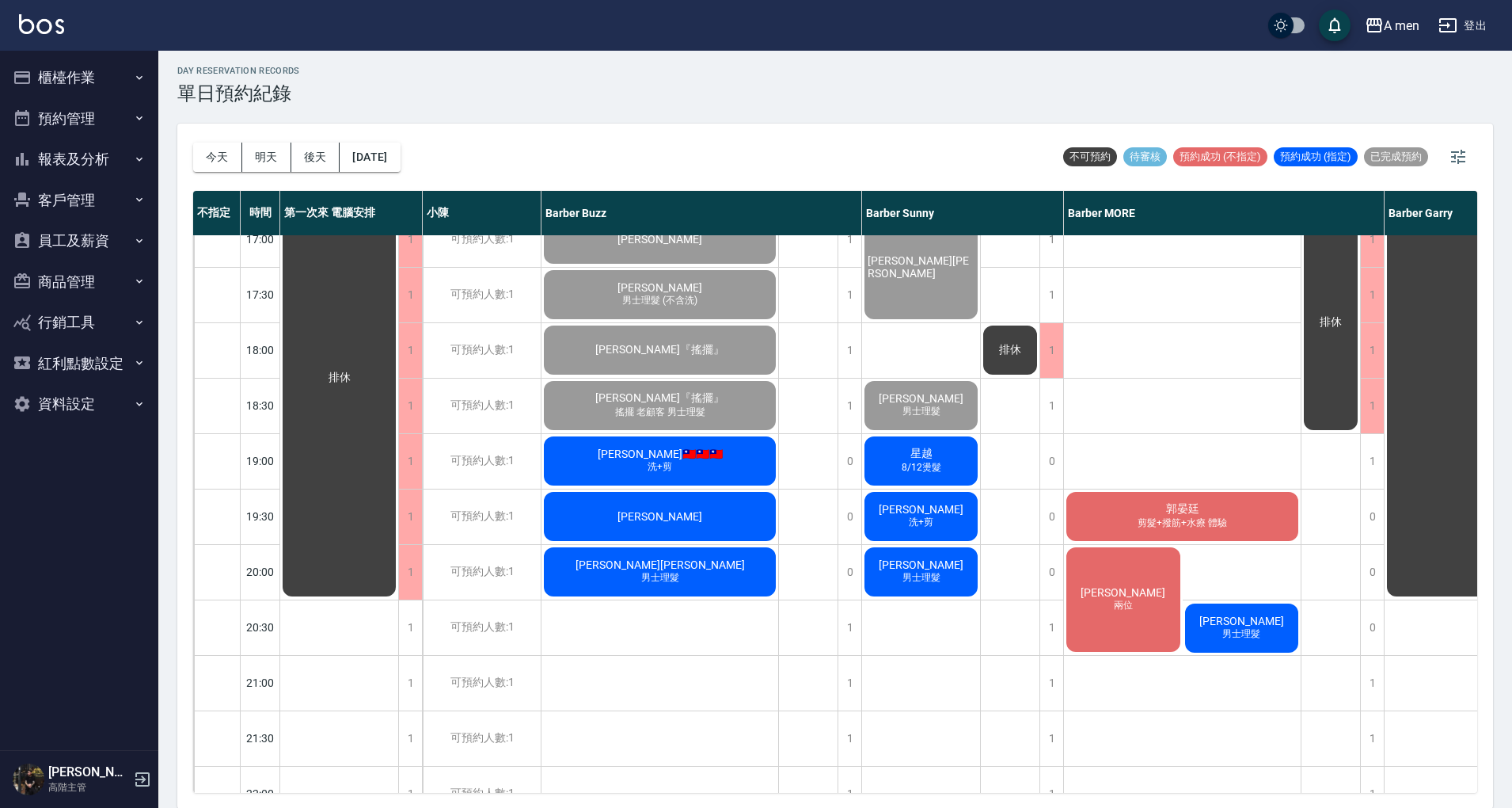
scroll to position [739, 0]
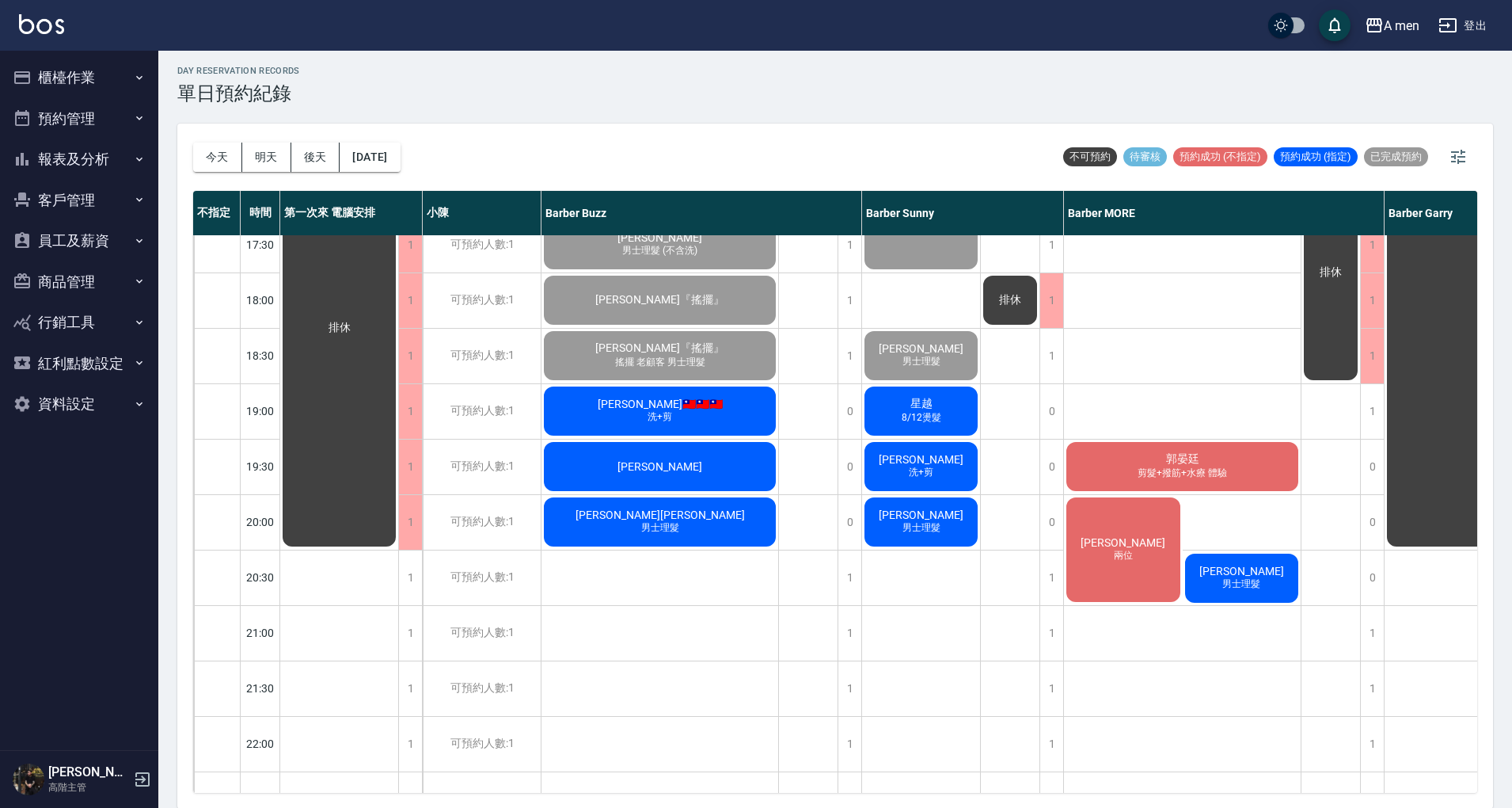
click at [1141, 379] on div "侯竣晟 洗+剪、壓貼燙 陳歆翰 洗+剪 日本面試 虛擬貨幣 林 男士理髮 郭晏廷 剪髮+撥筋+水療 體驗 楊先生 兩位 洪 男士理髮" at bounding box center [1182, 189] width 238 height 1386
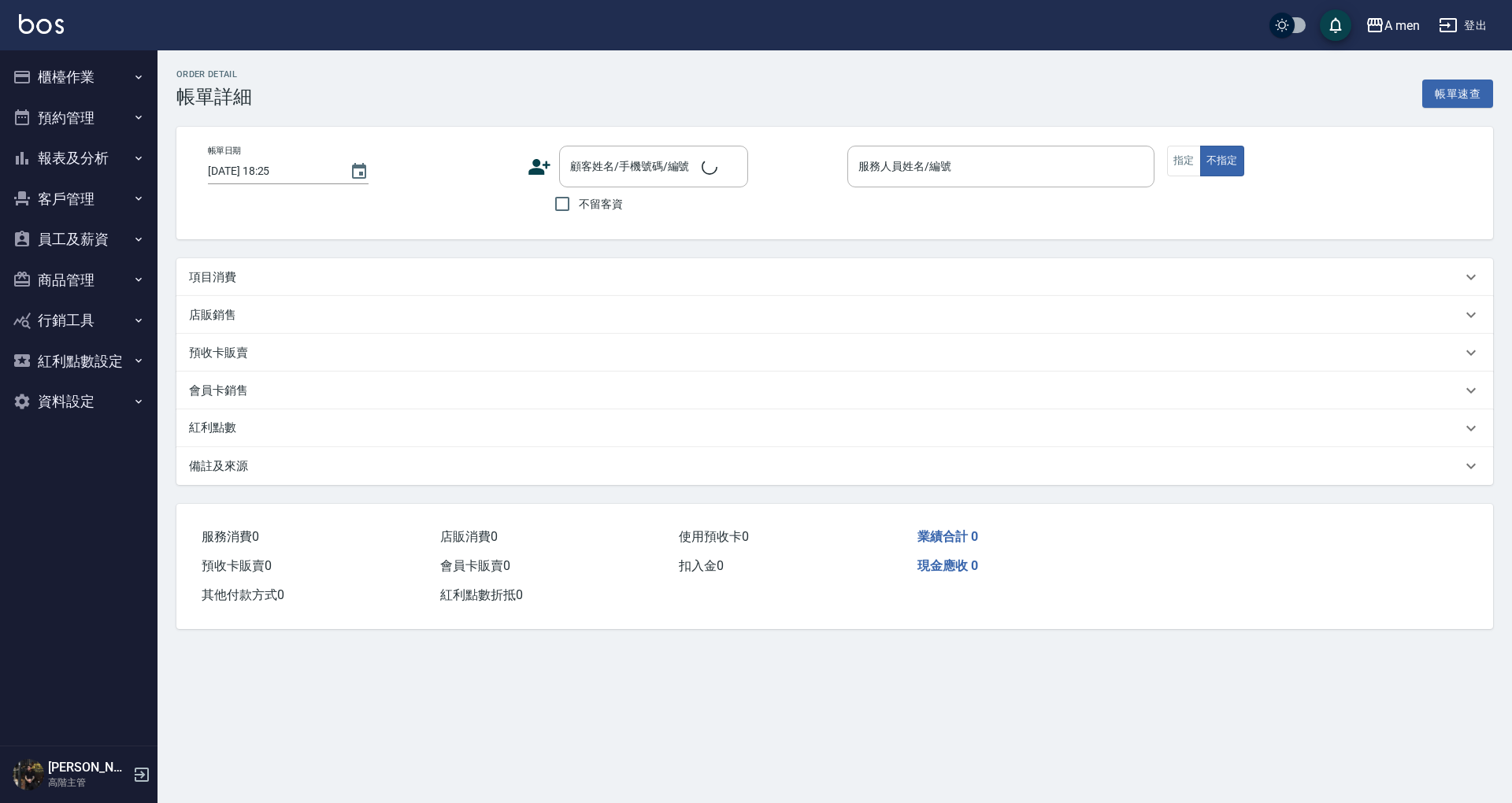
type input "2025/10/09 18:00"
type input "Barber Buzz-004"
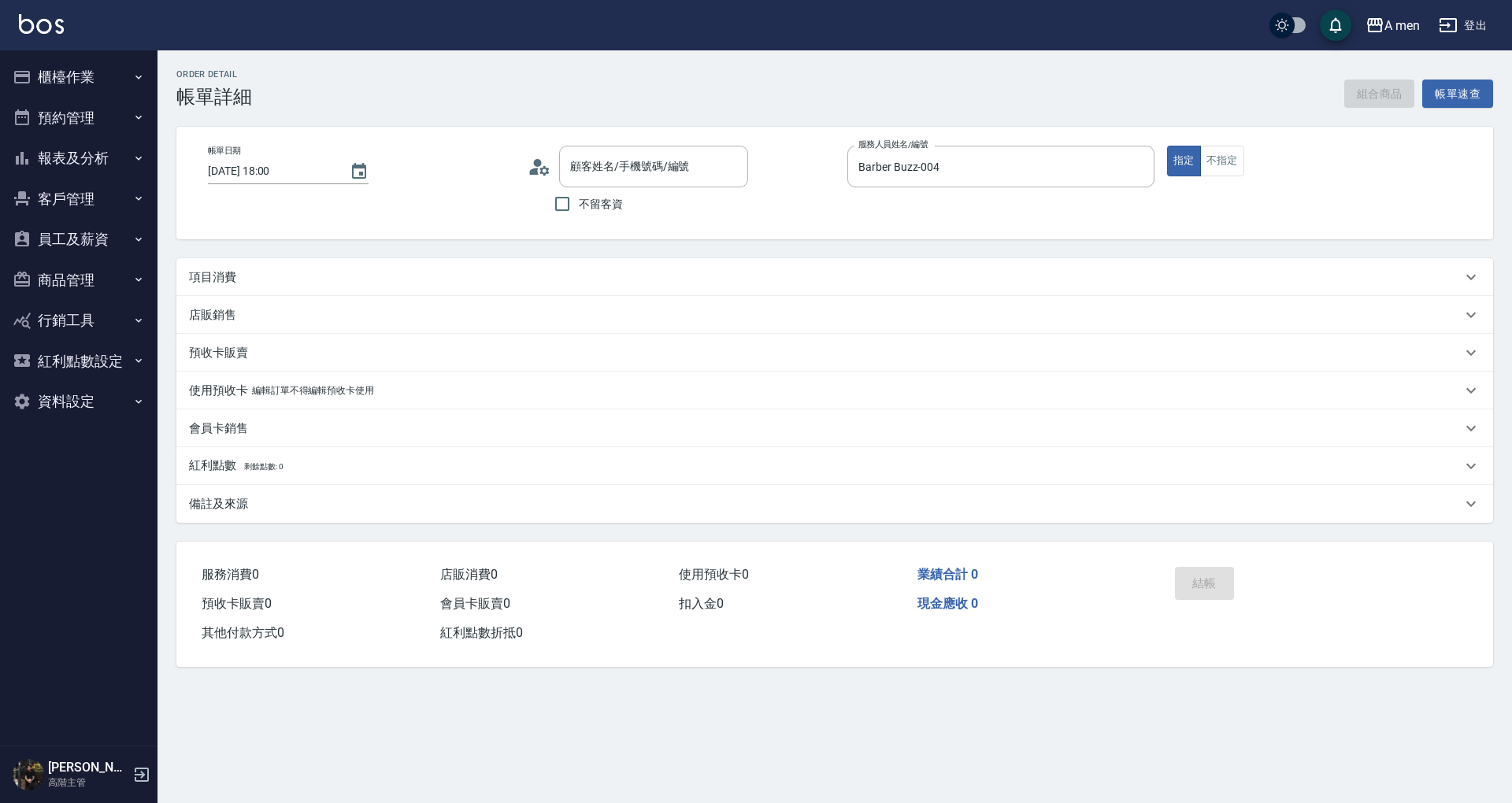
type input "廖偉廷『搖擺』/0911074241/null"
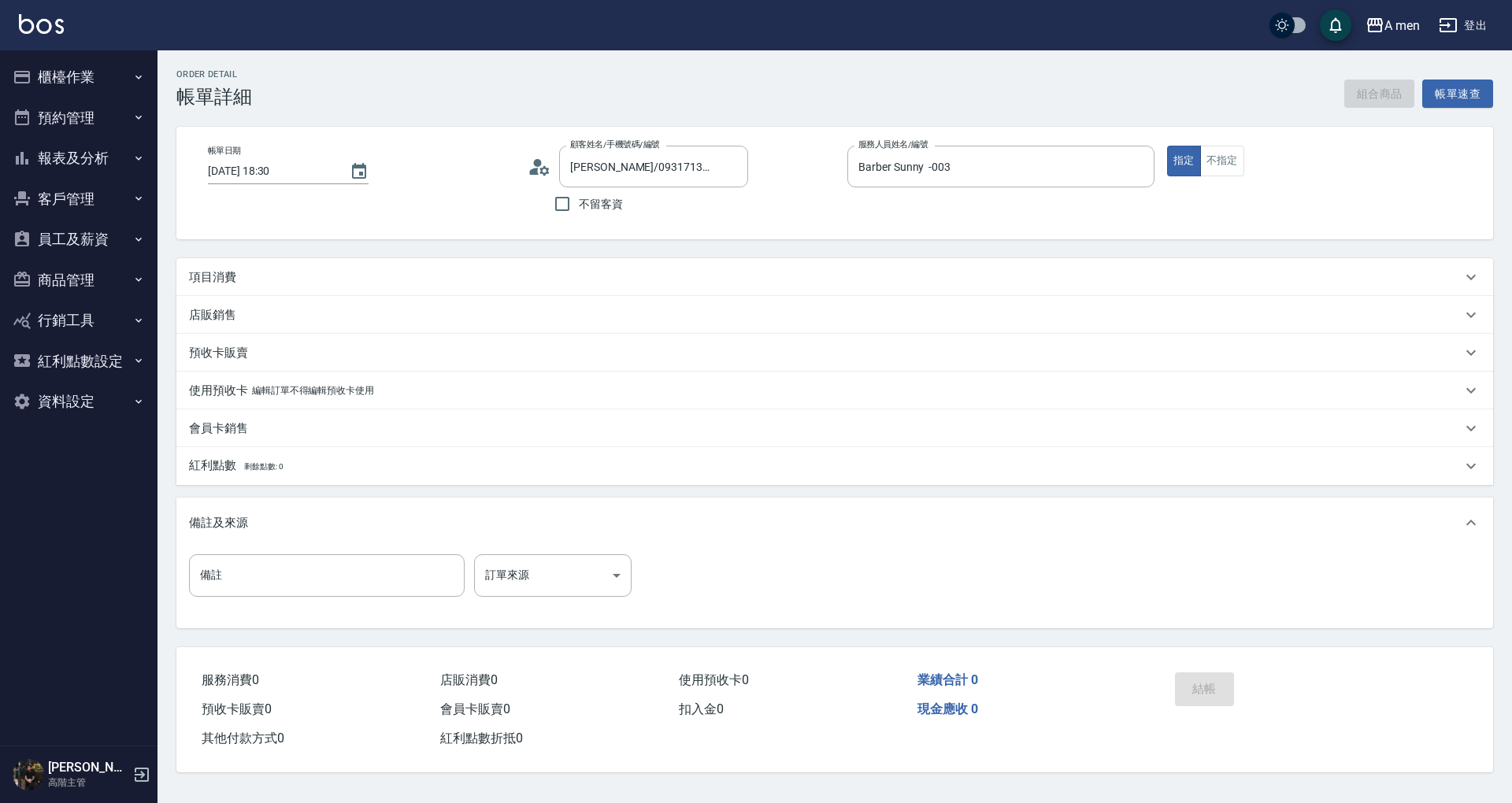
type input "Andy/0931713525/null"
click at [372, 275] on div "項目消費" at bounding box center [825, 277] width 1272 height 17
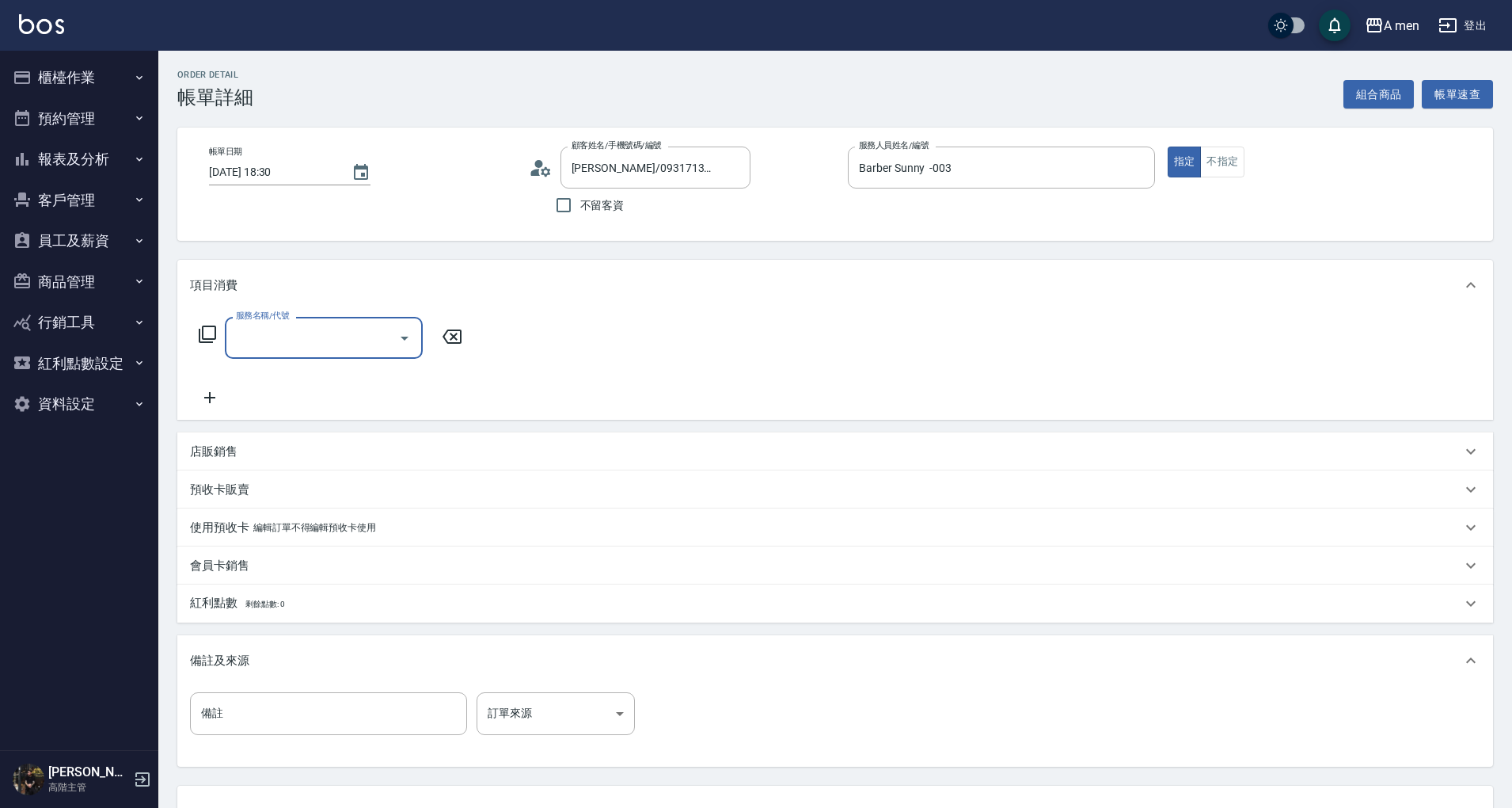
click at [364, 343] on input "服務名稱/代號" at bounding box center [312, 337] width 160 height 28
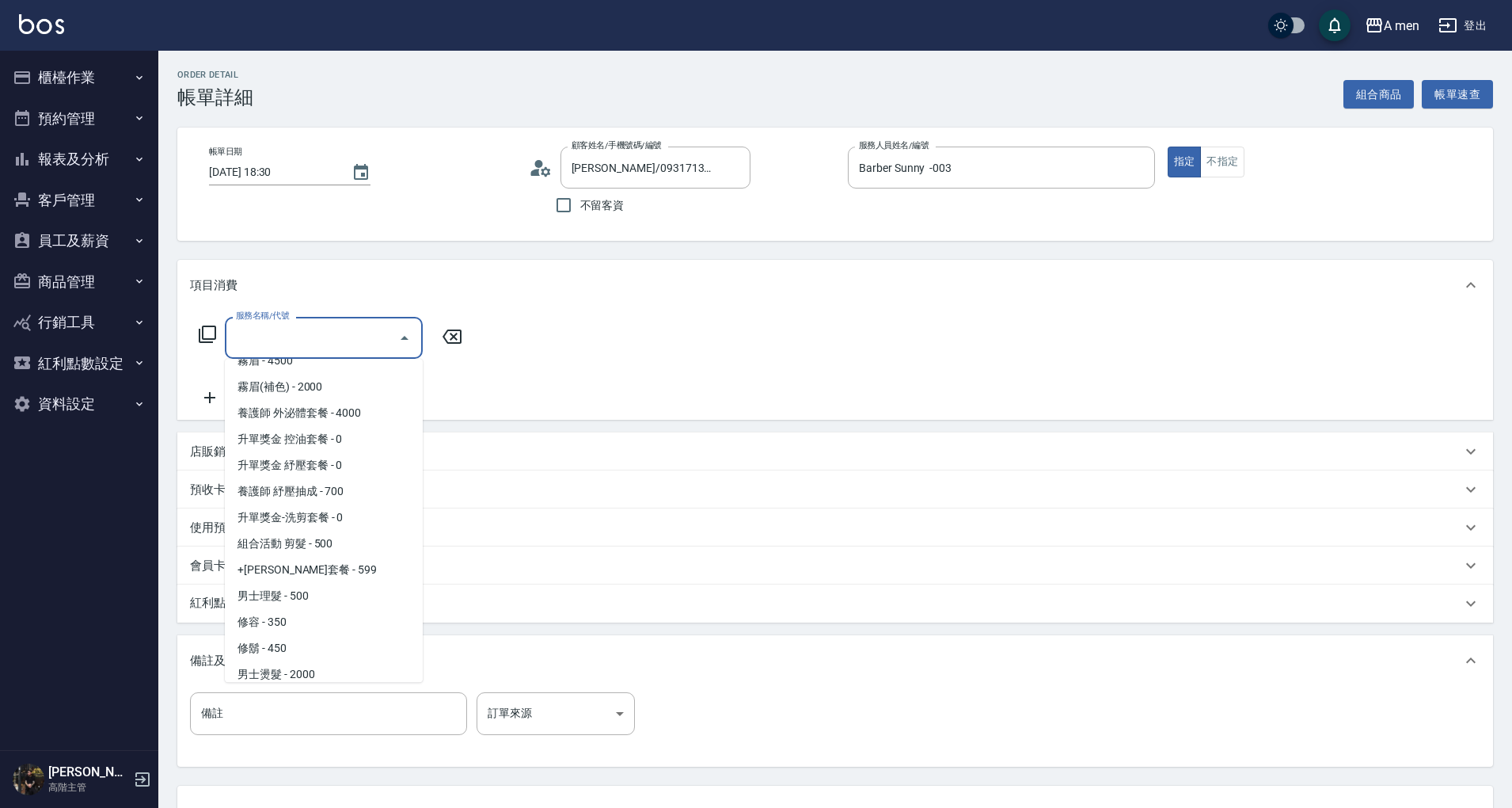
scroll to position [317, 0]
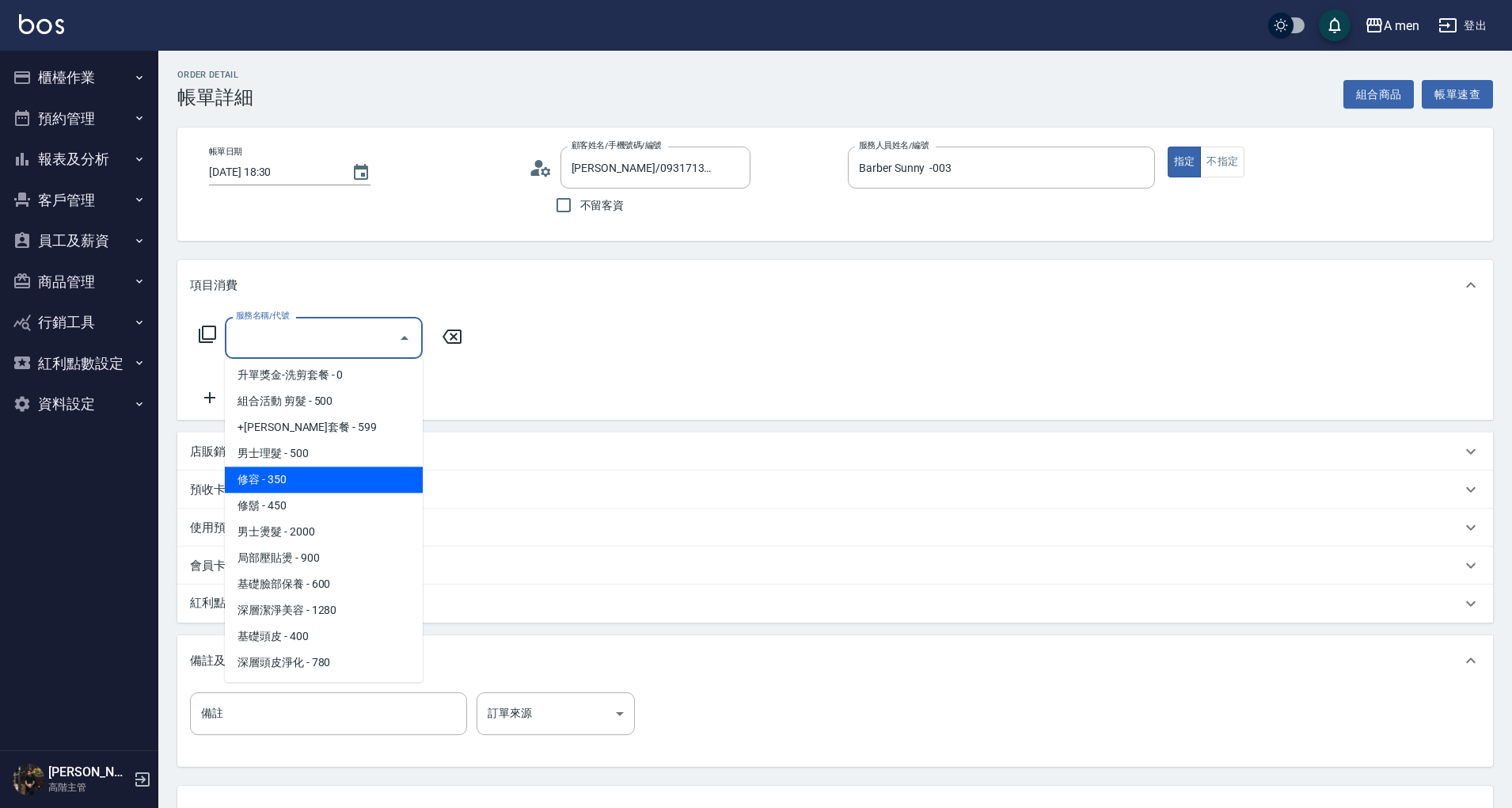
click at [348, 455] on span "男士理髮 - 500" at bounding box center [323, 453] width 198 height 26
type input "男士理髮(A01)"
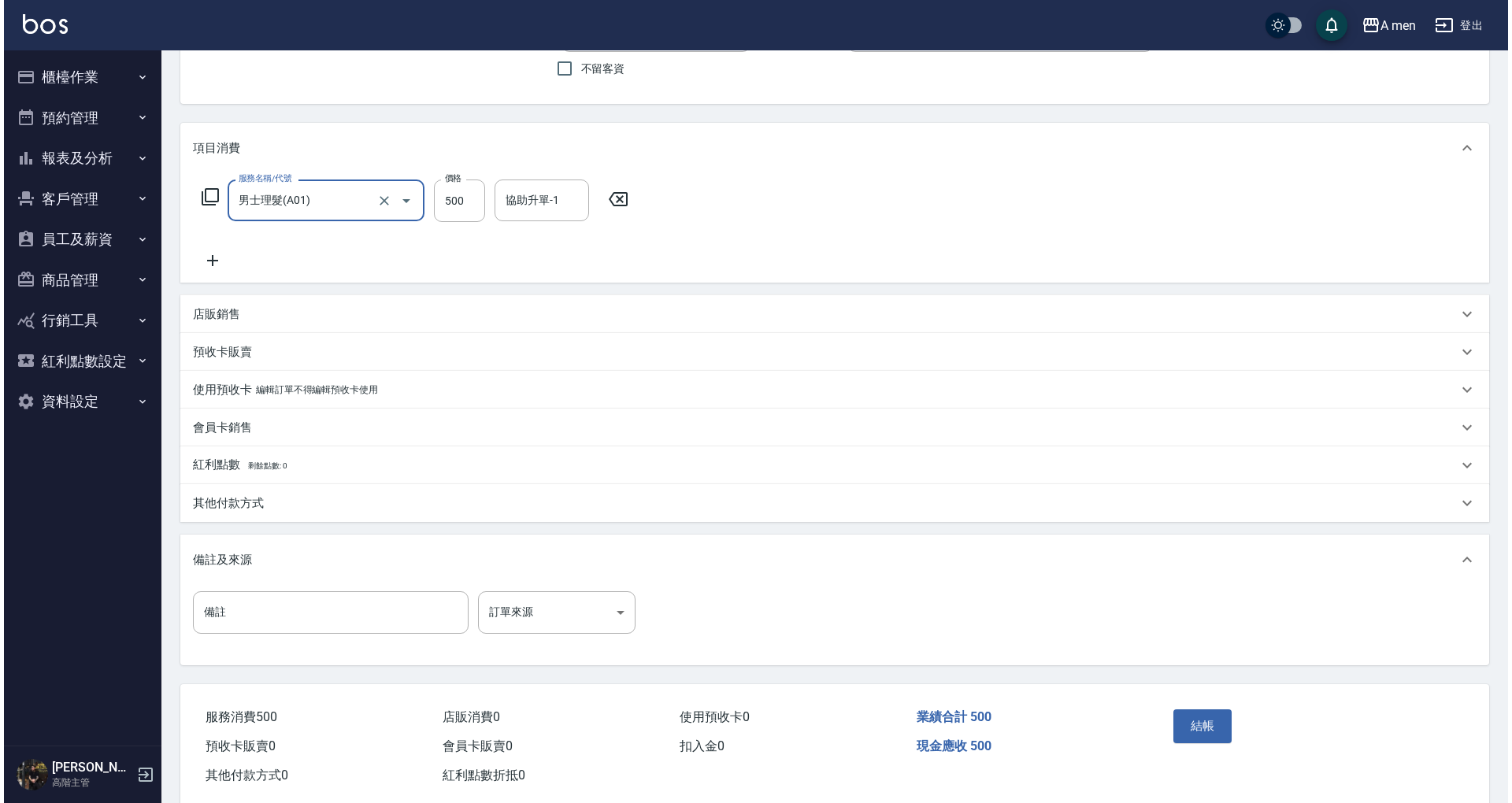
scroll to position [166, 0]
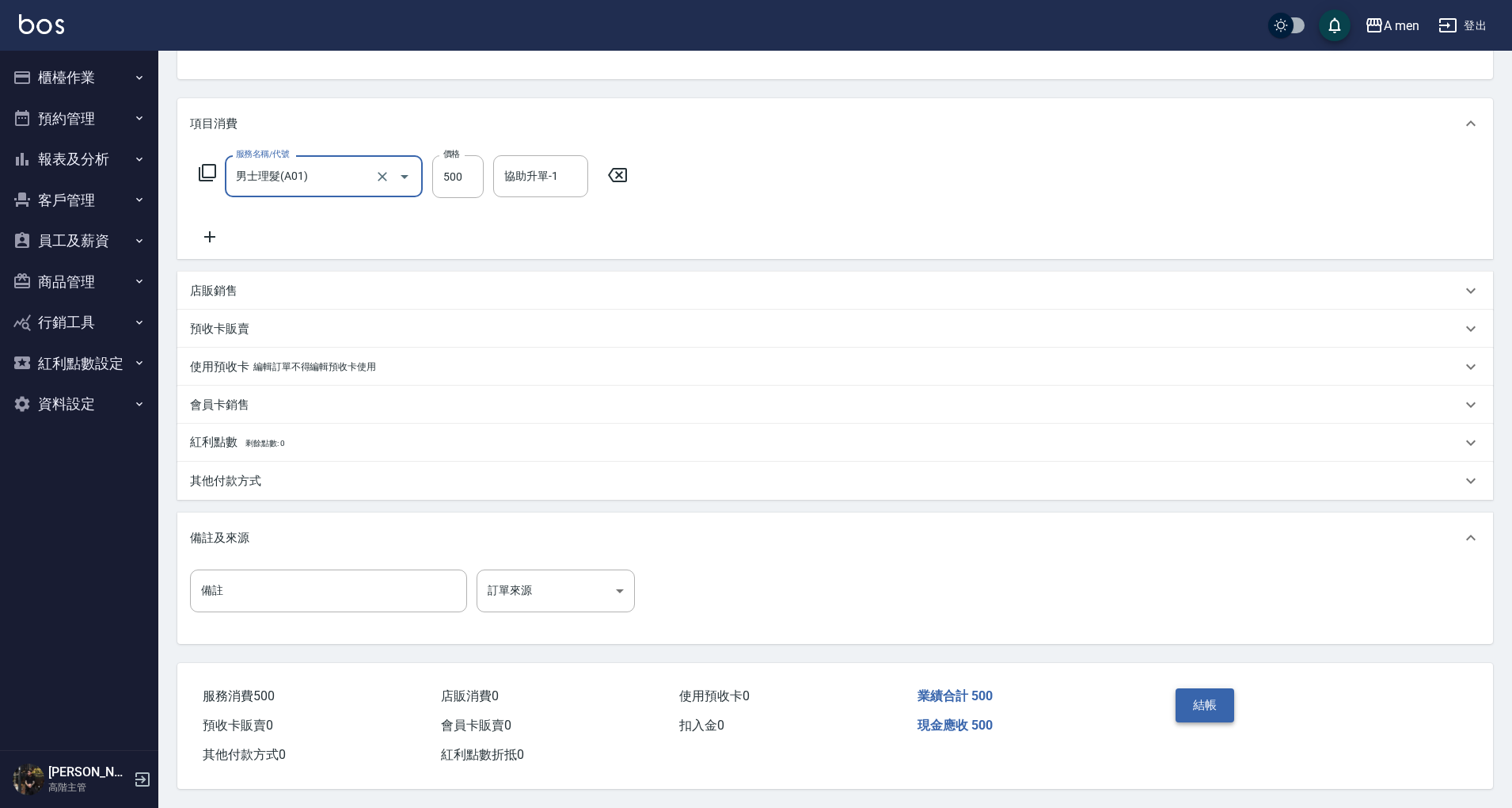
click at [1186, 707] on button "結帳" at bounding box center [1205, 704] width 59 height 33
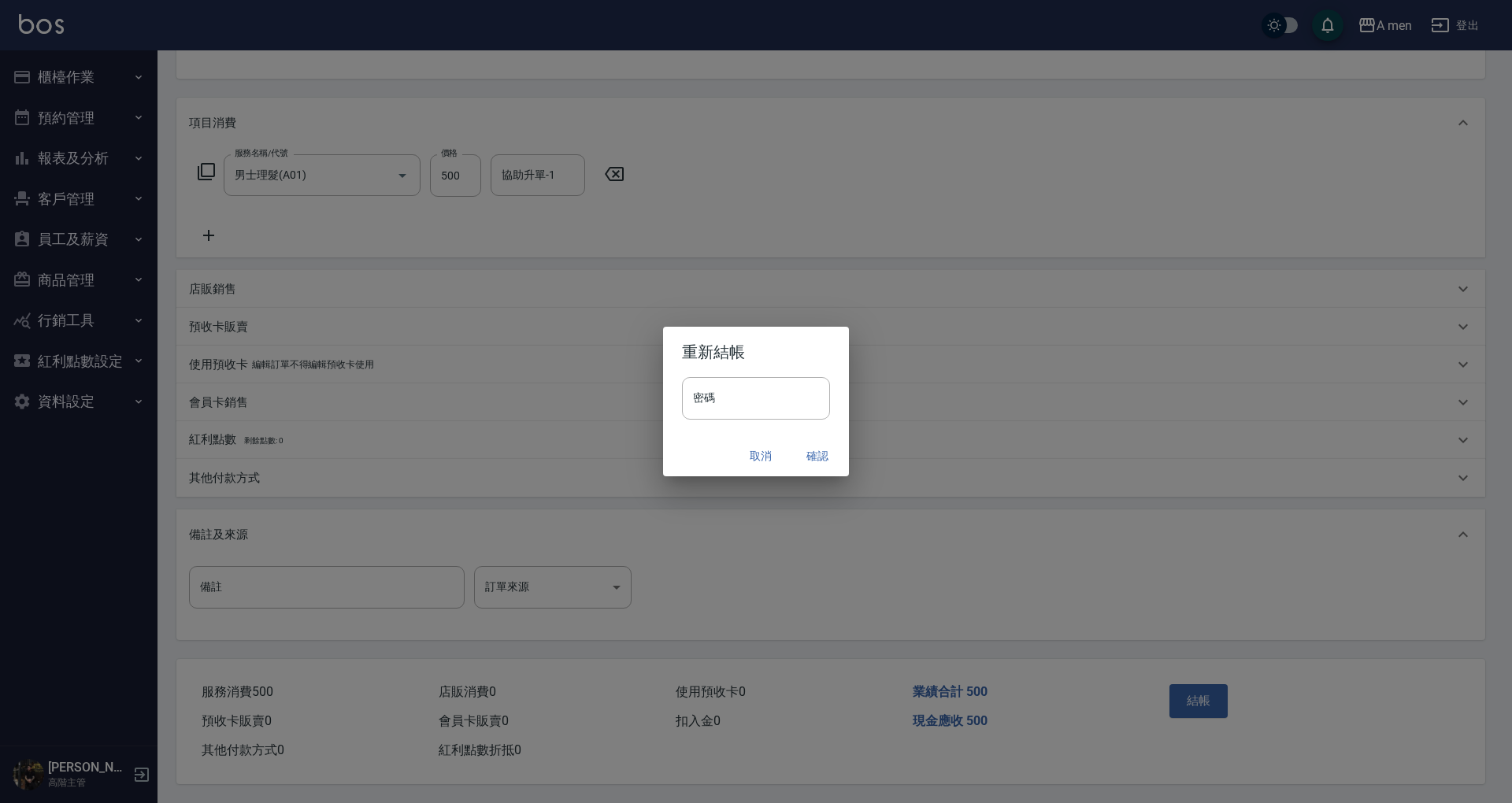
click at [807, 455] on button "確認" at bounding box center [817, 455] width 51 height 29
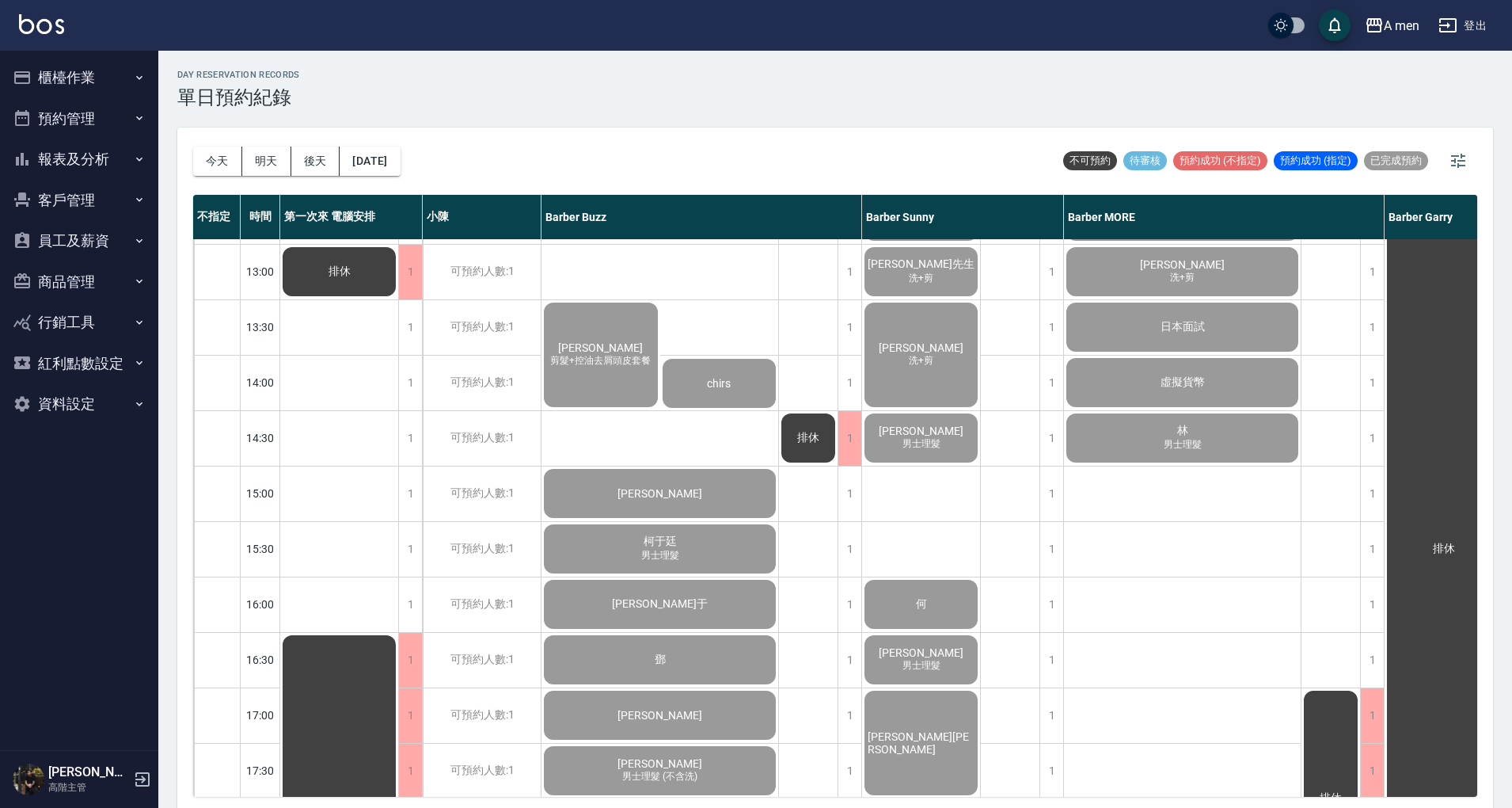
scroll to position [210, 0]
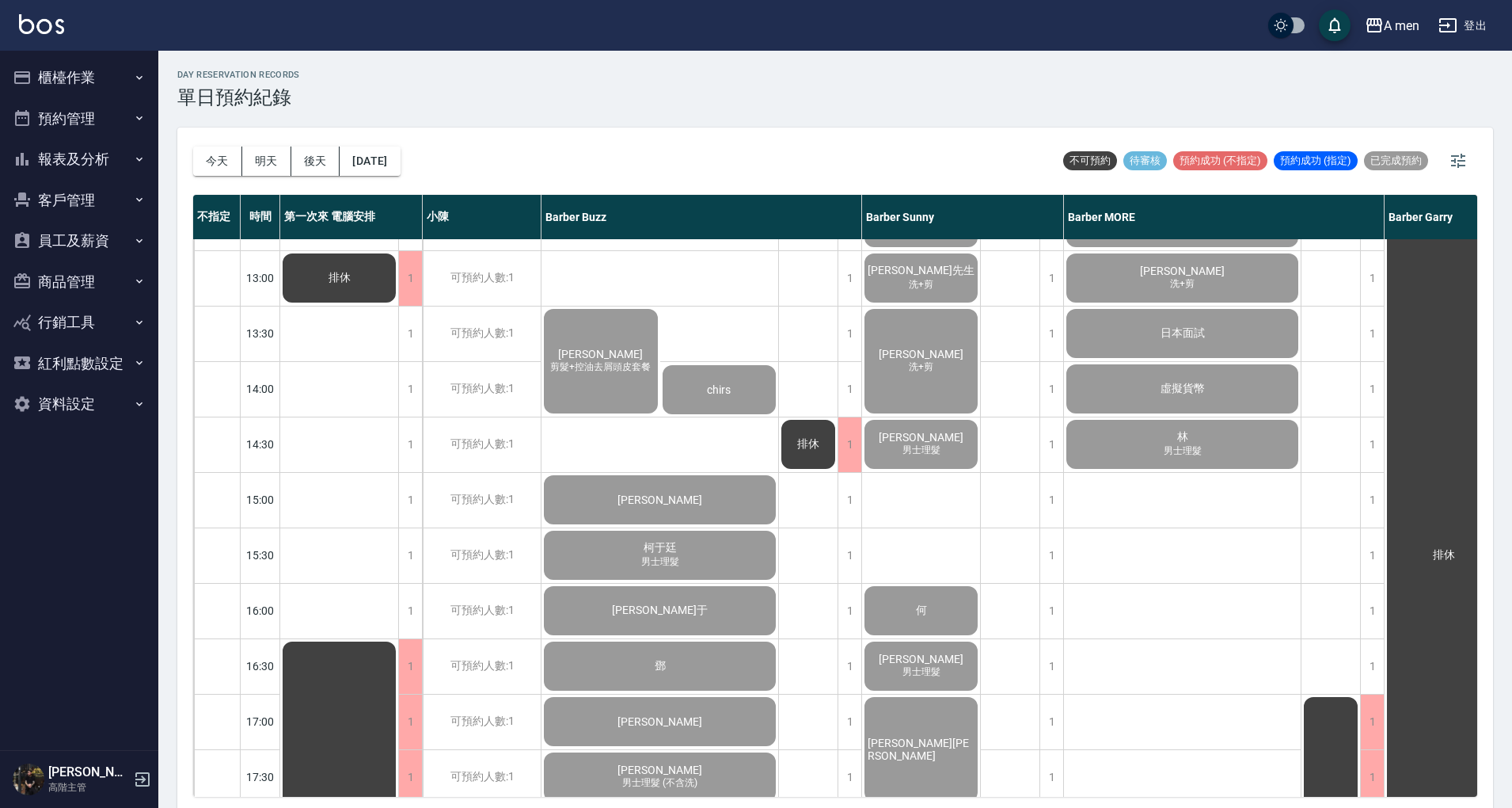
click at [1232, 327] on div "日本面試" at bounding box center [1182, 333] width 237 height 54
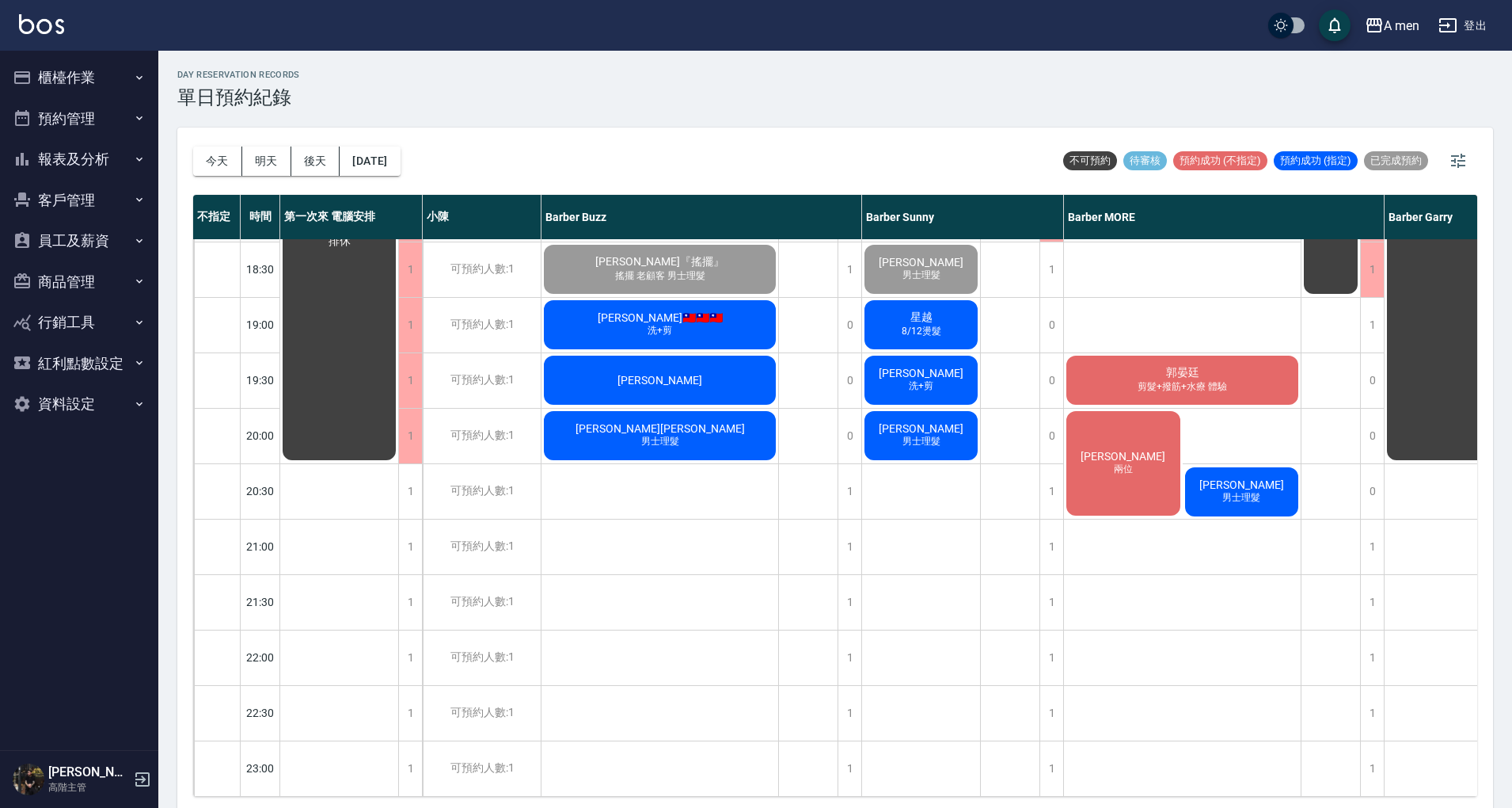
scroll to position [634, 0]
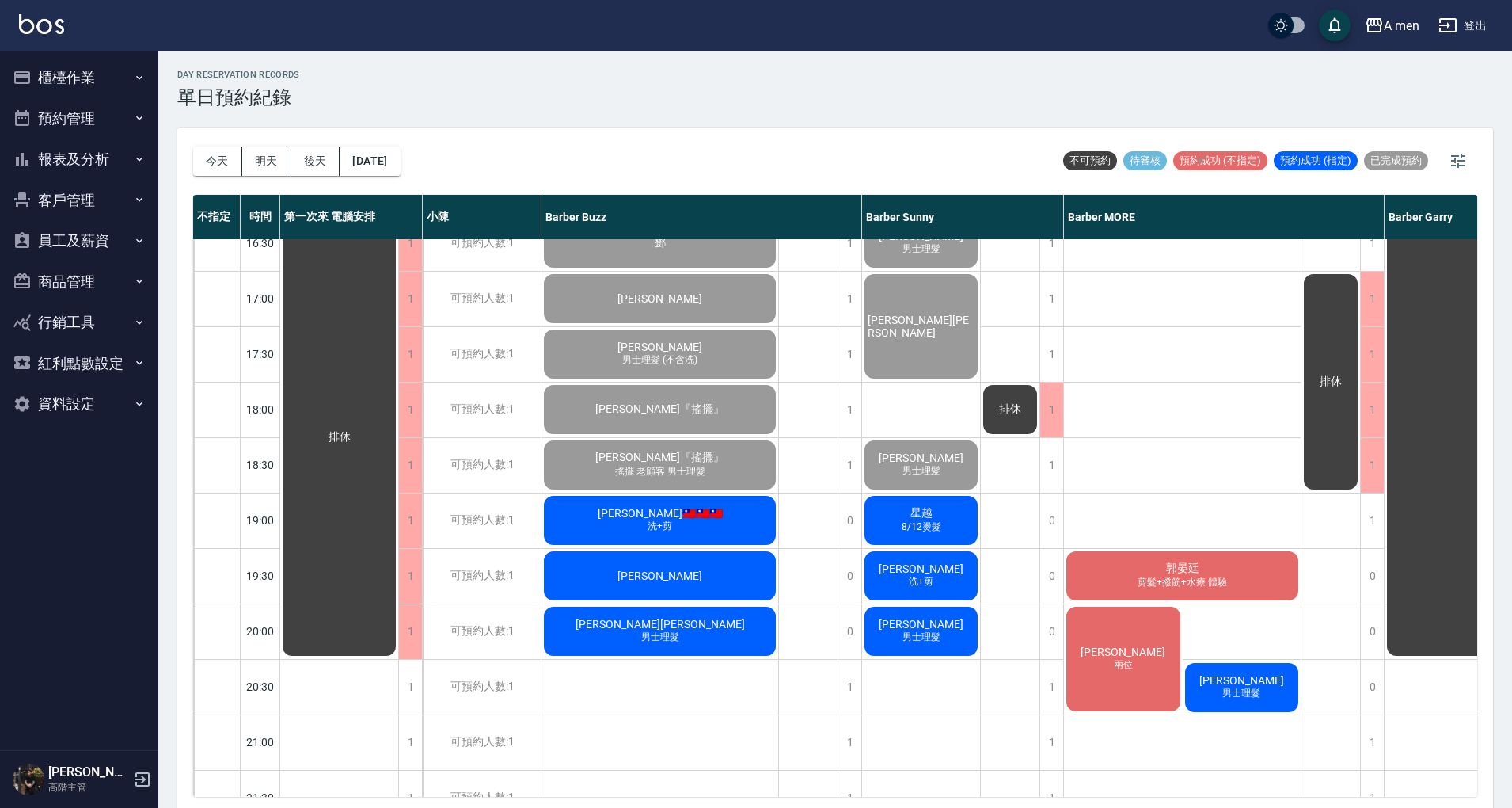
click at [1191, 483] on div "侯竣晟 洗+剪、壓貼燙 陳歆翰 洗+剪 日本面試 虛擬貨幣 林 男士理髮 郭晏廷 剪髮+撥筋+水療 體驗 楊先生 兩位 洪 男士理髮" at bounding box center [1182, 299] width 238 height 1386
